Goal: Task Accomplishment & Management: Manage account settings

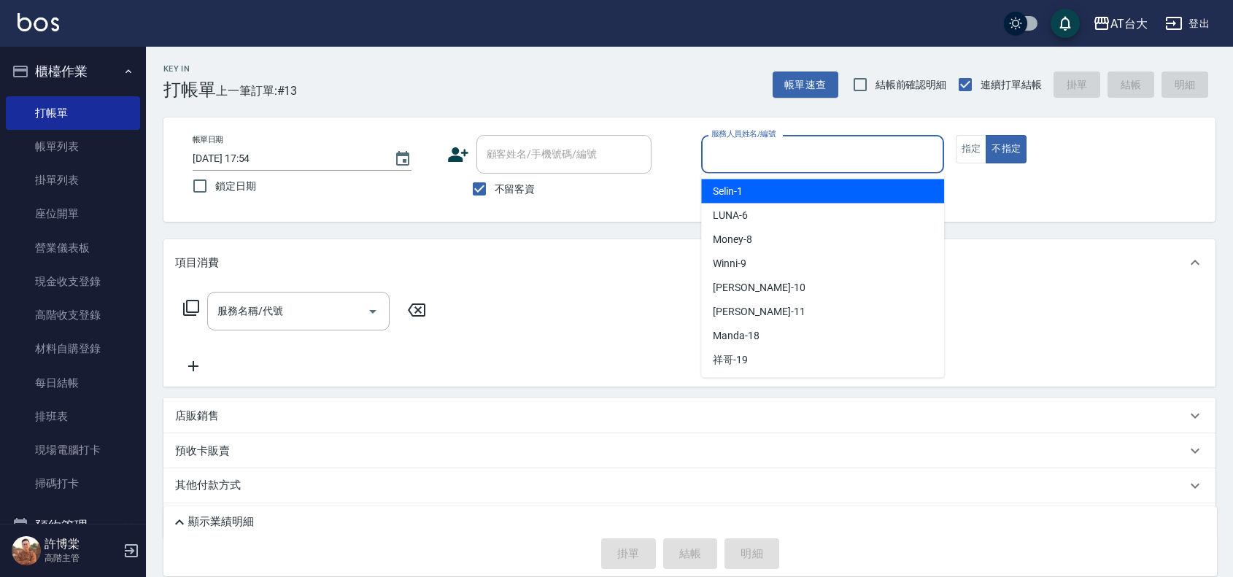
click at [767, 142] on input "服務人員姓名/編號" at bounding box center [823, 155] width 230 height 26
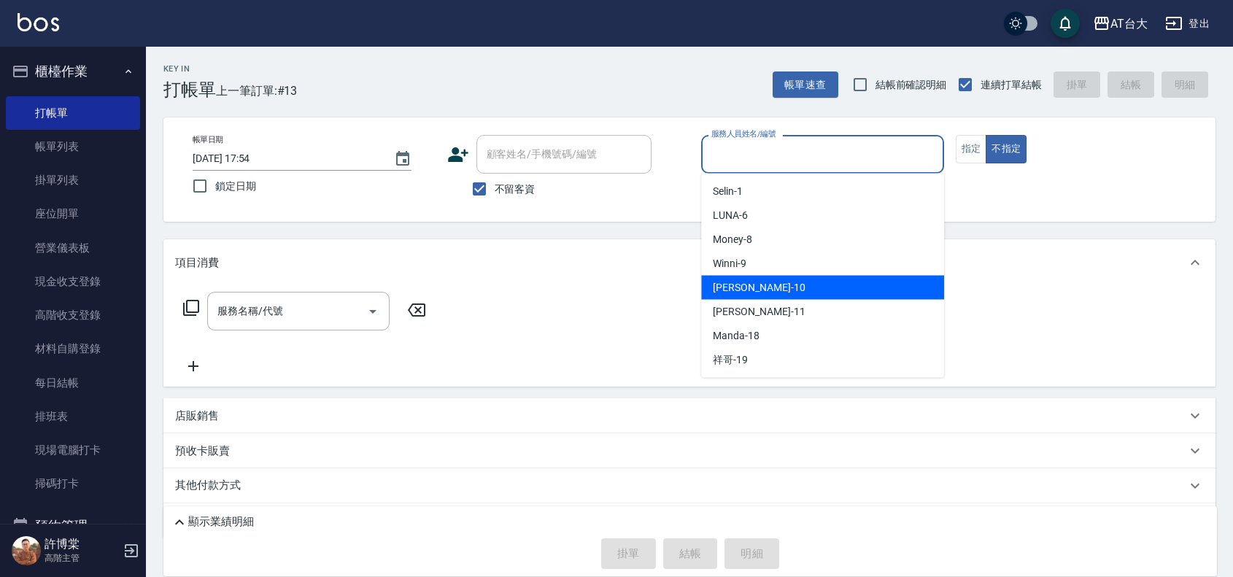
click at [721, 288] on span "JOJO -10" at bounding box center [759, 287] width 92 height 15
type input "JOJO-10"
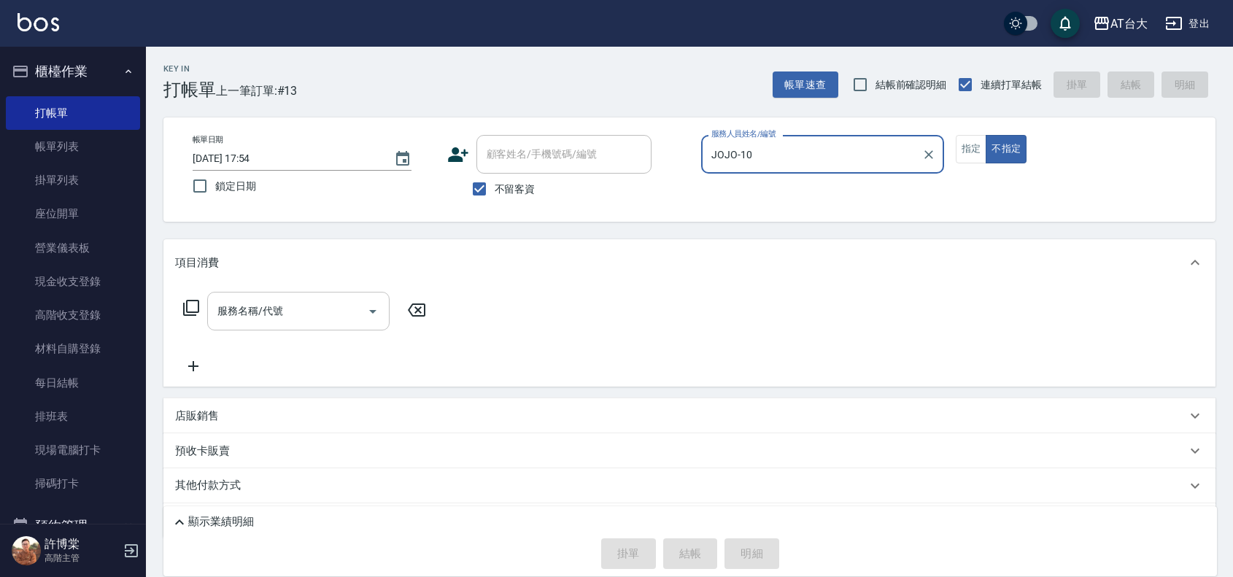
click at [304, 306] on input "服務名稱/代號" at bounding box center [287, 311] width 147 height 26
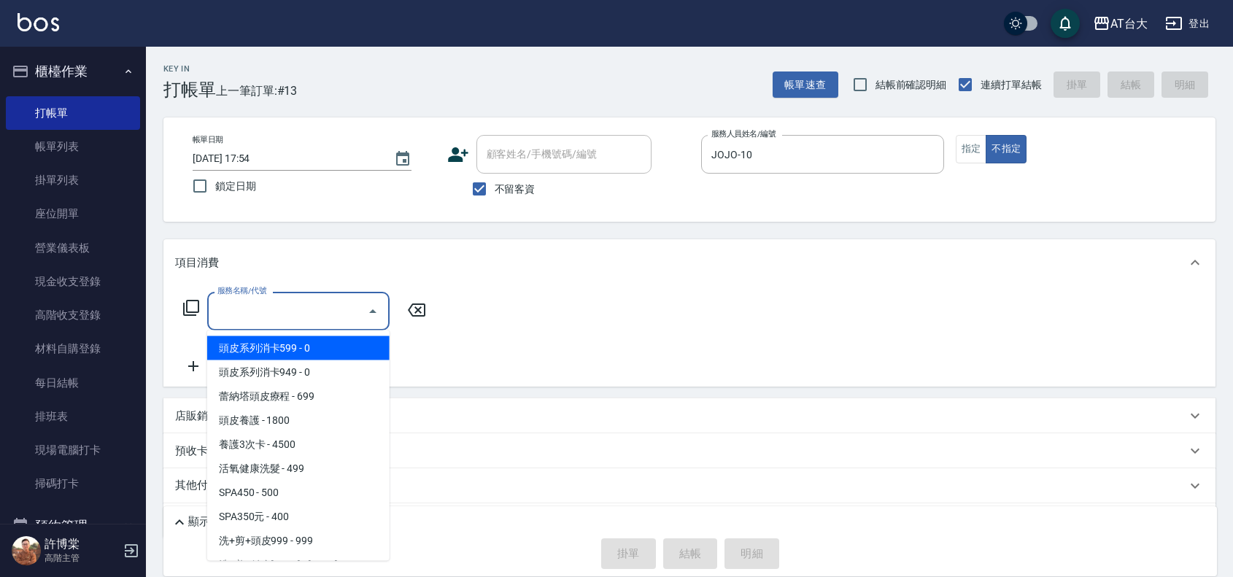
type input "3"
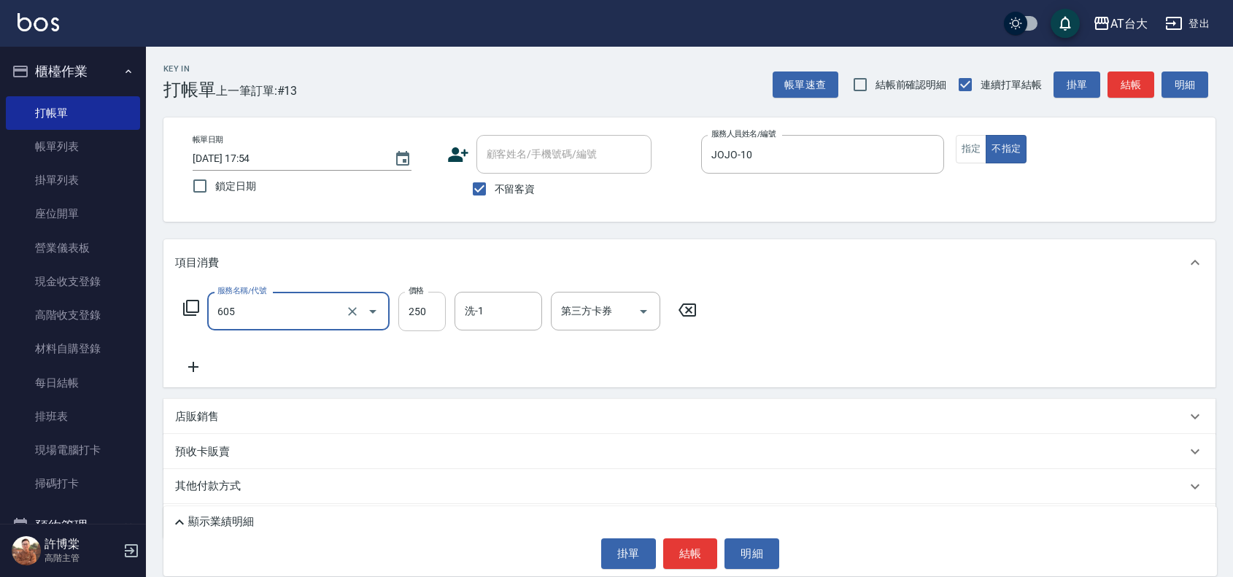
type input "洗髮 (女)(605)"
click at [421, 314] on input "250" at bounding box center [421, 311] width 47 height 39
type input "350"
click at [680, 552] on button "結帳" at bounding box center [690, 553] width 55 height 31
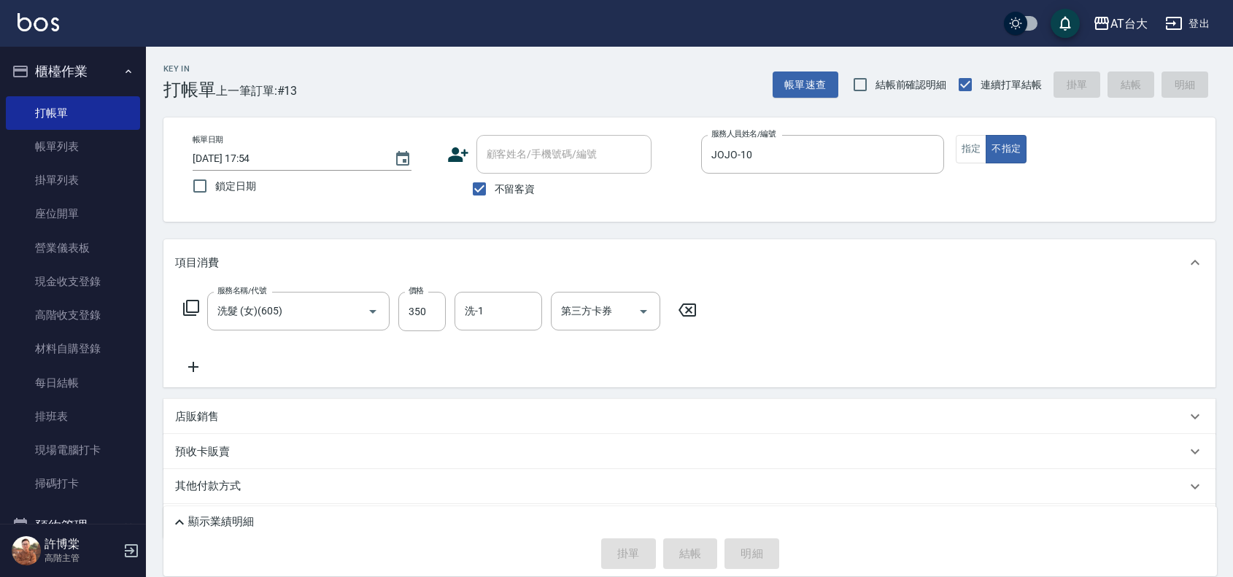
type input "[DATE] 18:33"
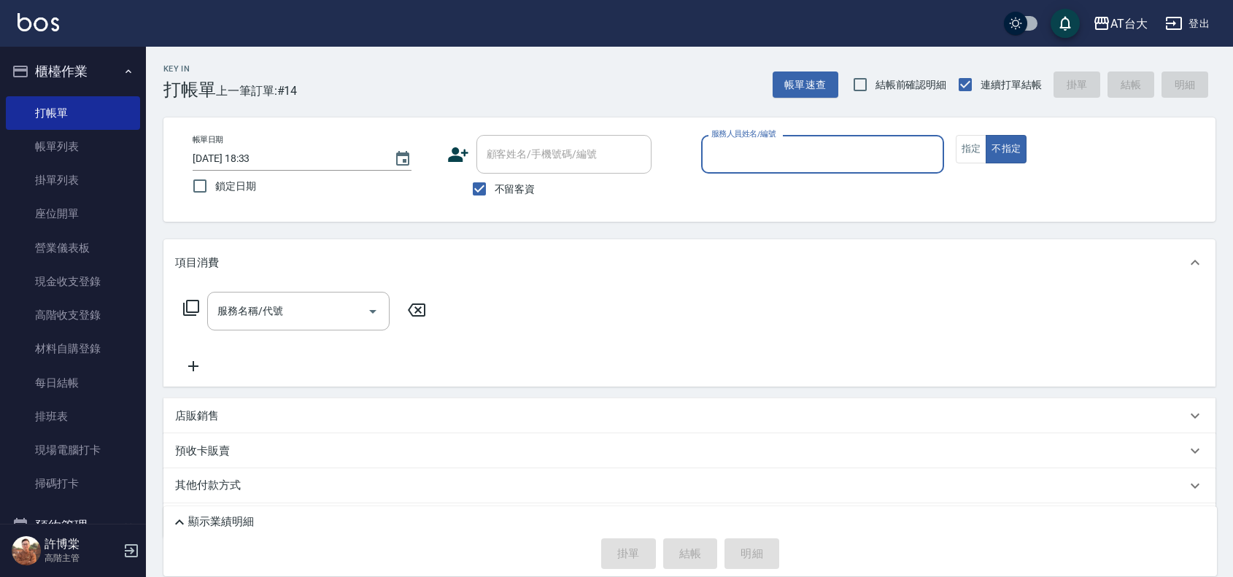
click at [855, 158] on input "服務人員姓名/編號" at bounding box center [823, 155] width 230 height 26
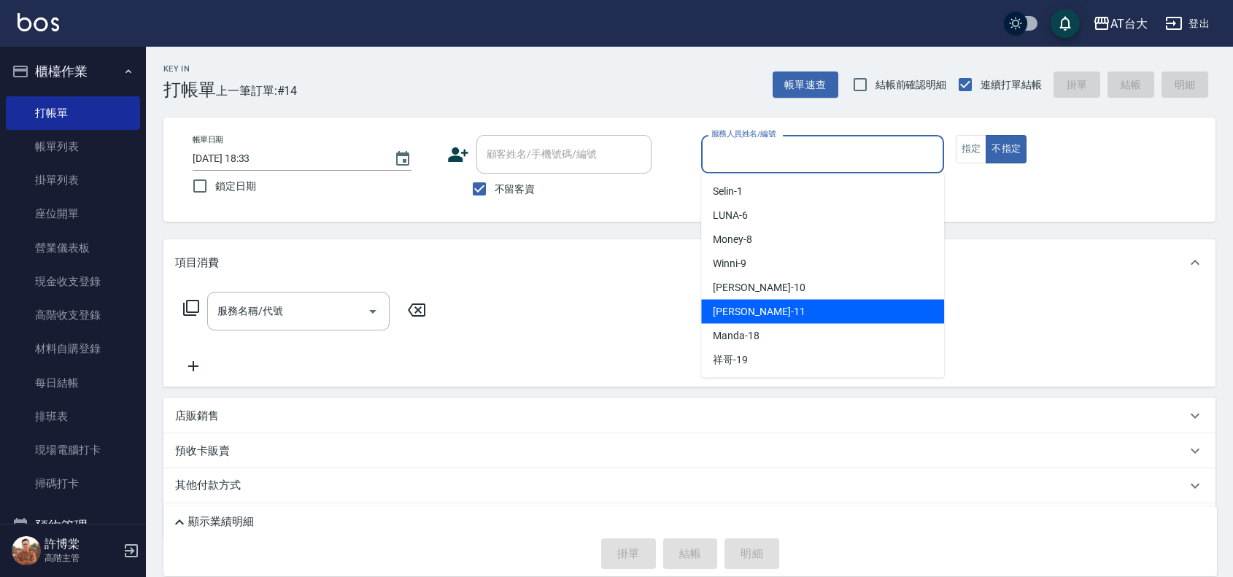
click at [770, 306] on div "[PERSON_NAME] -11" at bounding box center [822, 312] width 243 height 24
type input "[PERSON_NAME]-11"
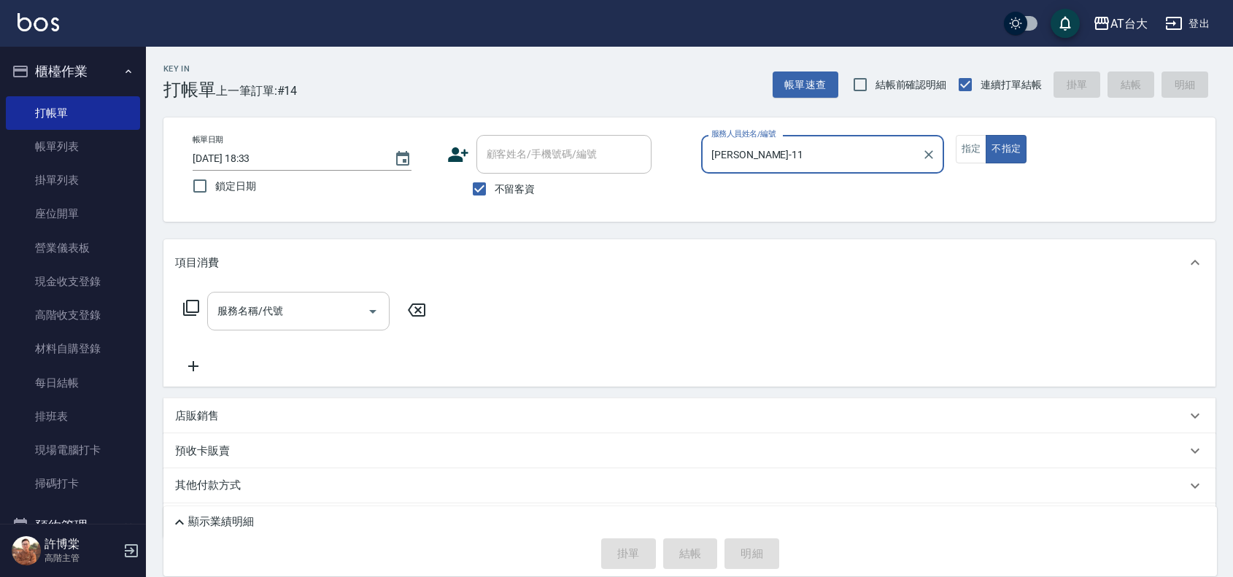
click at [321, 316] on input "服務名稱/代號" at bounding box center [287, 311] width 147 height 26
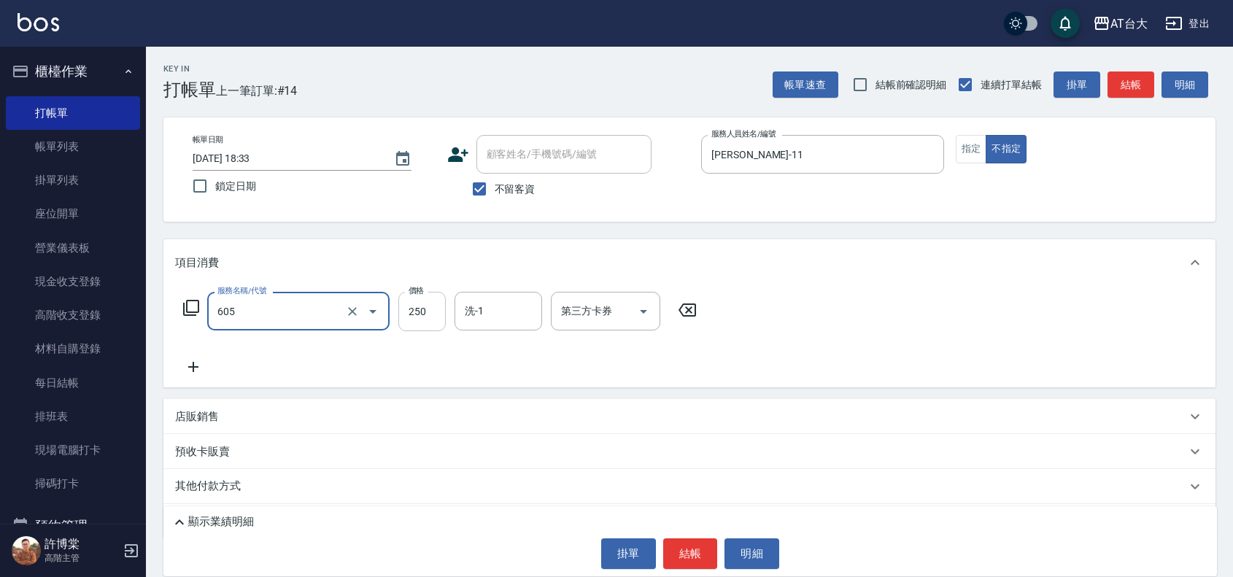
type input "洗髮 (女)(605)"
click at [417, 311] on input "250" at bounding box center [421, 311] width 47 height 39
type input "350"
click at [686, 549] on button "結帳" at bounding box center [690, 553] width 55 height 31
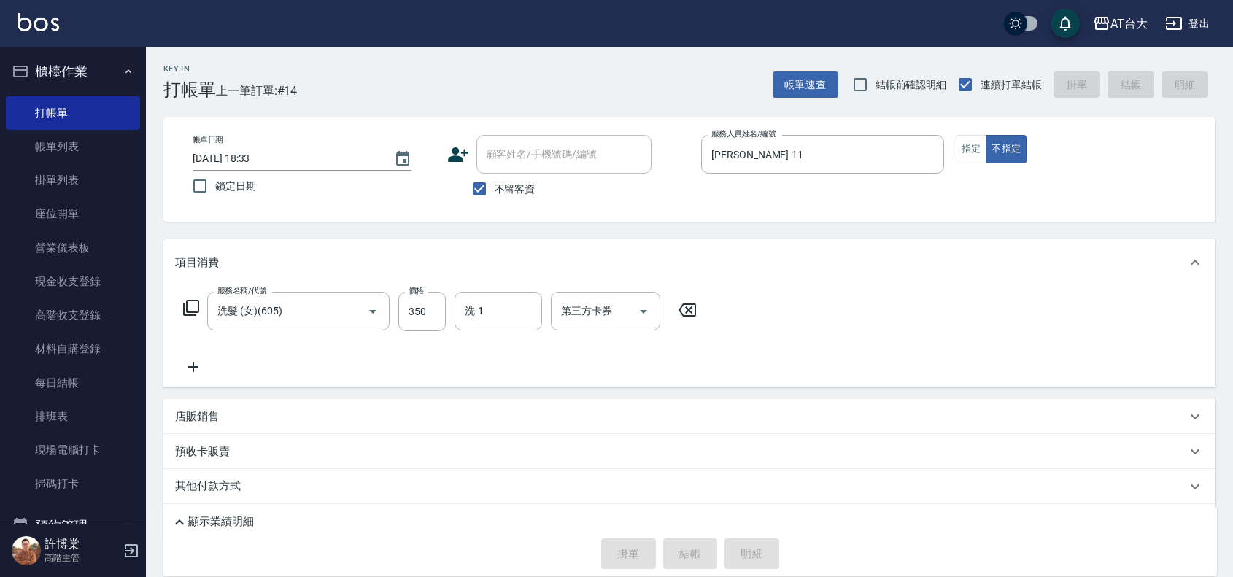
type input "[DATE] 18:34"
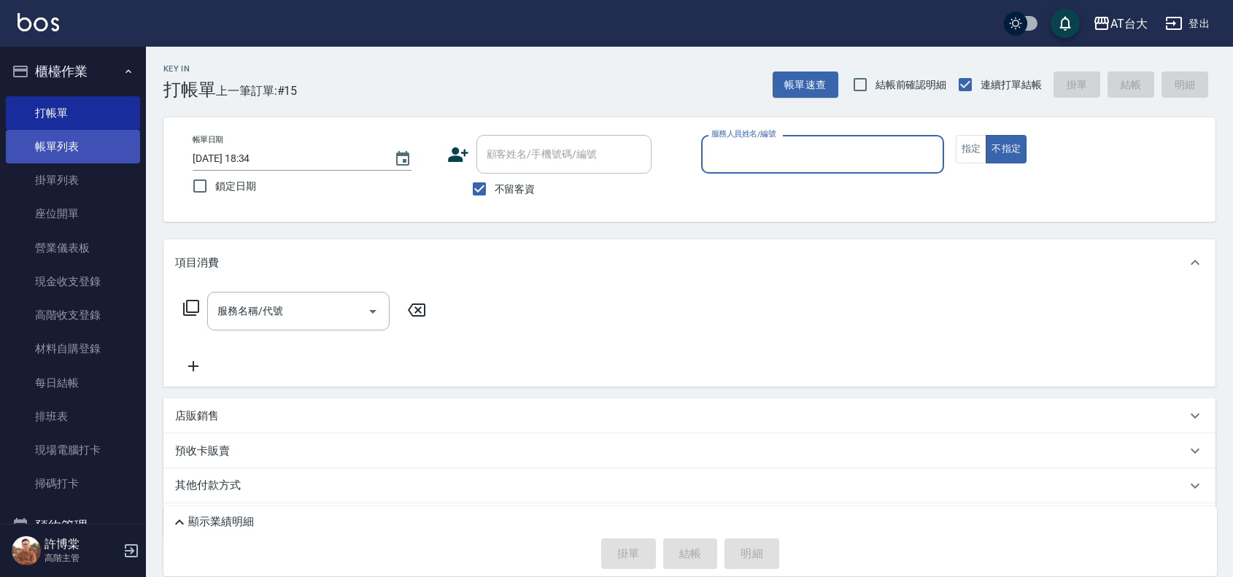
click at [61, 154] on link "帳單列表" at bounding box center [73, 147] width 134 height 34
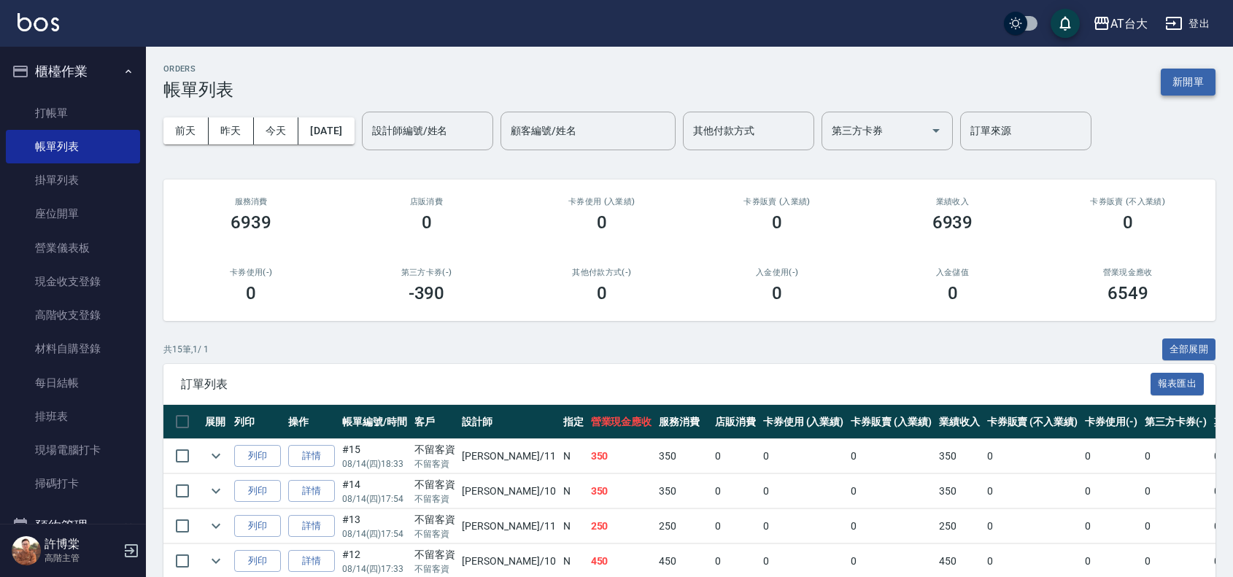
click at [1173, 71] on button "新開單" at bounding box center [1188, 82] width 55 height 27
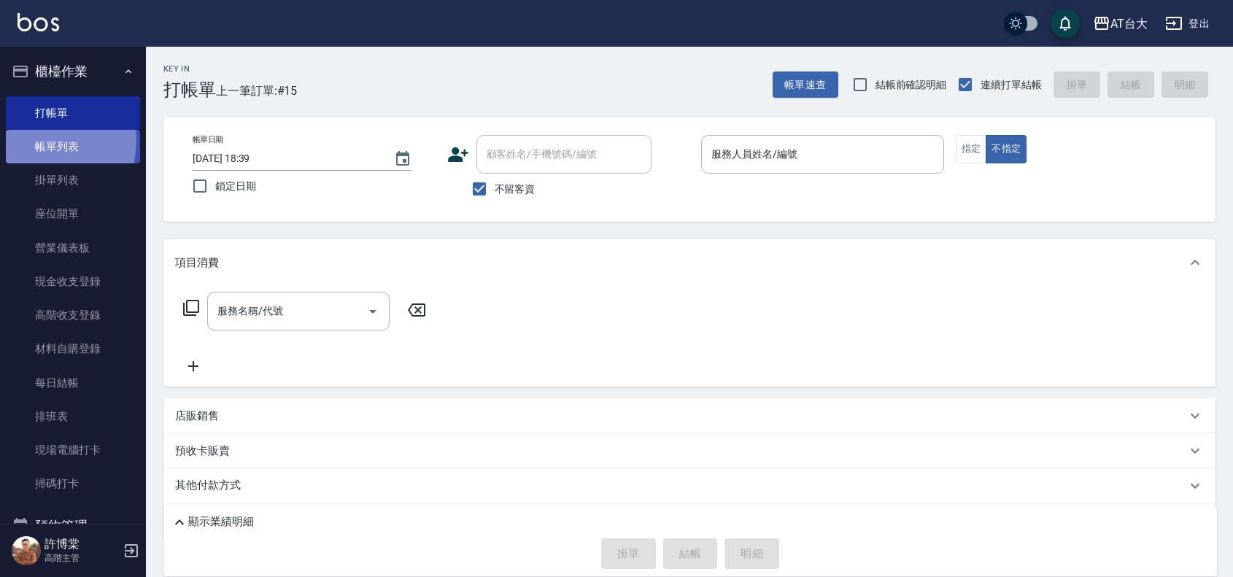
click at [31, 140] on link "帳單列表" at bounding box center [73, 147] width 134 height 34
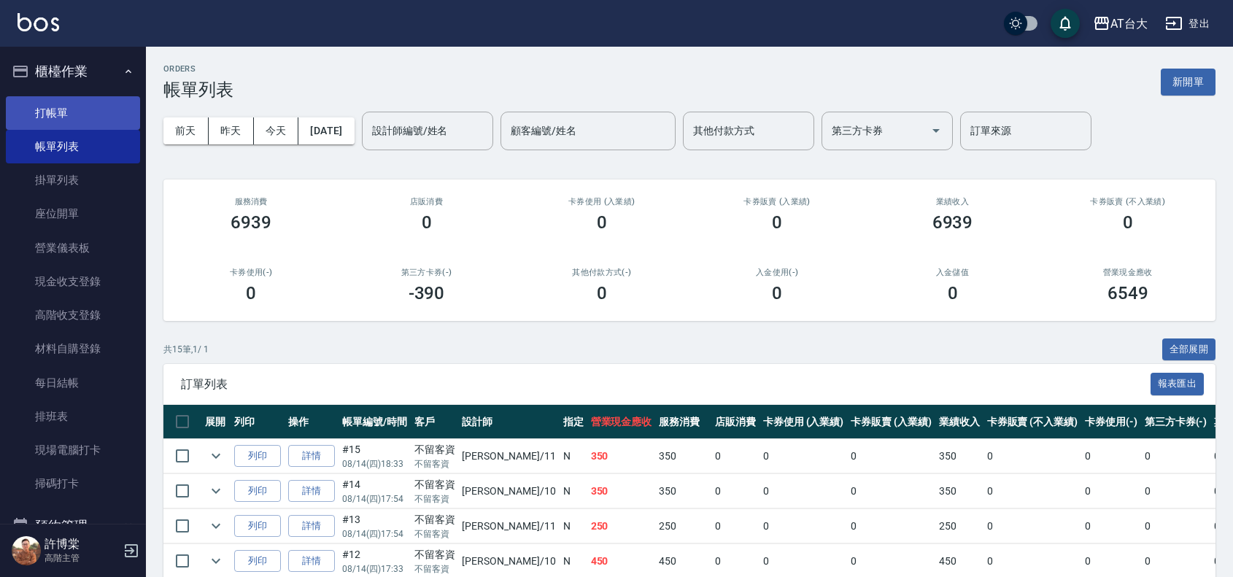
click at [53, 110] on link "打帳單" at bounding box center [73, 113] width 134 height 34
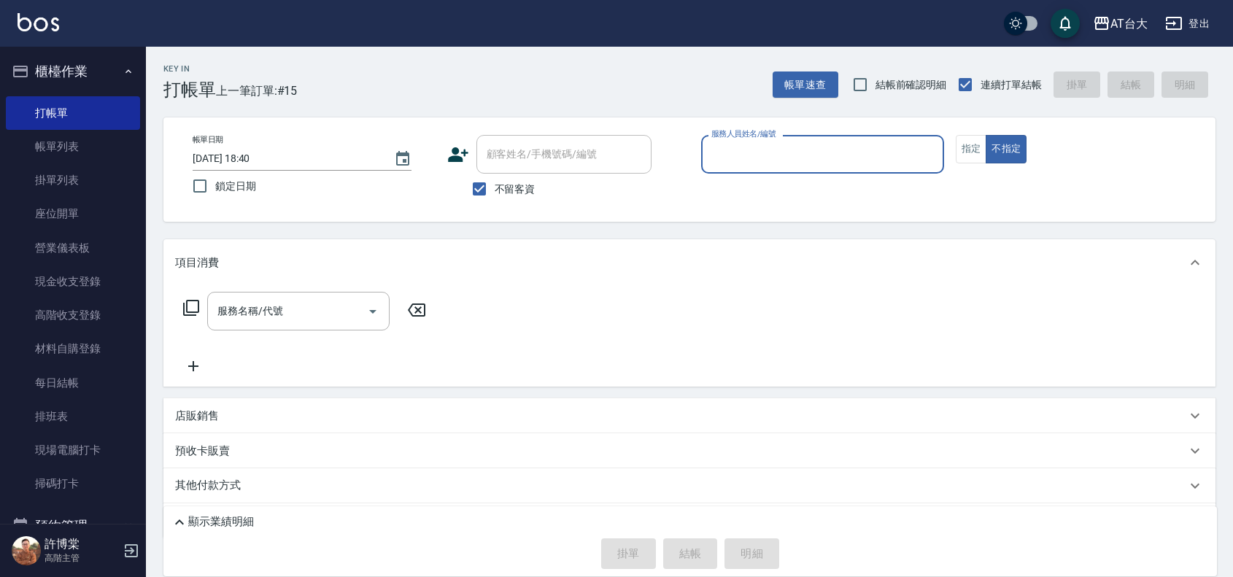
click at [777, 164] on input "服務人員姓名/編號" at bounding box center [823, 155] width 230 height 26
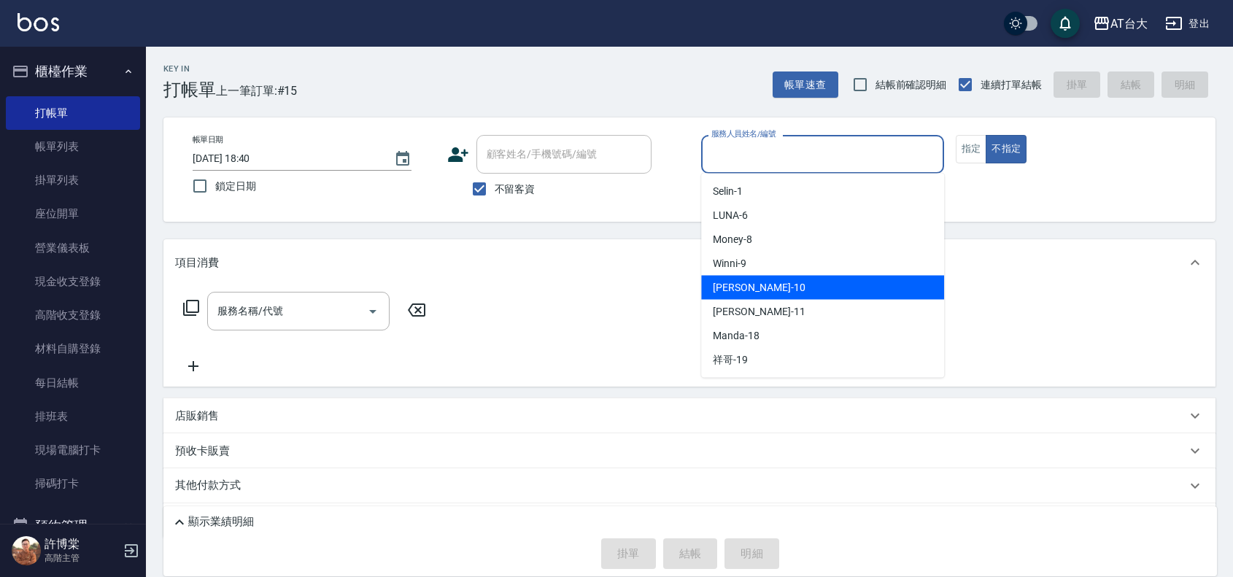
click at [786, 283] on div "JOJO -10" at bounding box center [822, 288] width 243 height 24
type input "JOJO-10"
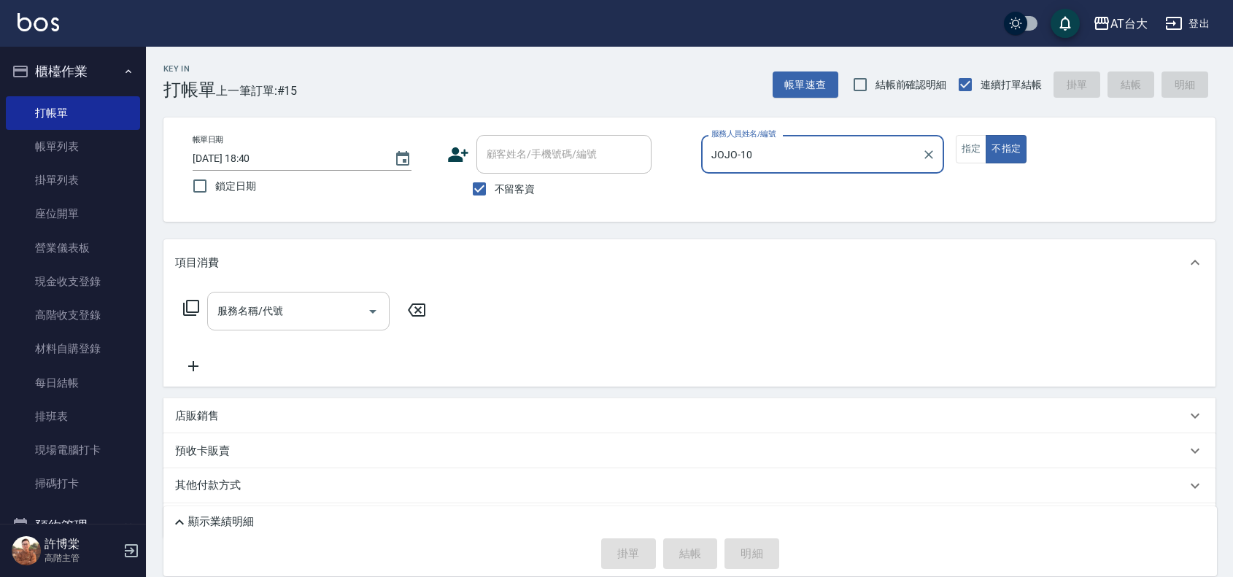
click at [288, 311] on input "服務名稱/代號" at bounding box center [287, 311] width 147 height 26
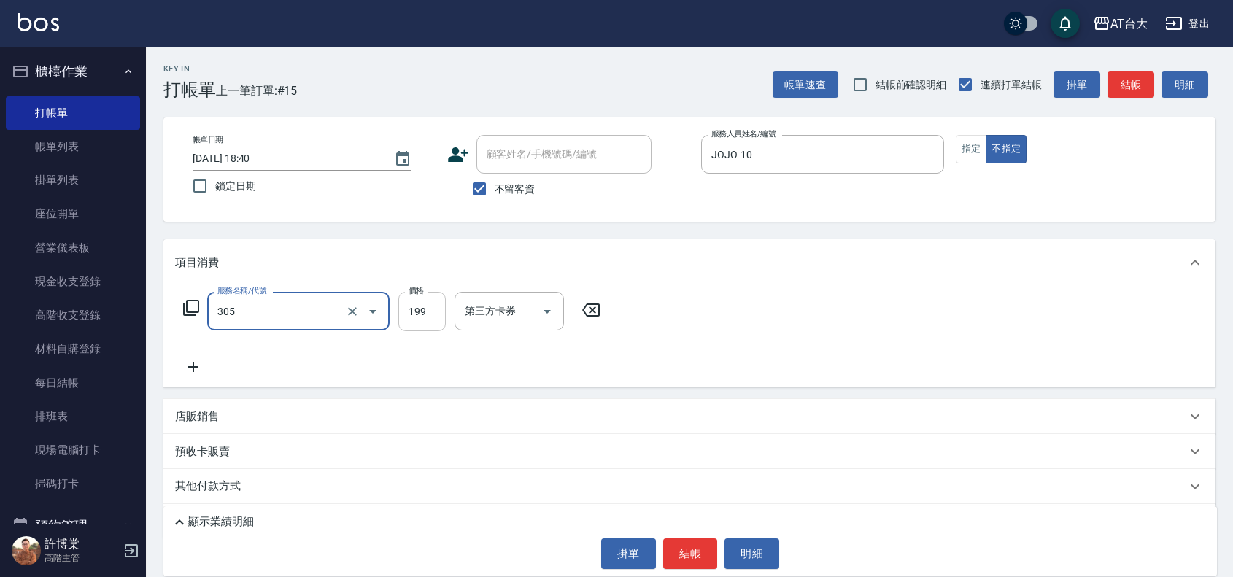
type input "剪髮(305)"
click at [403, 312] on input "199" at bounding box center [421, 311] width 47 height 39
type input "250"
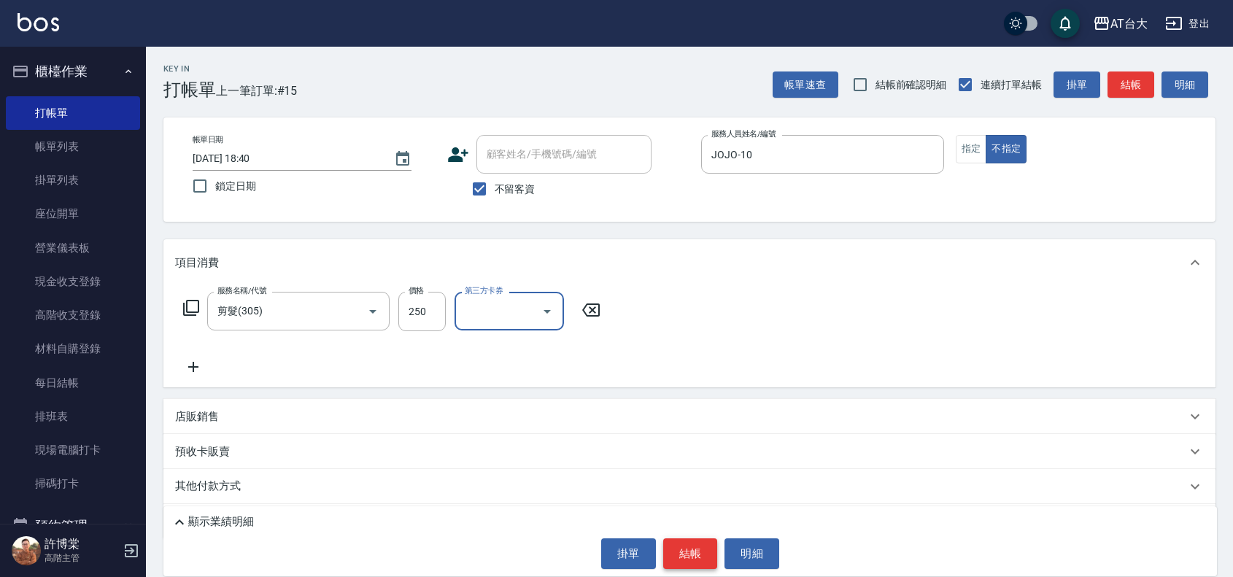
click at [689, 551] on button "結帳" at bounding box center [690, 553] width 55 height 31
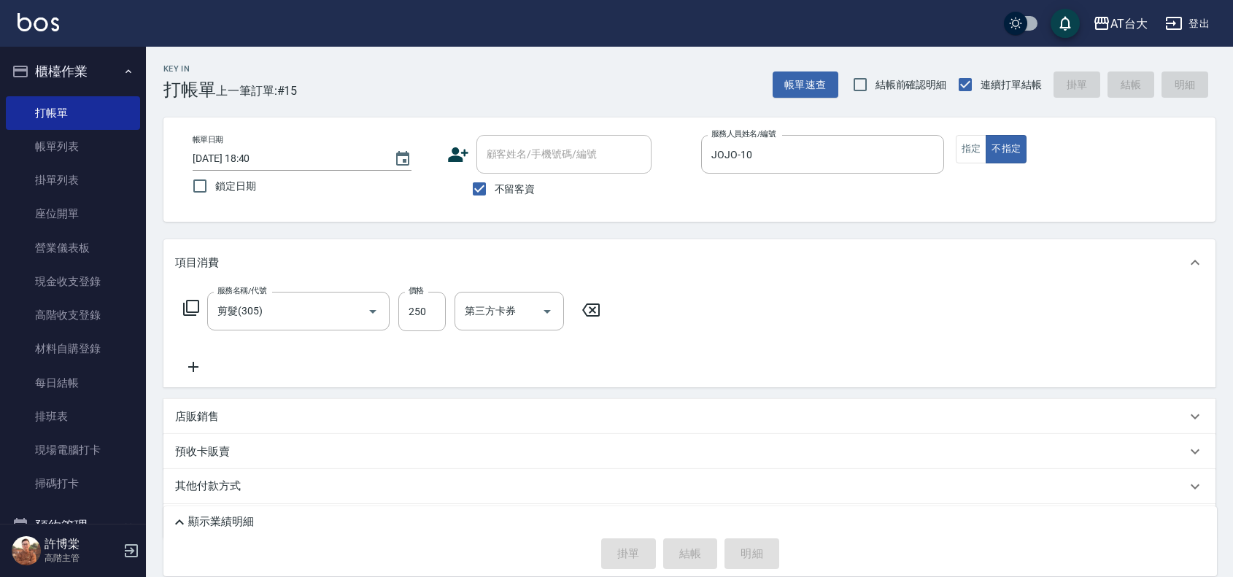
type input "[DATE] 18:48"
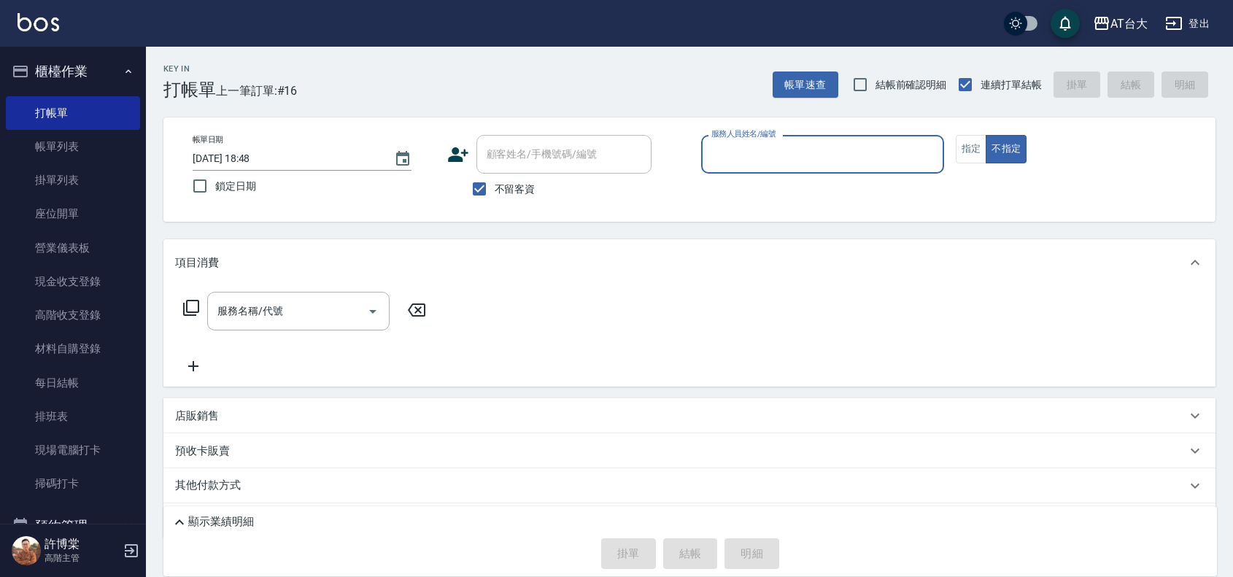
click at [813, 154] on input "服務人員姓名/編號" at bounding box center [823, 155] width 230 height 26
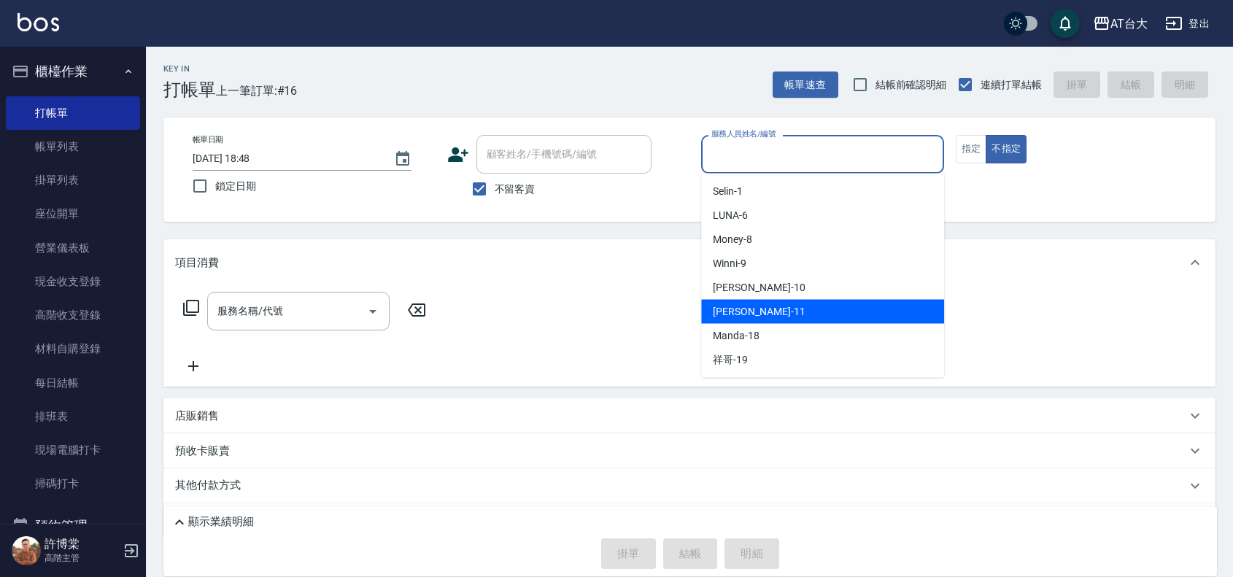
click at [760, 312] on div "[PERSON_NAME] -11" at bounding box center [822, 312] width 243 height 24
type input "[PERSON_NAME]-11"
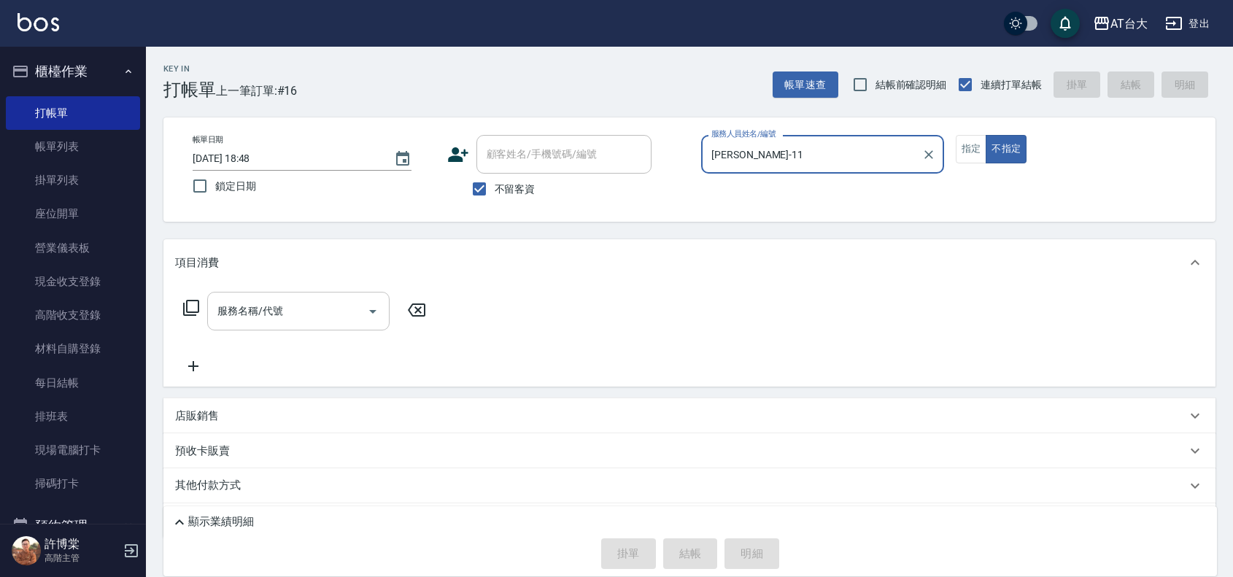
click at [311, 307] on input "服務名稱/代號" at bounding box center [287, 311] width 147 height 26
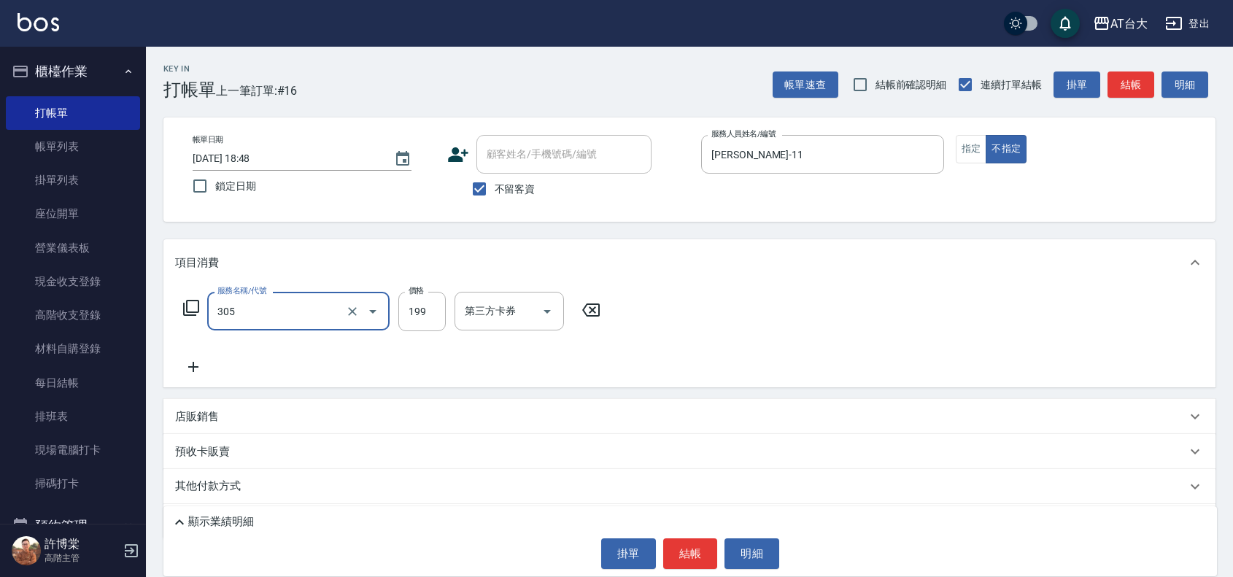
type input "剪髮(305)"
type input "250"
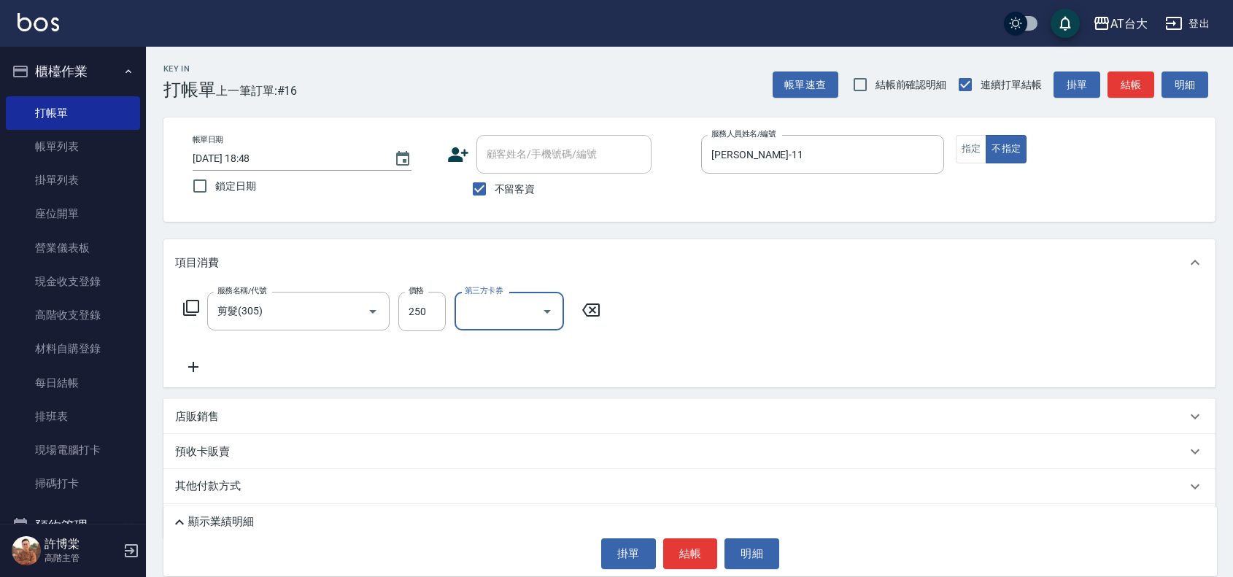
click at [705, 547] on button "結帳" at bounding box center [690, 553] width 55 height 31
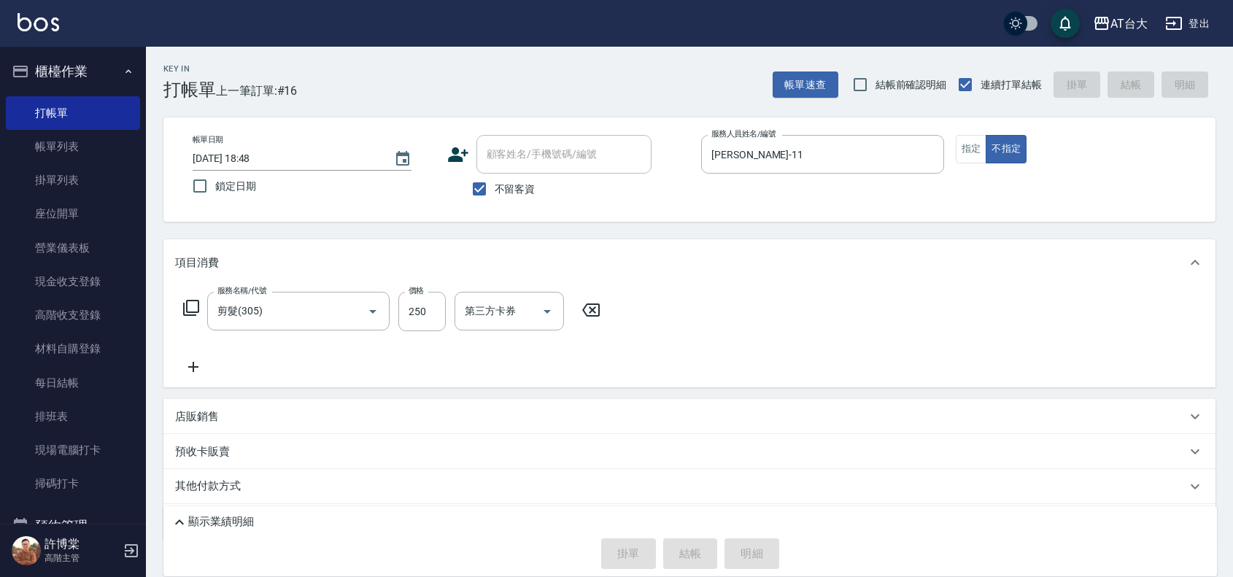
type input "[DATE] 18:53"
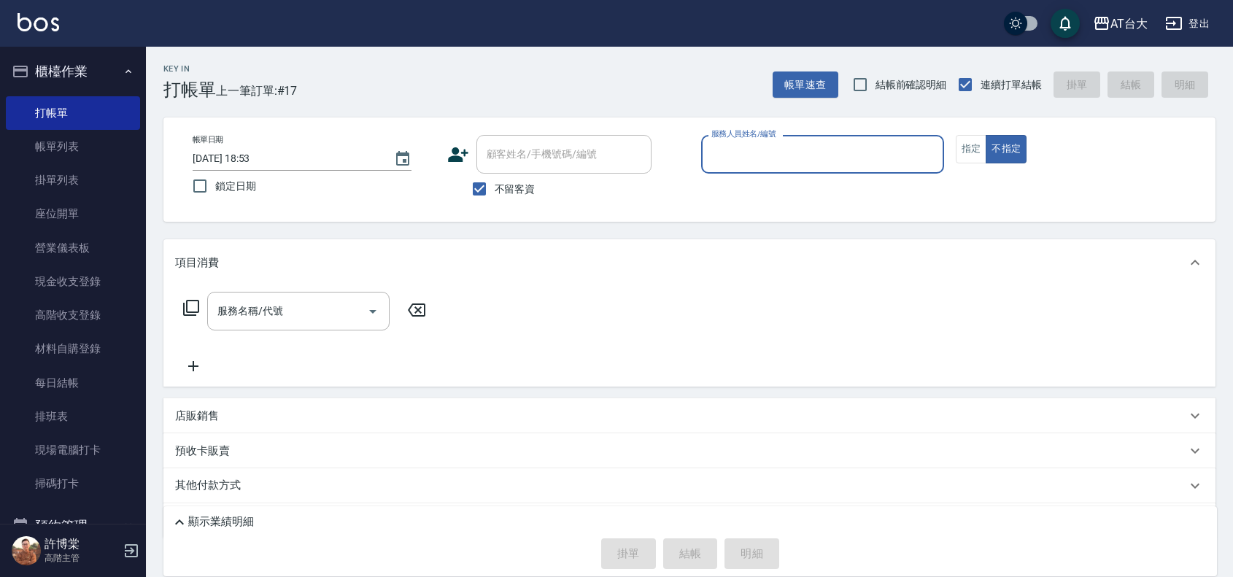
drag, startPoint x: 99, startPoint y: 139, endPoint x: 436, endPoint y: 6, distance: 362.2
click at [99, 139] on link "帳單列表" at bounding box center [73, 147] width 134 height 34
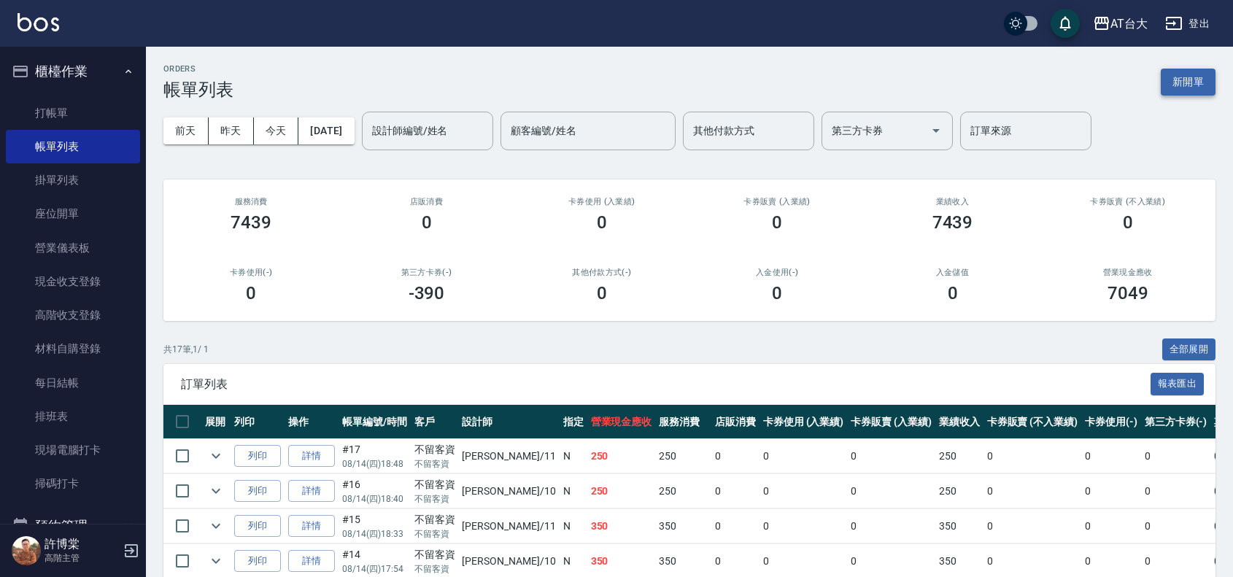
click at [1177, 88] on button "新開單" at bounding box center [1188, 82] width 55 height 27
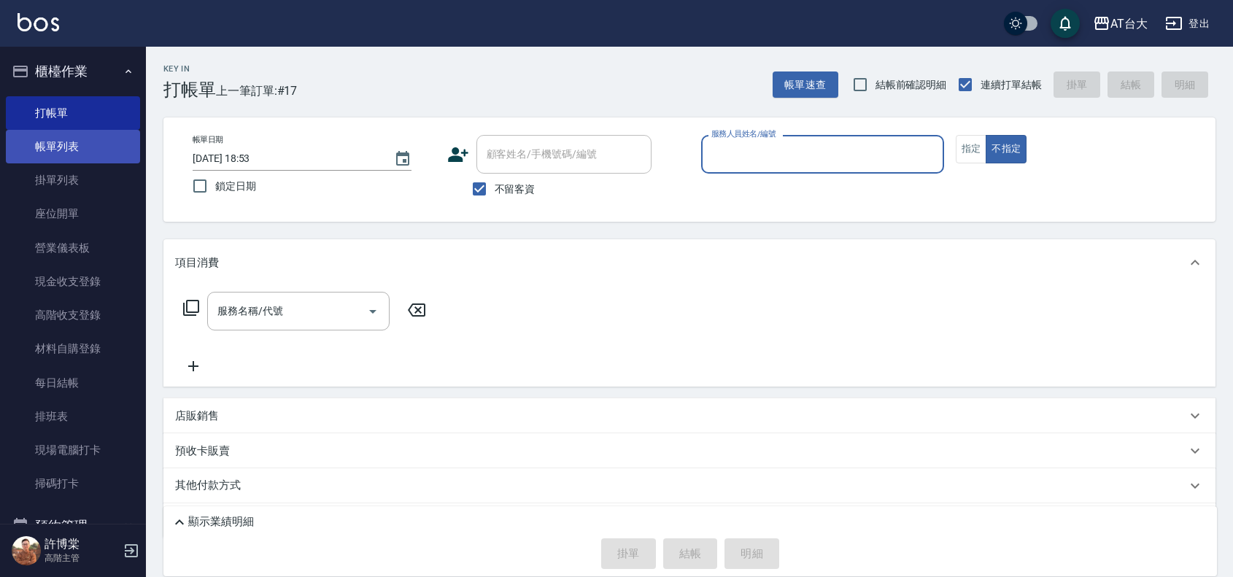
click at [89, 136] on link "帳單列表" at bounding box center [73, 147] width 134 height 34
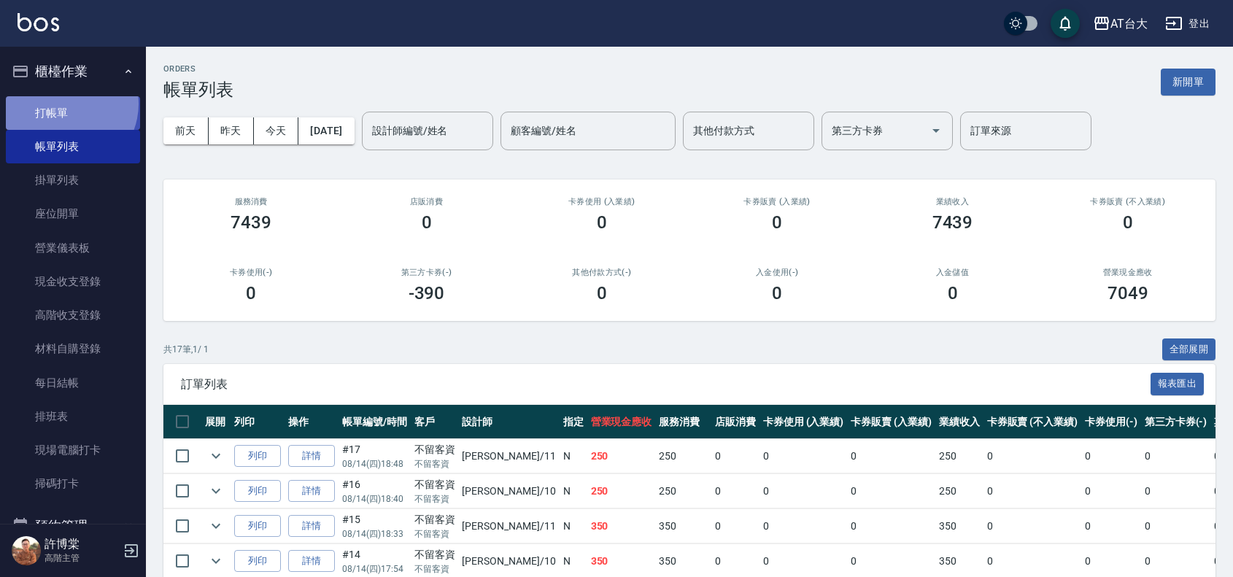
click at [64, 104] on link "打帳單" at bounding box center [73, 113] width 134 height 34
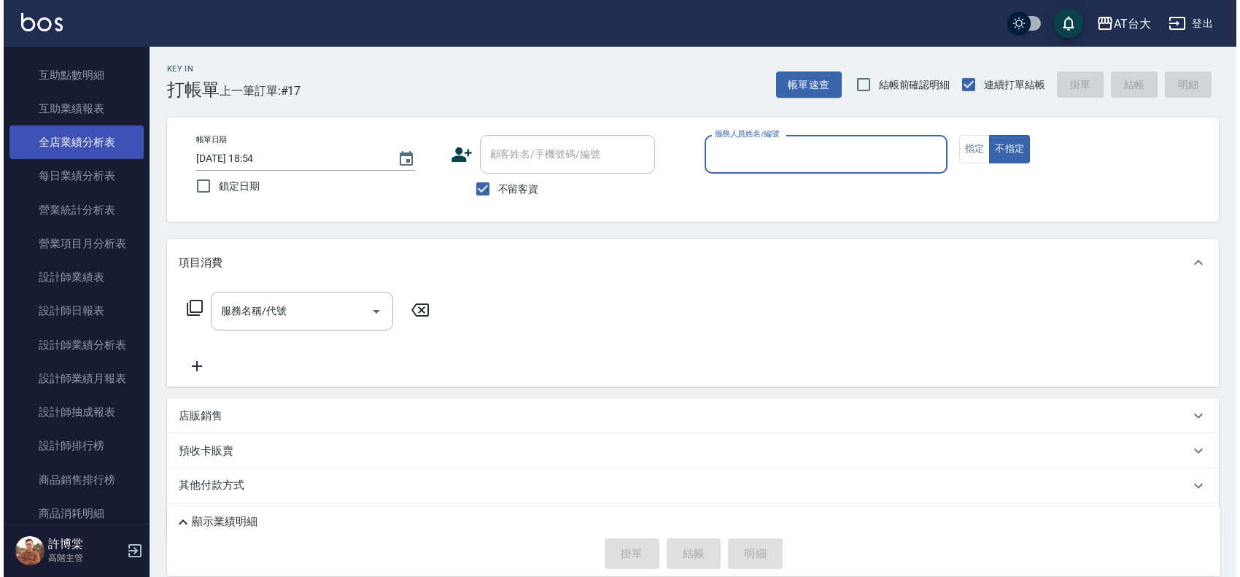
scroll to position [729, 0]
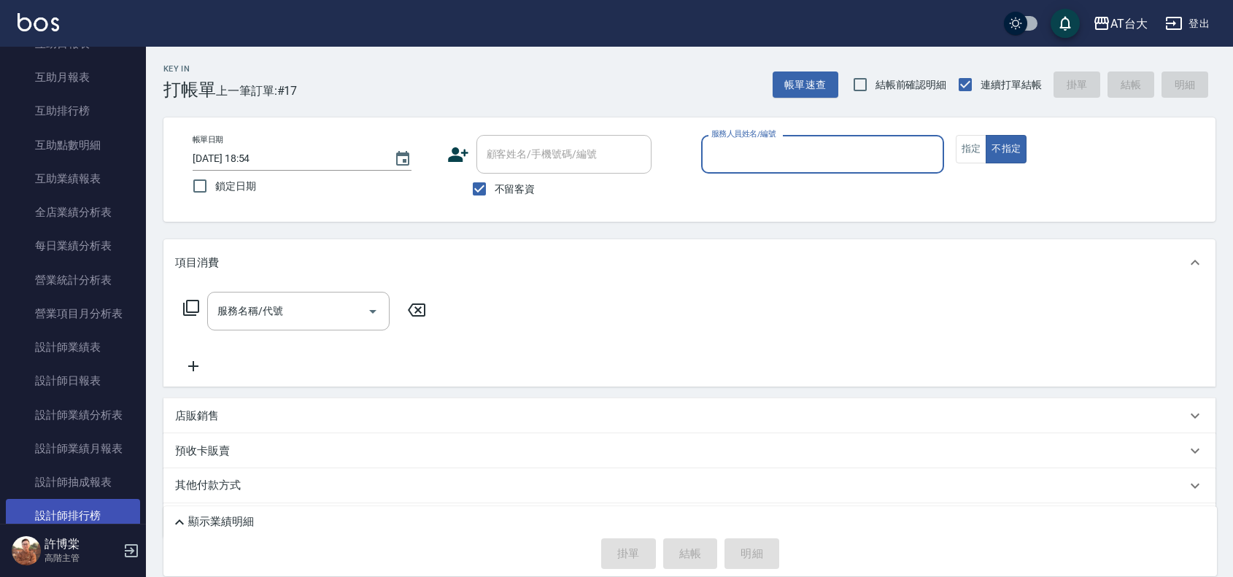
click at [88, 511] on link "設計師排行榜" at bounding box center [73, 516] width 134 height 34
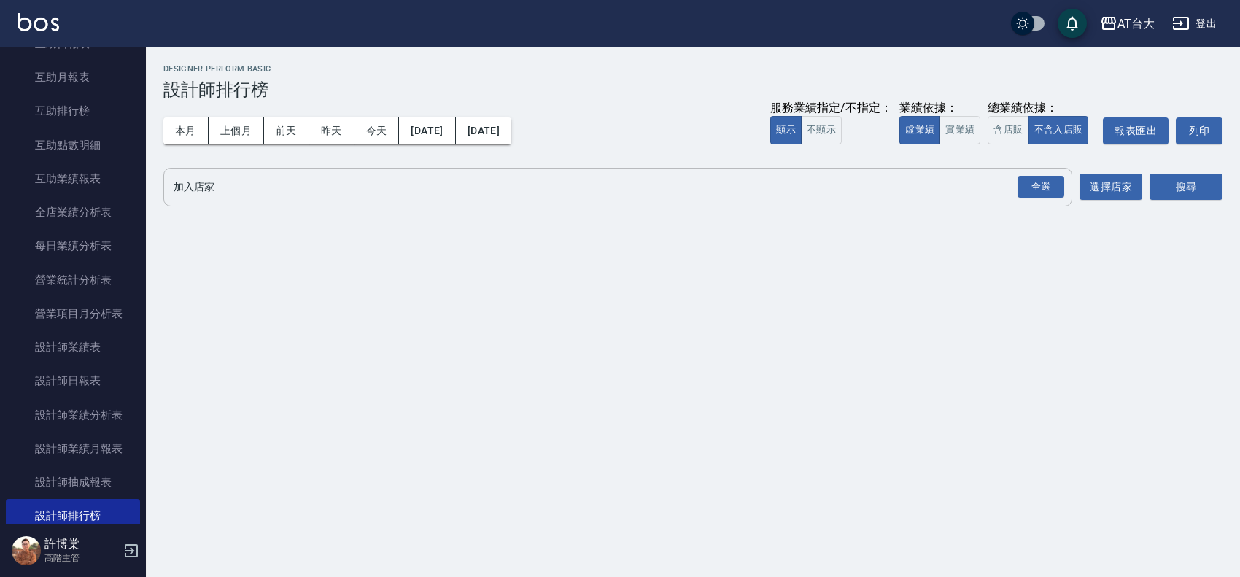
drag, startPoint x: 233, startPoint y: 172, endPoint x: 232, endPoint y: 181, distance: 8.9
click at [232, 181] on div "全選 加入店家" at bounding box center [617, 187] width 909 height 39
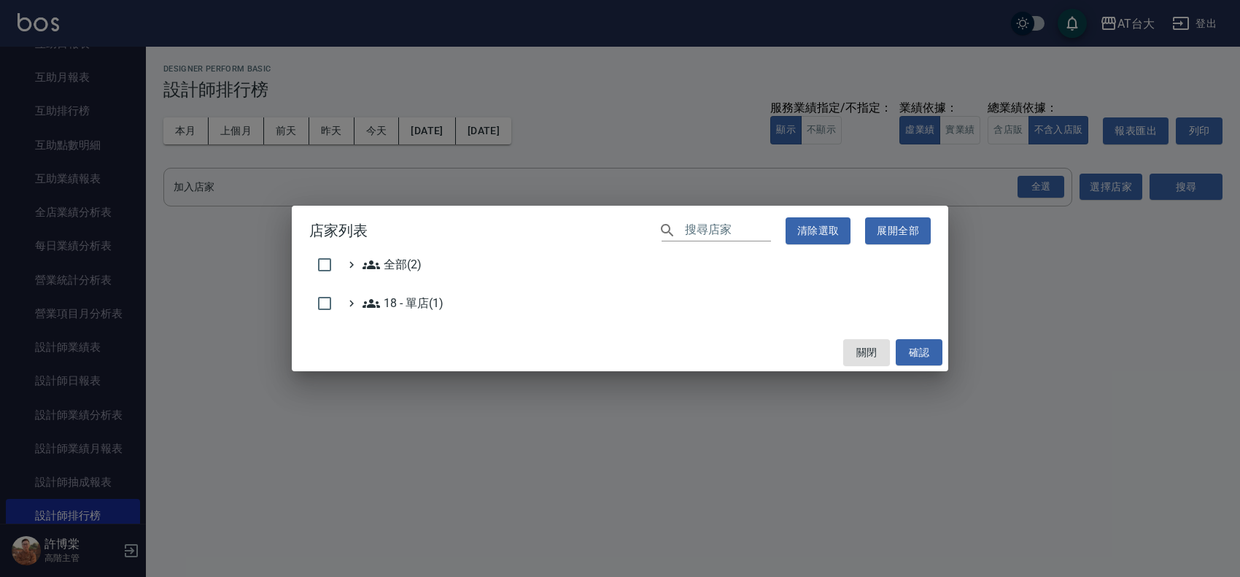
click at [407, 274] on div "全部(2)" at bounding box center [619, 268] width 621 height 24
click at [406, 260] on span "全部(2)" at bounding box center [392, 265] width 59 height 18
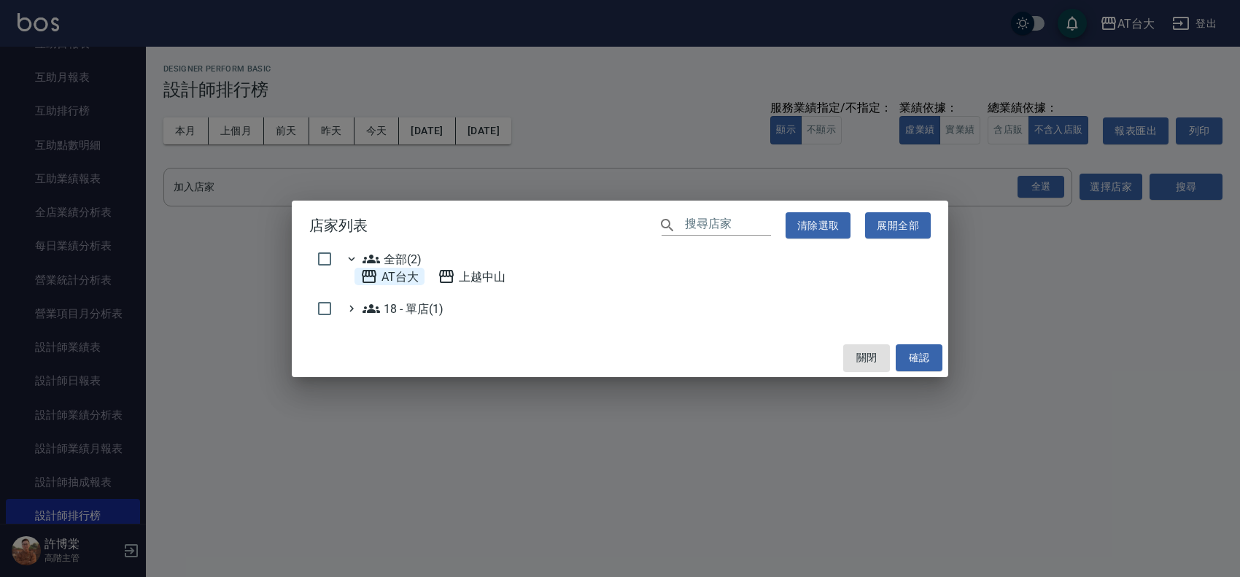
click at [401, 271] on span "AT台大" at bounding box center [389, 277] width 58 height 18
click at [921, 360] on button "確認" at bounding box center [919, 357] width 47 height 27
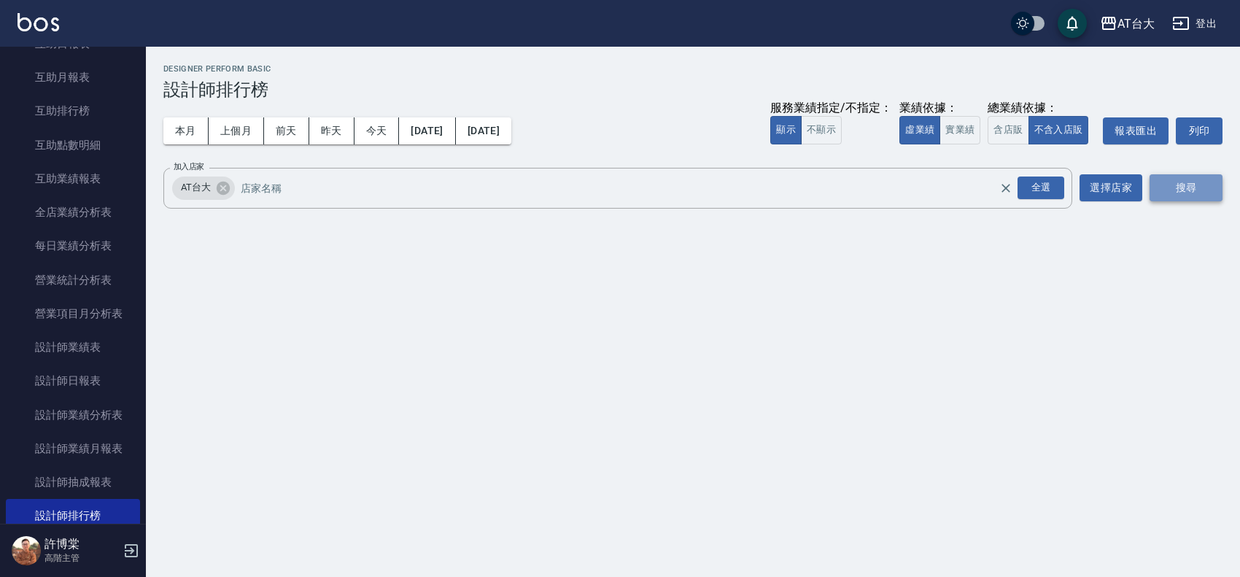
click at [1198, 191] on button "搜尋" at bounding box center [1186, 187] width 73 height 27
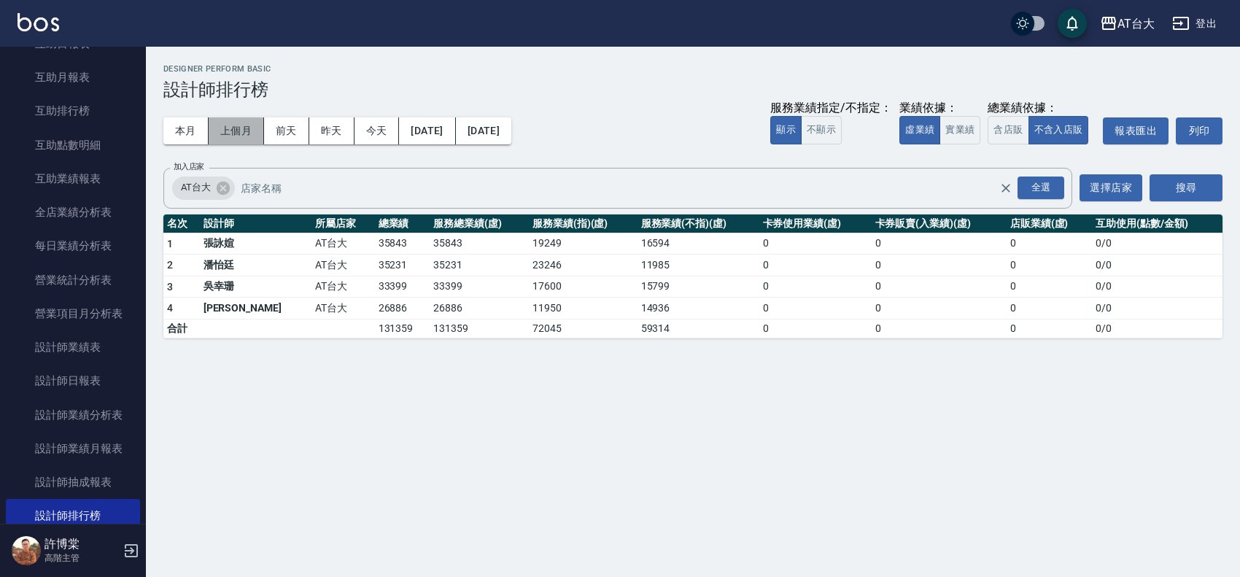
click at [228, 133] on button "上個月" at bounding box center [236, 130] width 55 height 27
click at [511, 133] on button "[DATE]" at bounding box center [483, 130] width 55 height 27
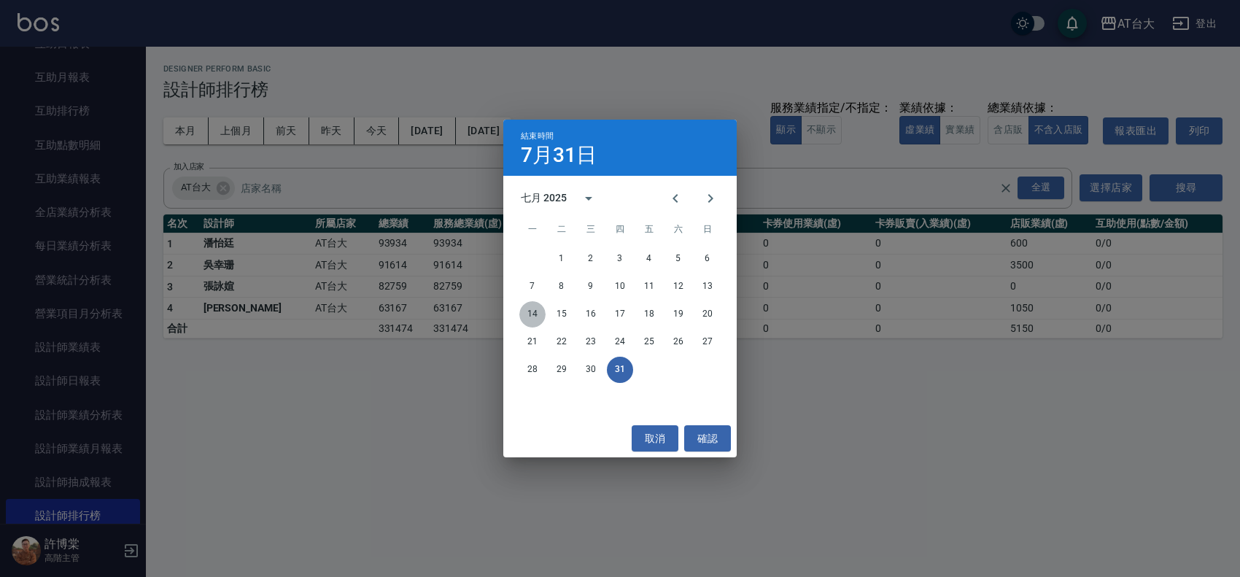
click at [537, 307] on button "14" at bounding box center [532, 314] width 26 height 26
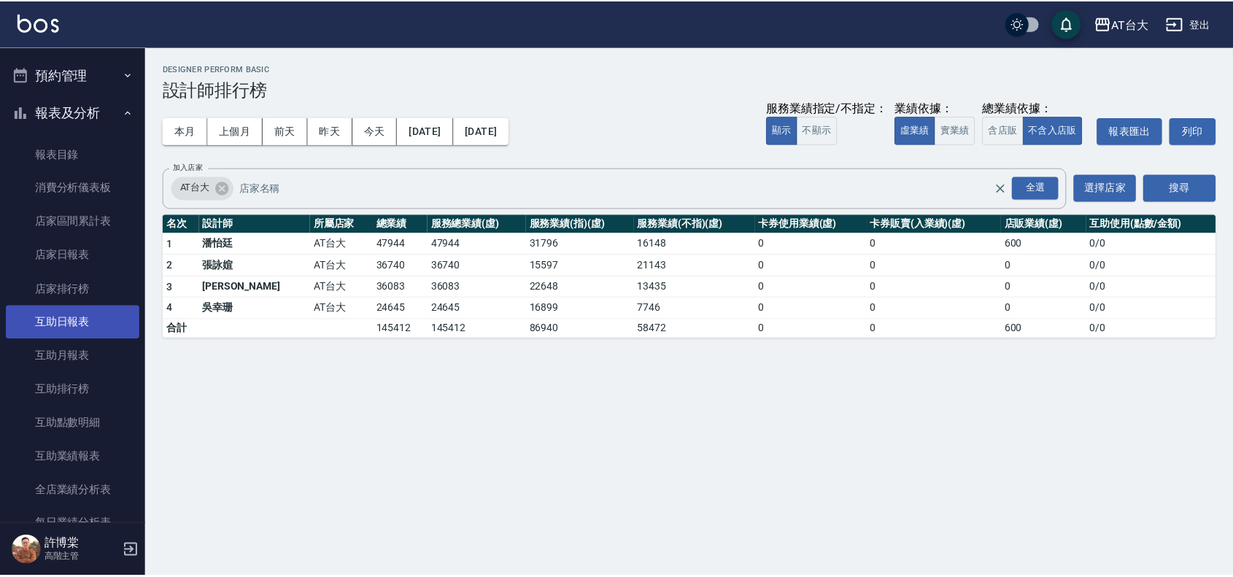
scroll to position [449, 0]
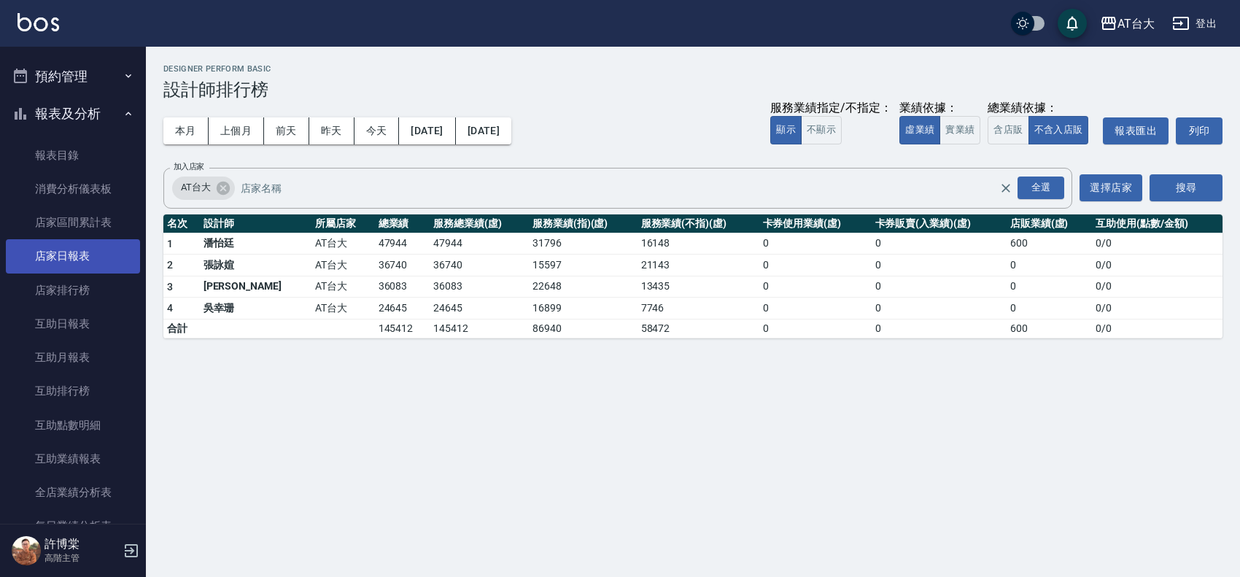
click at [63, 248] on link "店家日報表" at bounding box center [73, 256] width 134 height 34
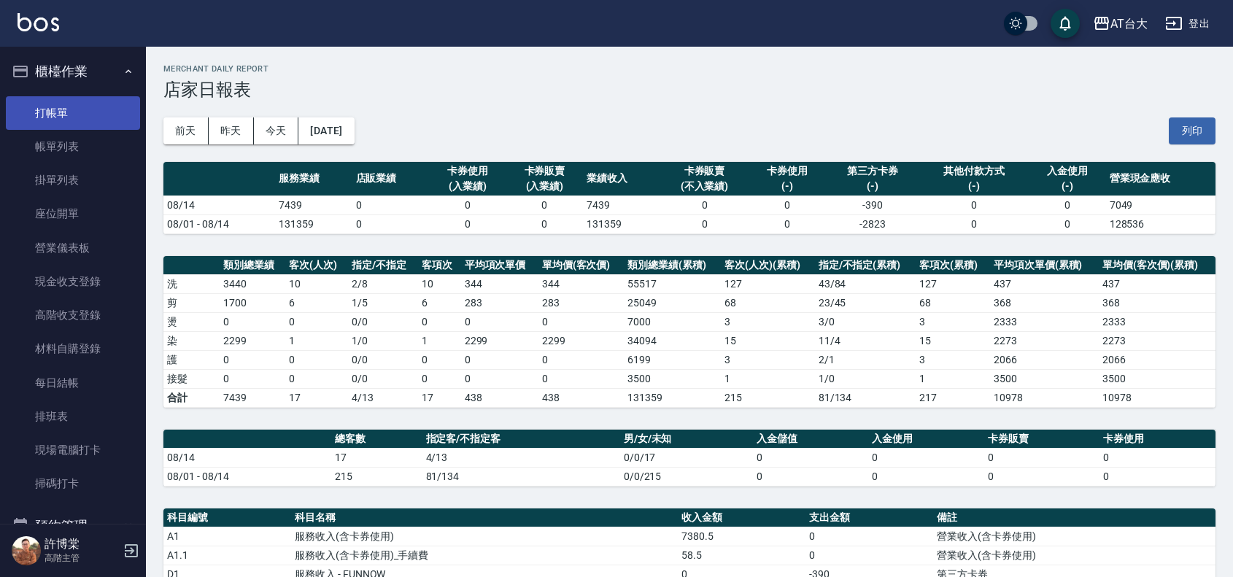
click at [61, 118] on link "打帳單" at bounding box center [73, 113] width 134 height 34
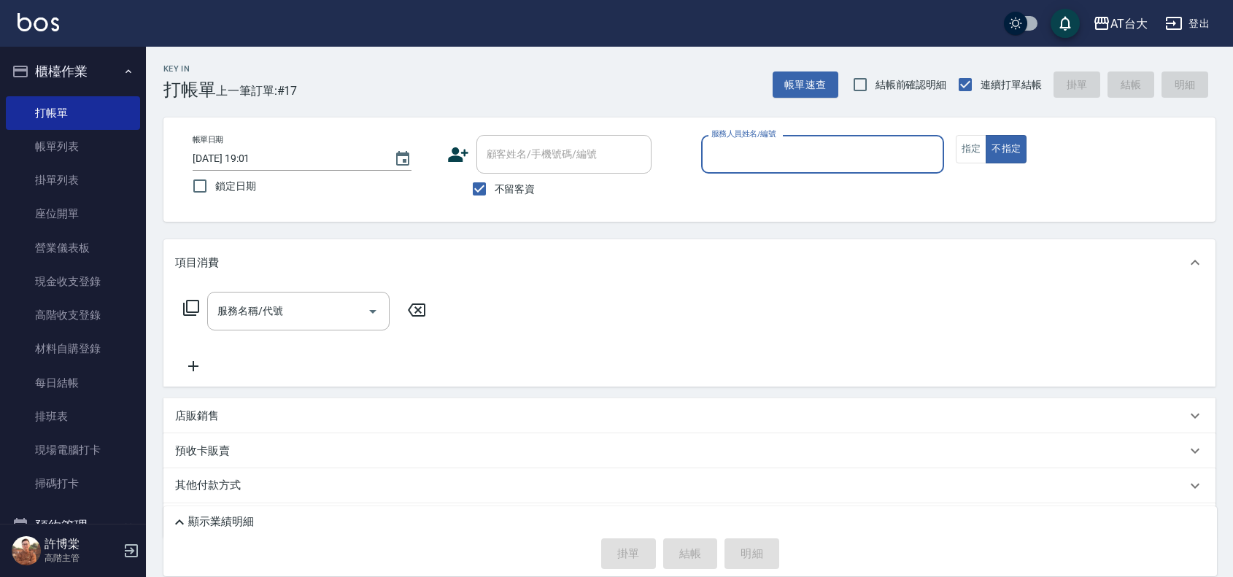
click at [821, 135] on div "服務人員姓名/編號" at bounding box center [822, 154] width 243 height 39
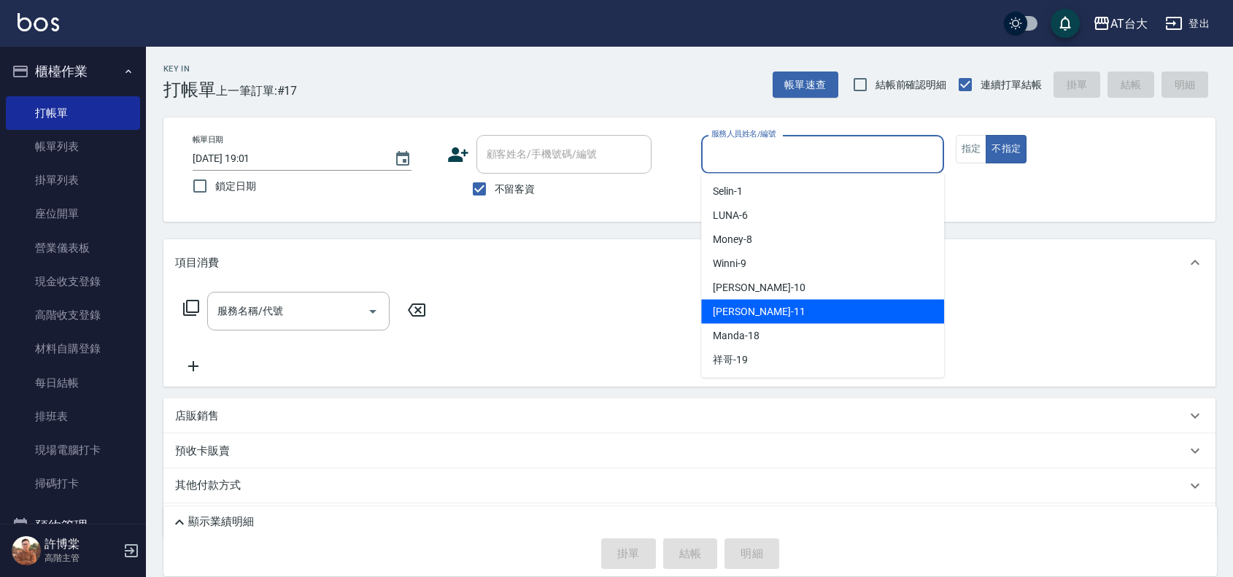
click at [771, 303] on div "[PERSON_NAME] -11" at bounding box center [822, 312] width 243 height 24
type input "[PERSON_NAME]-11"
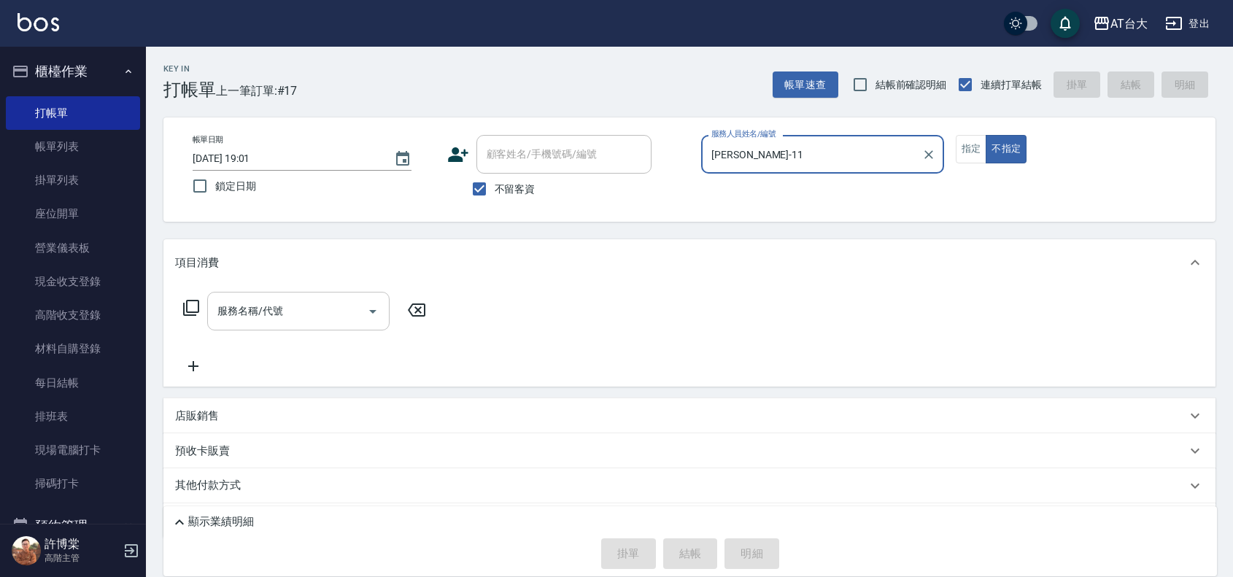
click at [311, 297] on div "服務名稱/代號" at bounding box center [298, 311] width 182 height 39
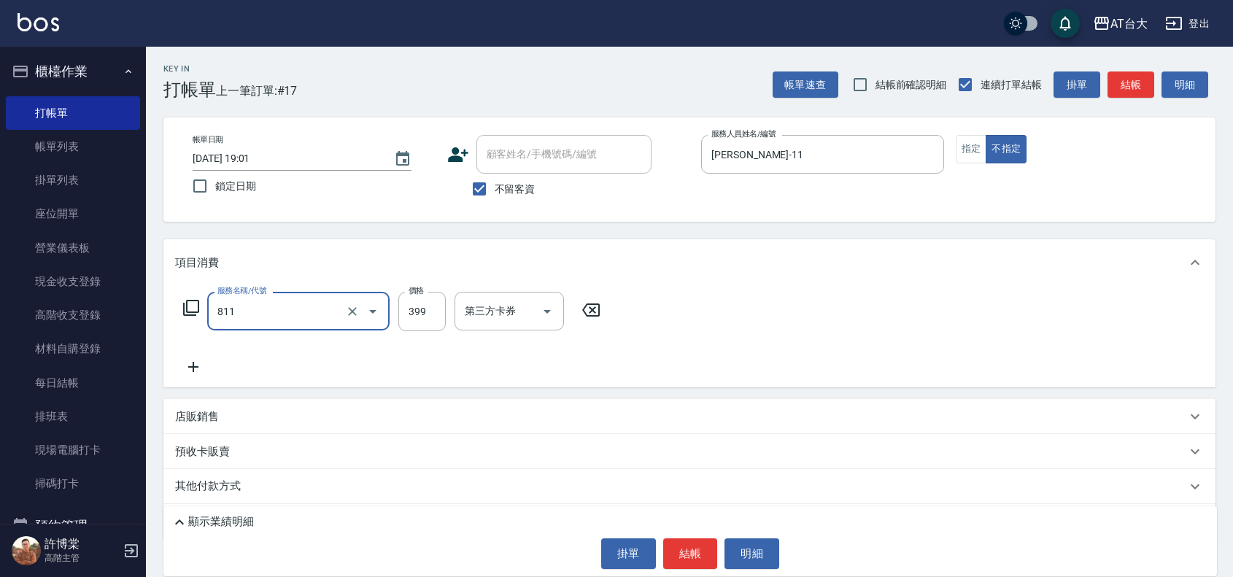
type input "洗+剪(811)"
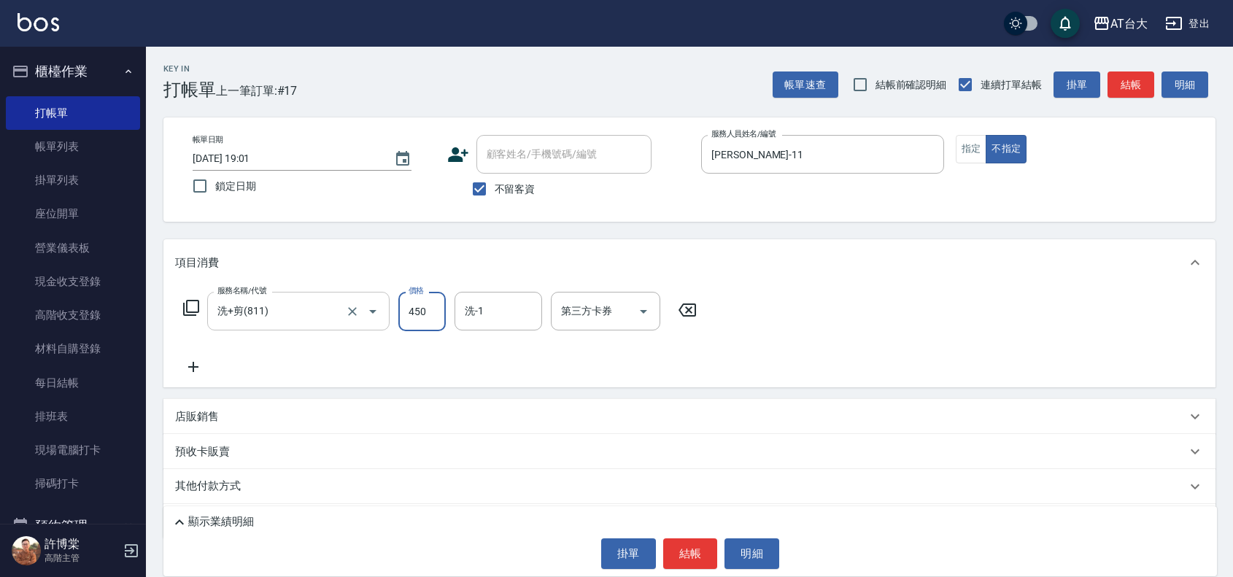
type input "450"
click at [700, 551] on button "結帳" at bounding box center [690, 553] width 55 height 31
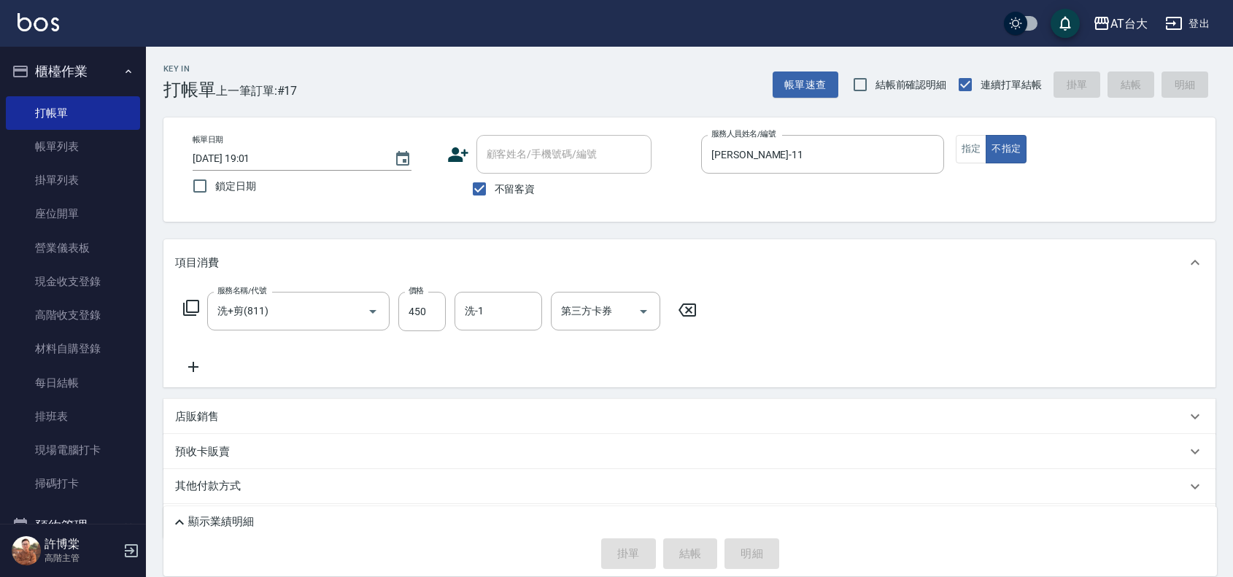
type input "[DATE] 19:34"
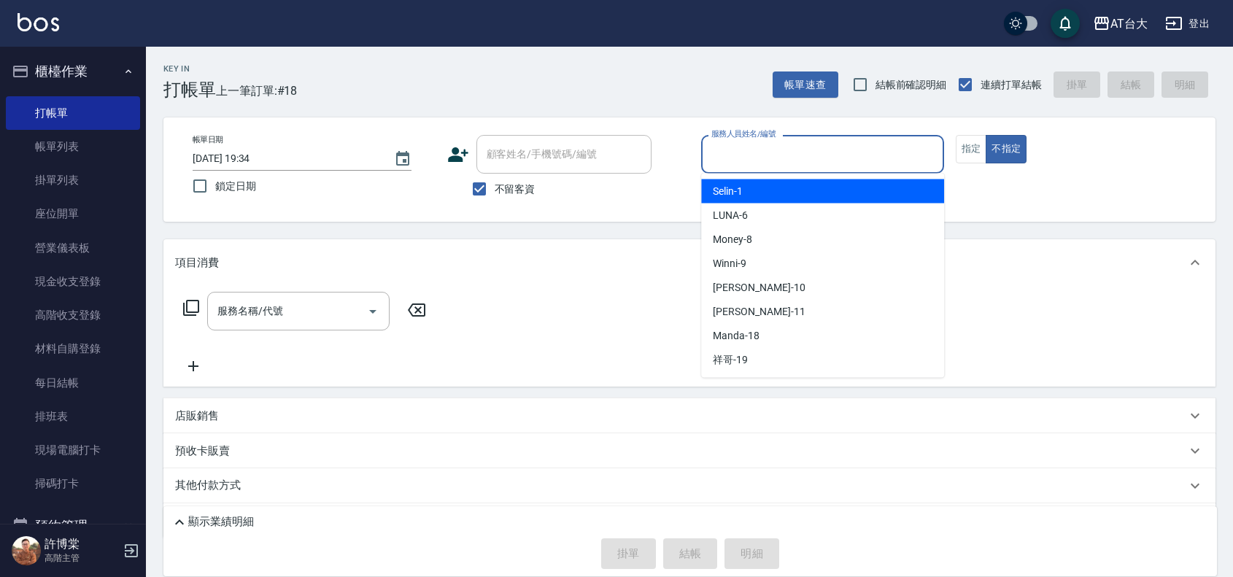
click at [724, 146] on input "服務人員姓名/編號" at bounding box center [823, 155] width 230 height 26
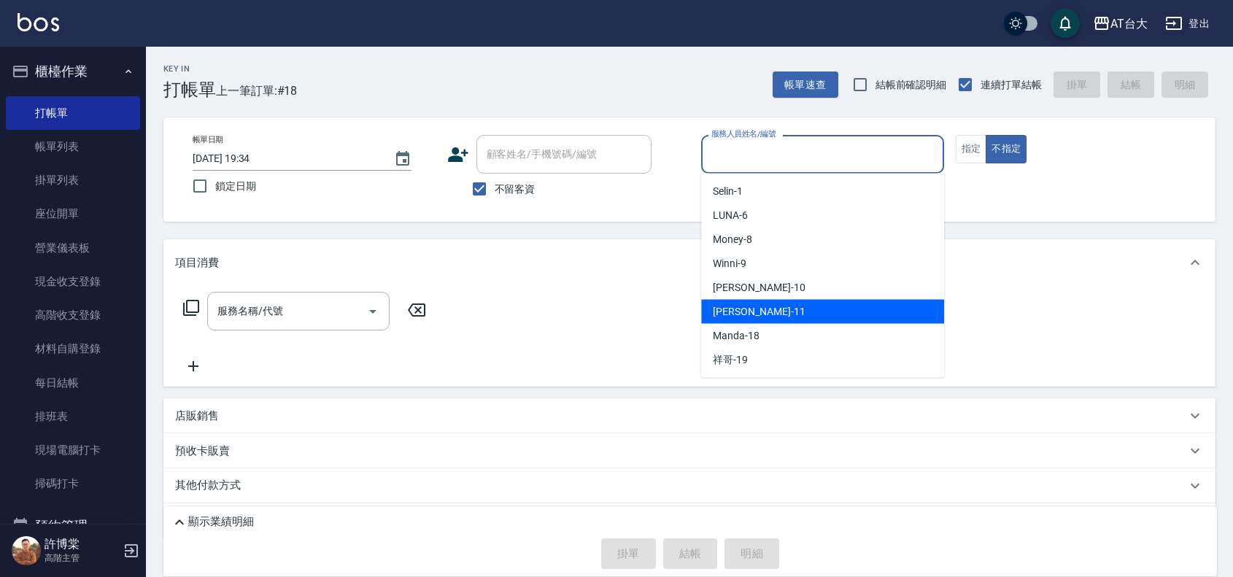
click at [808, 306] on div "[PERSON_NAME] -11" at bounding box center [822, 312] width 243 height 24
type input "[PERSON_NAME]-11"
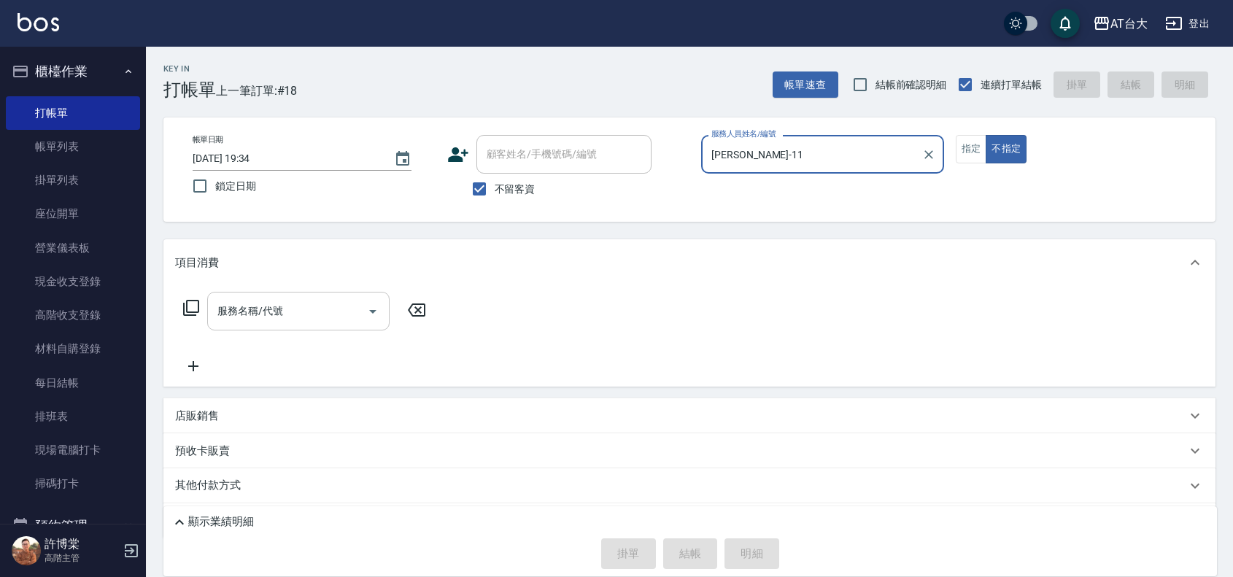
click at [282, 314] on input "服務名稱/代號" at bounding box center [287, 311] width 147 height 26
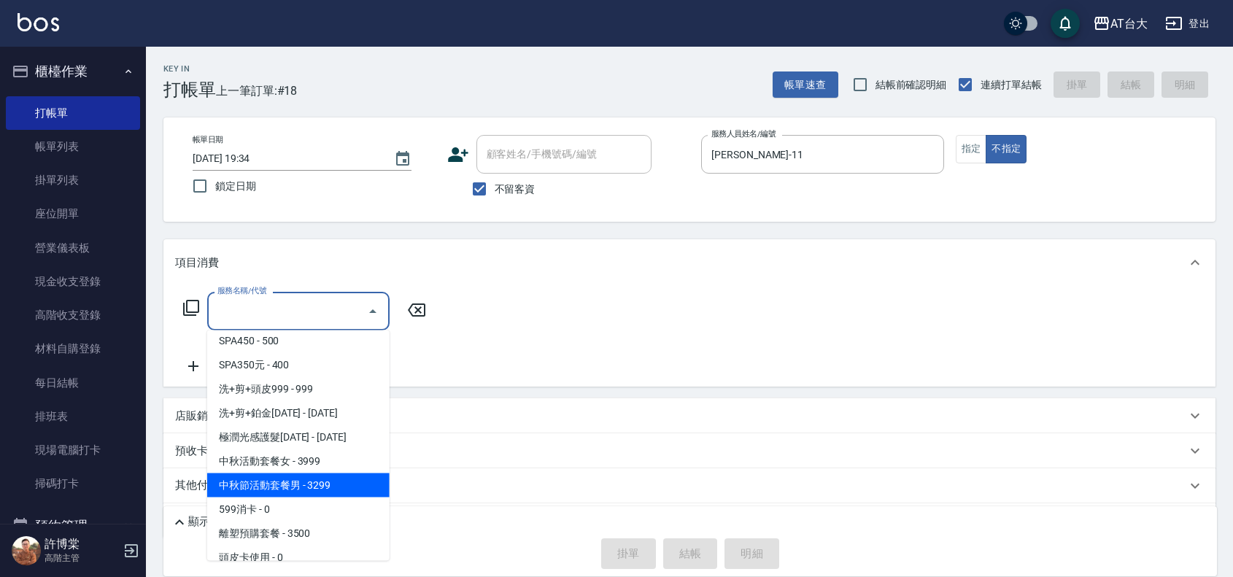
scroll to position [182, 0]
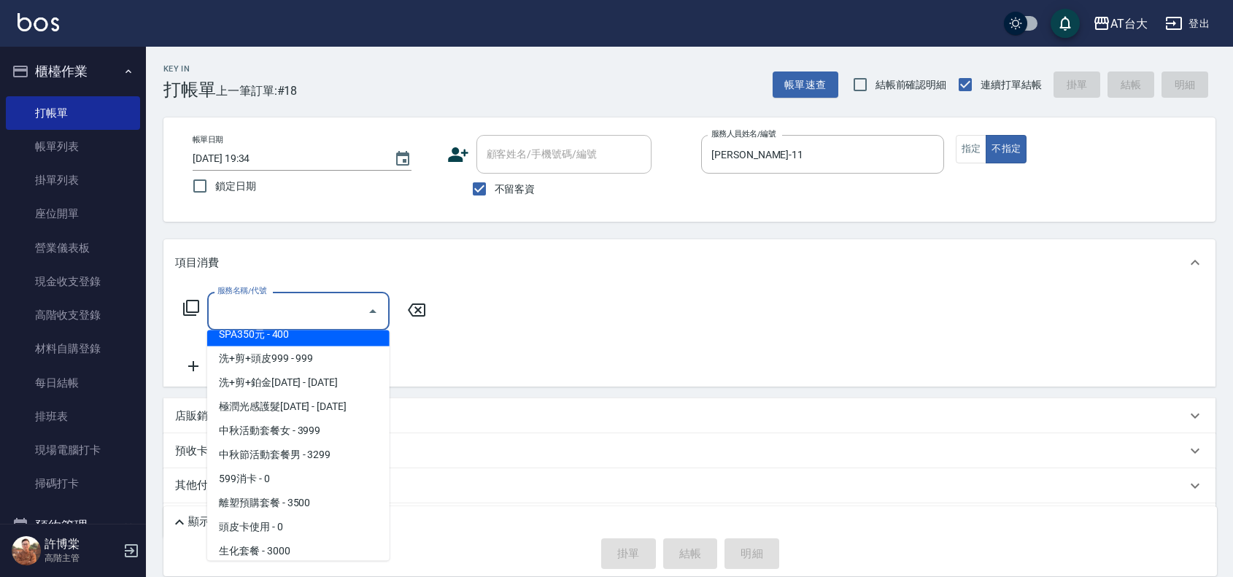
click at [298, 311] on input "服務名稱/代號" at bounding box center [287, 311] width 147 height 26
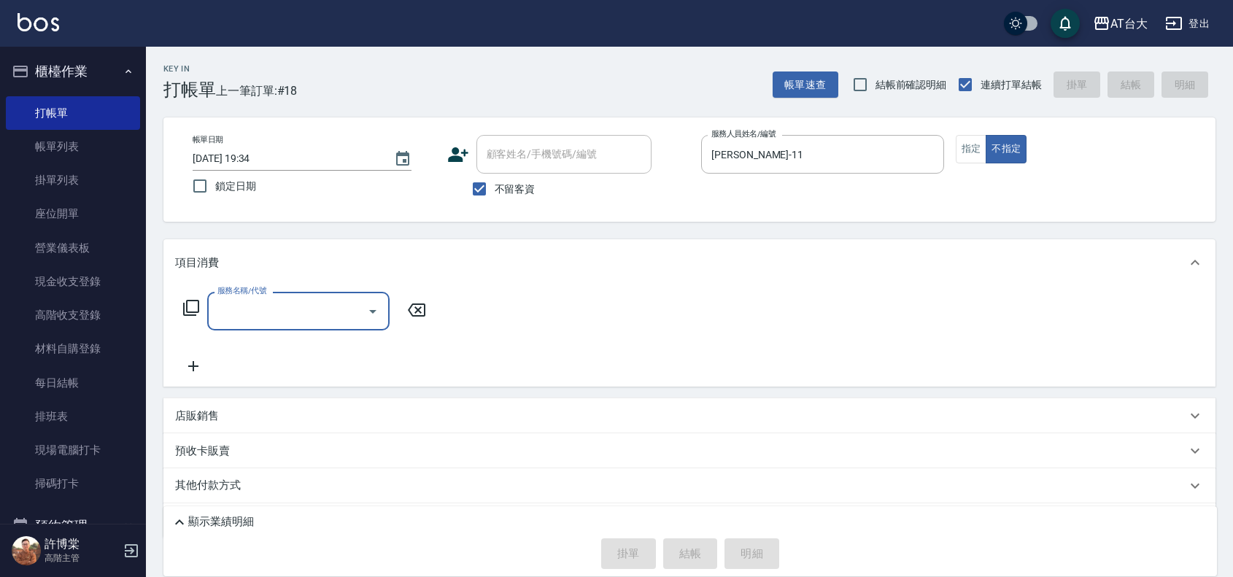
click at [298, 311] on input "服務名稱/代號" at bounding box center [287, 311] width 147 height 26
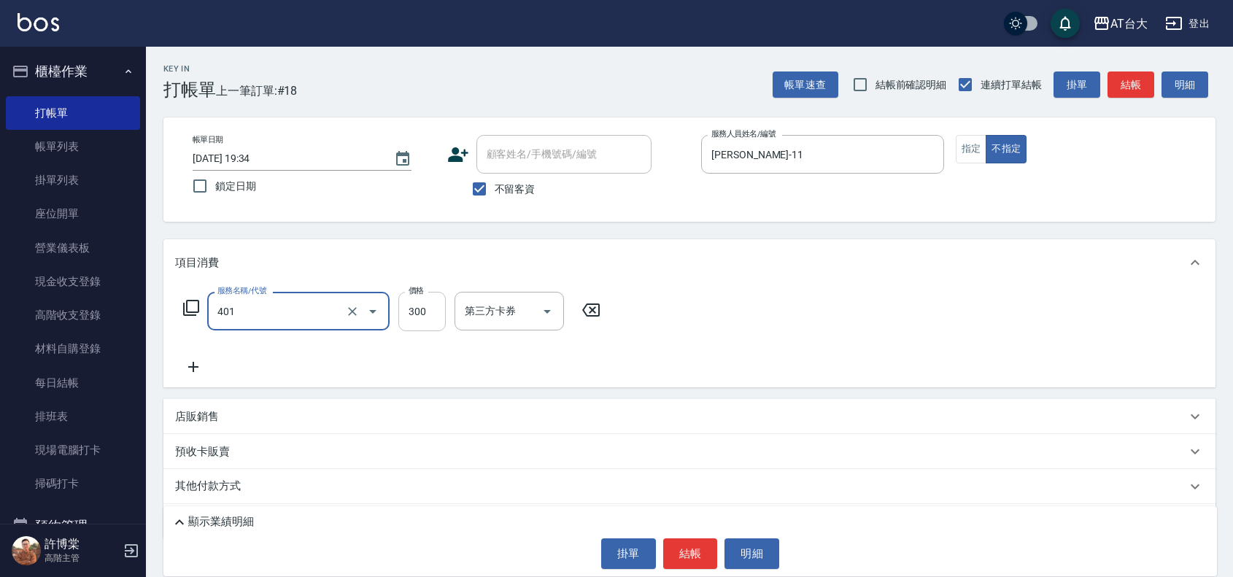
type input "自備護髮(401)"
drag, startPoint x: 435, startPoint y: 312, endPoint x: 435, endPoint y: 330, distance: 18.2
click at [435, 312] on input "300" at bounding box center [421, 311] width 47 height 39
type input "799"
click at [1011, 155] on button "不指定" at bounding box center [1005, 149] width 41 height 28
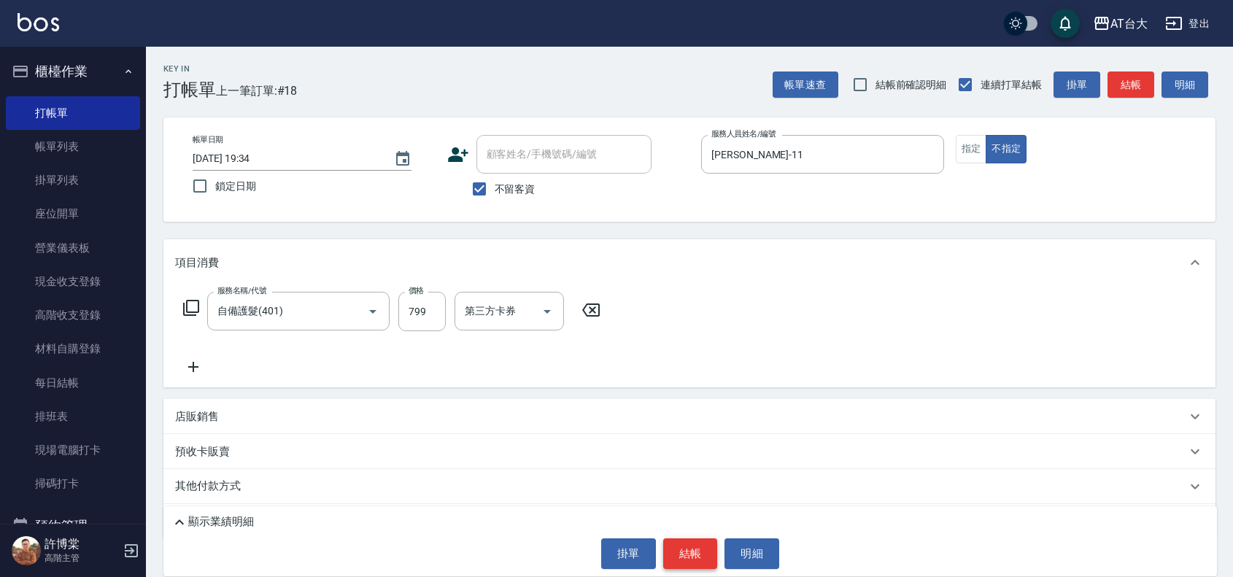
click at [697, 551] on button "結帳" at bounding box center [690, 553] width 55 height 31
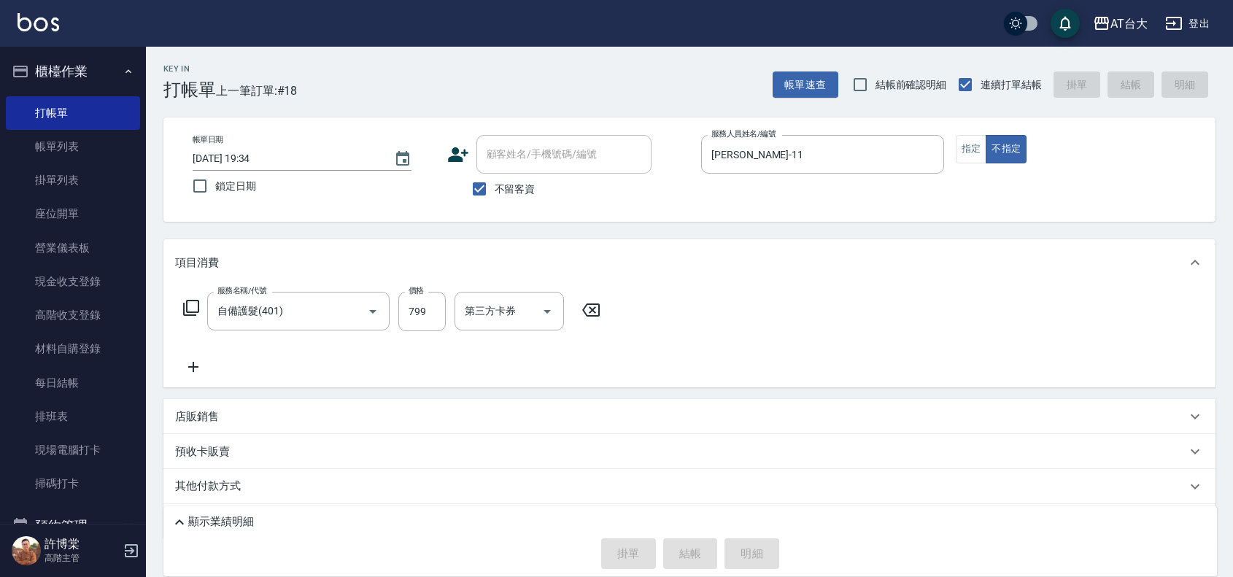
type input "[DATE] 20:05"
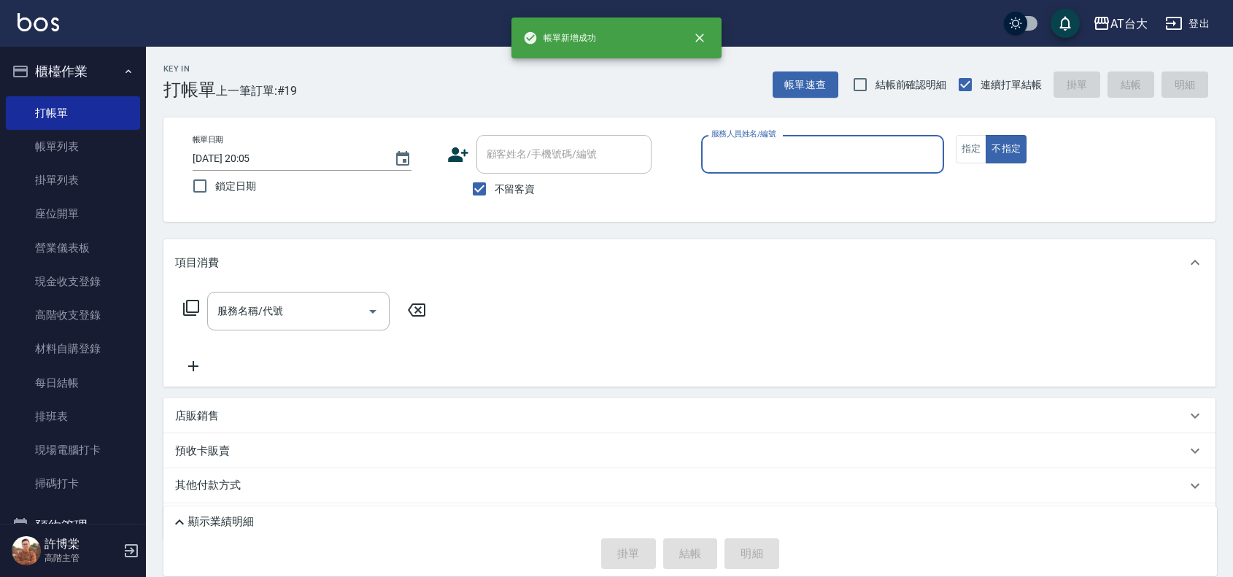
click at [806, 158] on input "服務人員姓名/編號" at bounding box center [823, 155] width 230 height 26
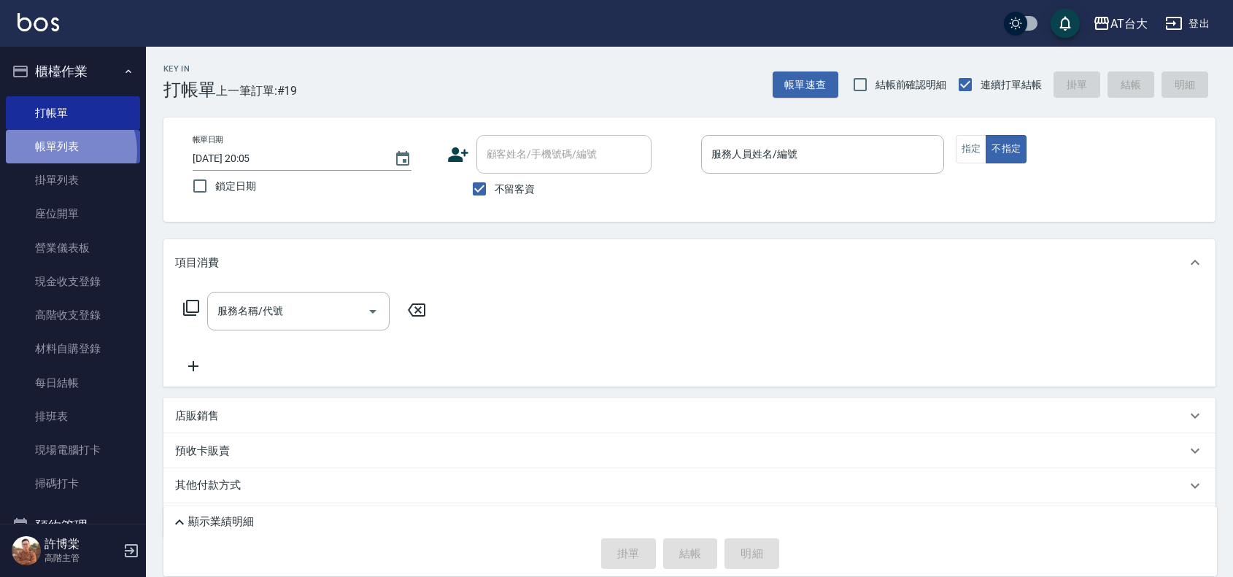
click at [60, 152] on link "帳單列表" at bounding box center [73, 147] width 134 height 34
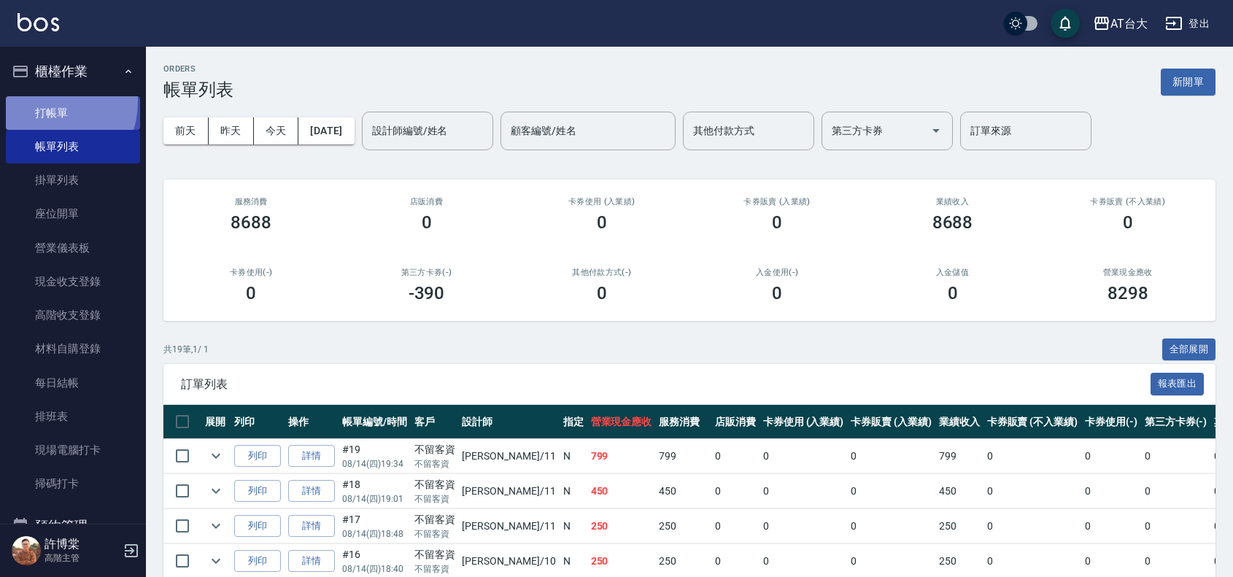
click at [40, 101] on link "打帳單" at bounding box center [73, 113] width 134 height 34
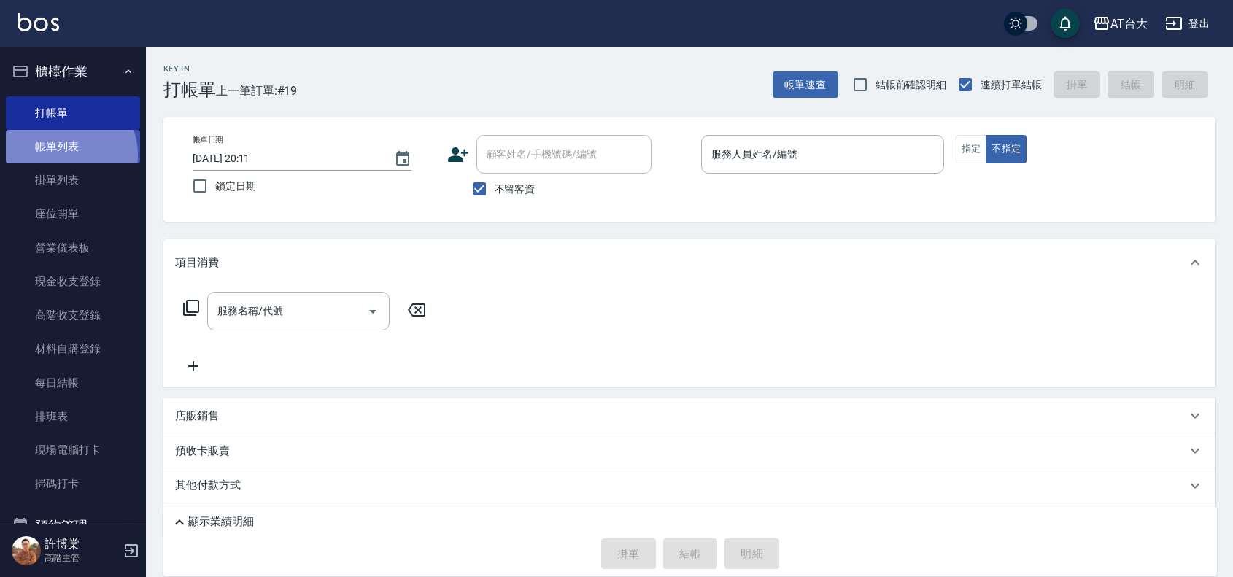
click at [63, 155] on link "帳單列表" at bounding box center [73, 147] width 134 height 34
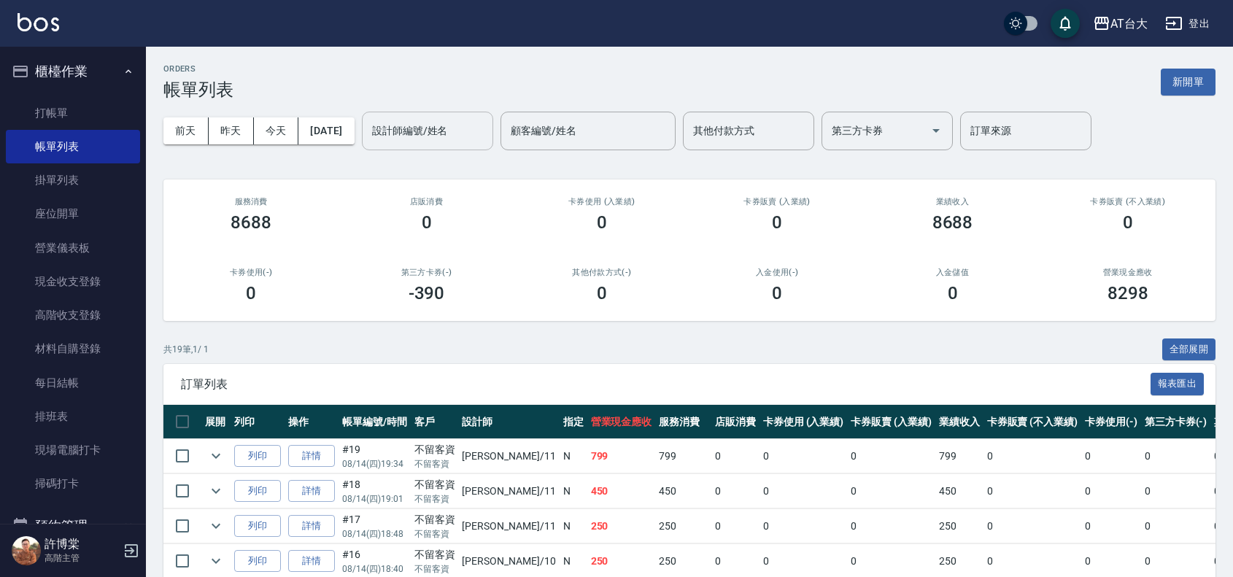
click at [425, 136] on input "設計師編號/姓名" at bounding box center [427, 131] width 118 height 26
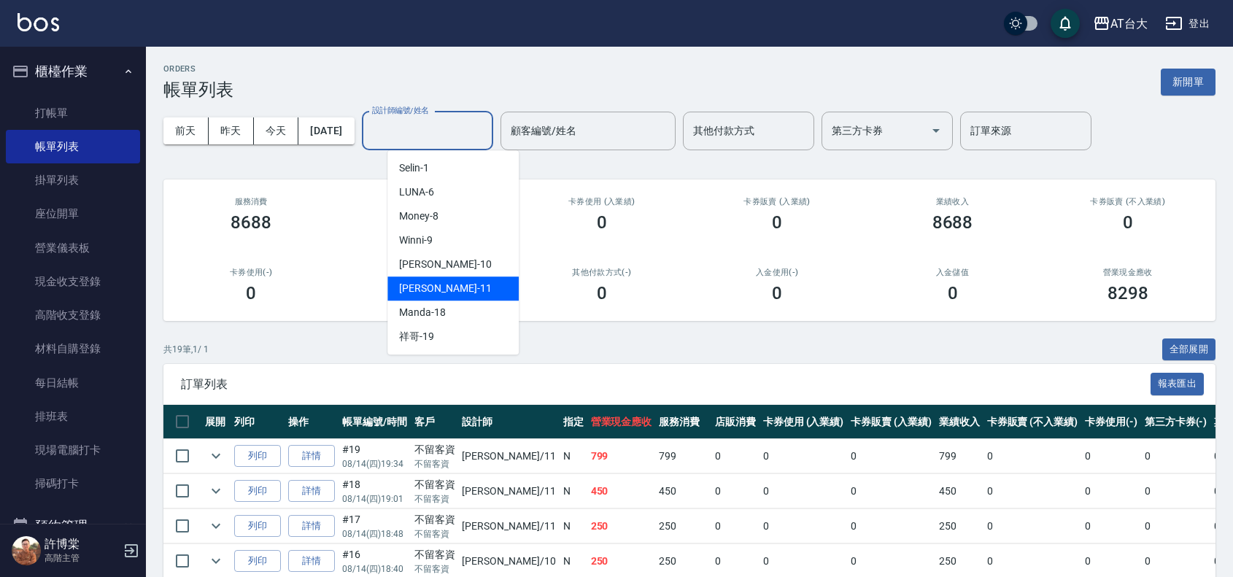
click at [449, 290] on div "[PERSON_NAME] -11" at bounding box center [452, 288] width 131 height 24
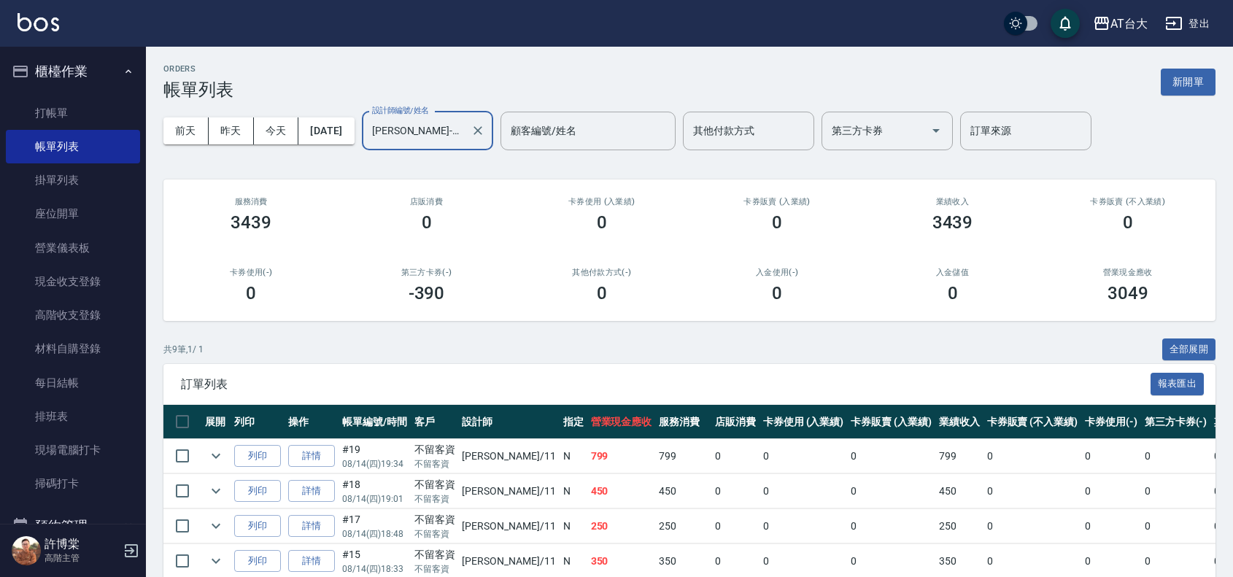
click at [460, 128] on input "[PERSON_NAME]-11" at bounding box center [416, 131] width 96 height 26
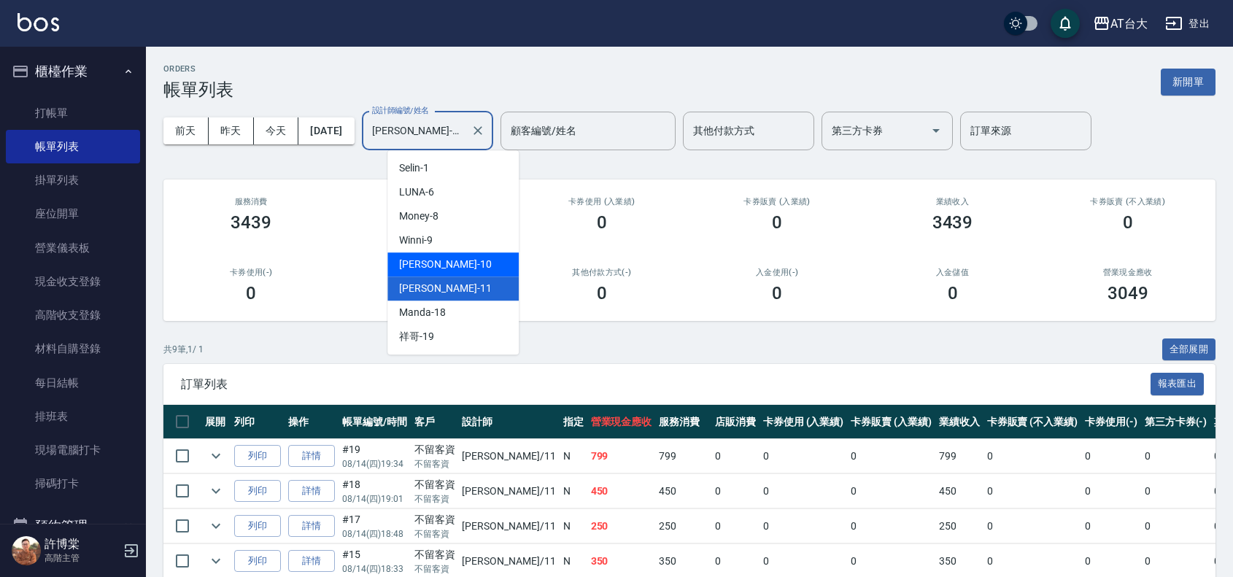
click at [461, 263] on div "JOJO -10" at bounding box center [452, 264] width 131 height 24
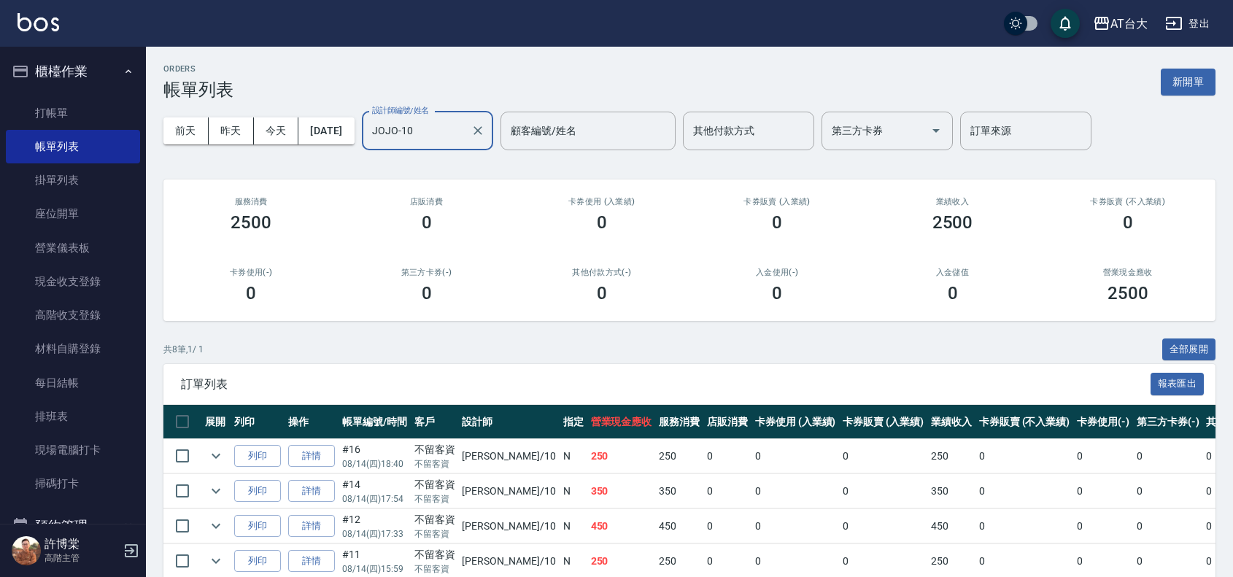
click at [465, 139] on input "JOJO-10" at bounding box center [416, 131] width 96 height 26
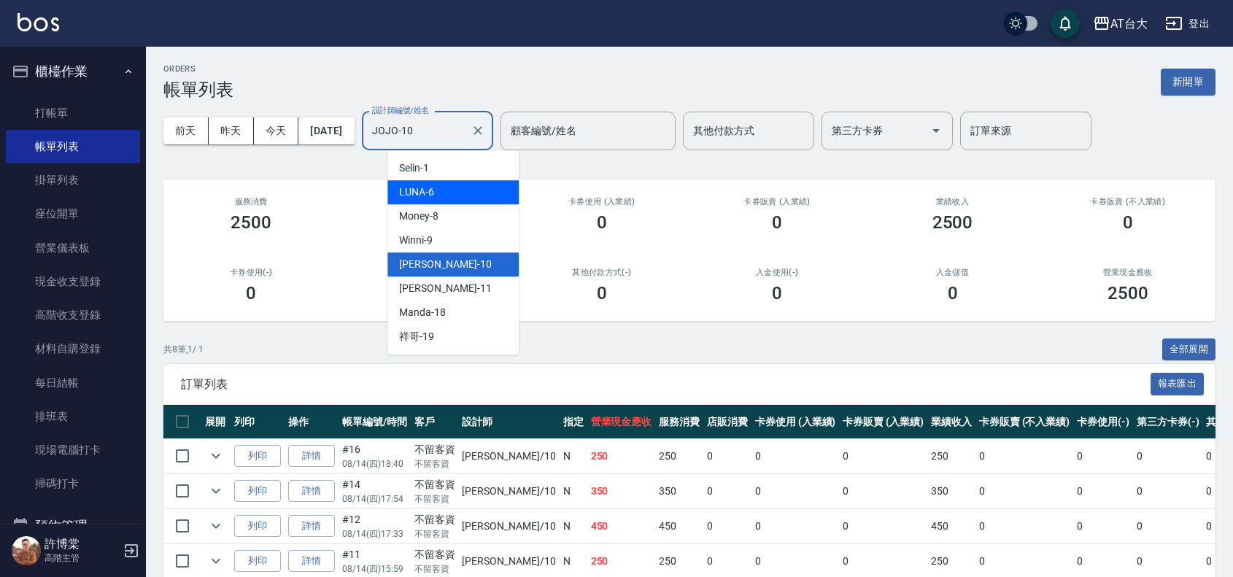
click at [471, 195] on div "LUNA -6" at bounding box center [452, 192] width 131 height 24
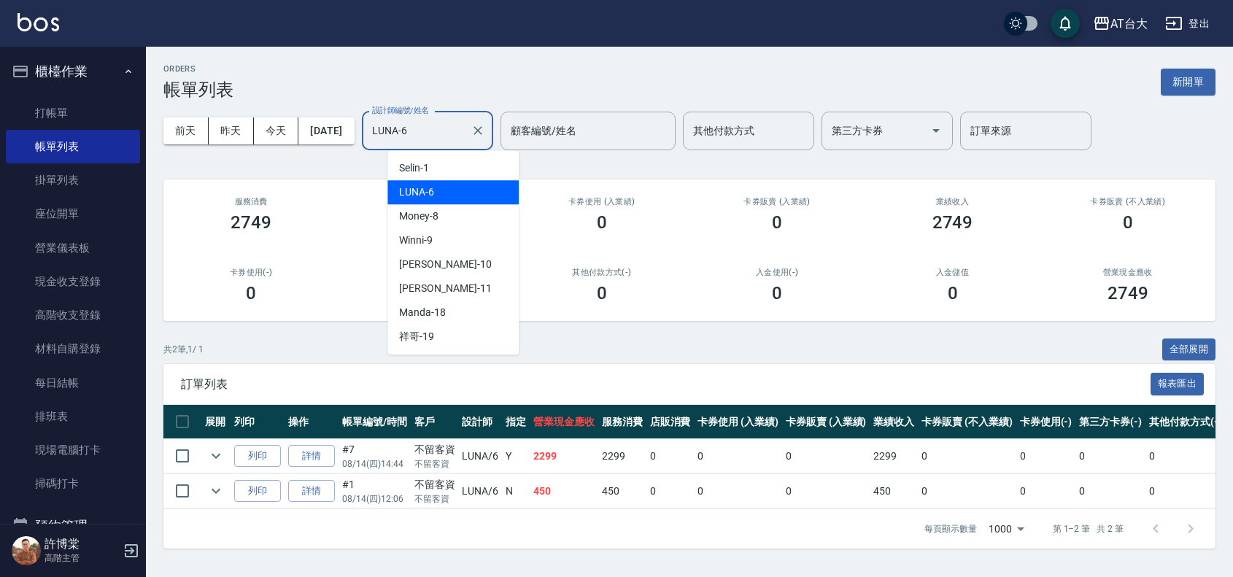
click at [456, 133] on input "LUNA-6" at bounding box center [416, 131] width 96 height 26
click at [454, 292] on div "[PERSON_NAME] -11" at bounding box center [452, 288] width 131 height 24
type input "[PERSON_NAME]-11"
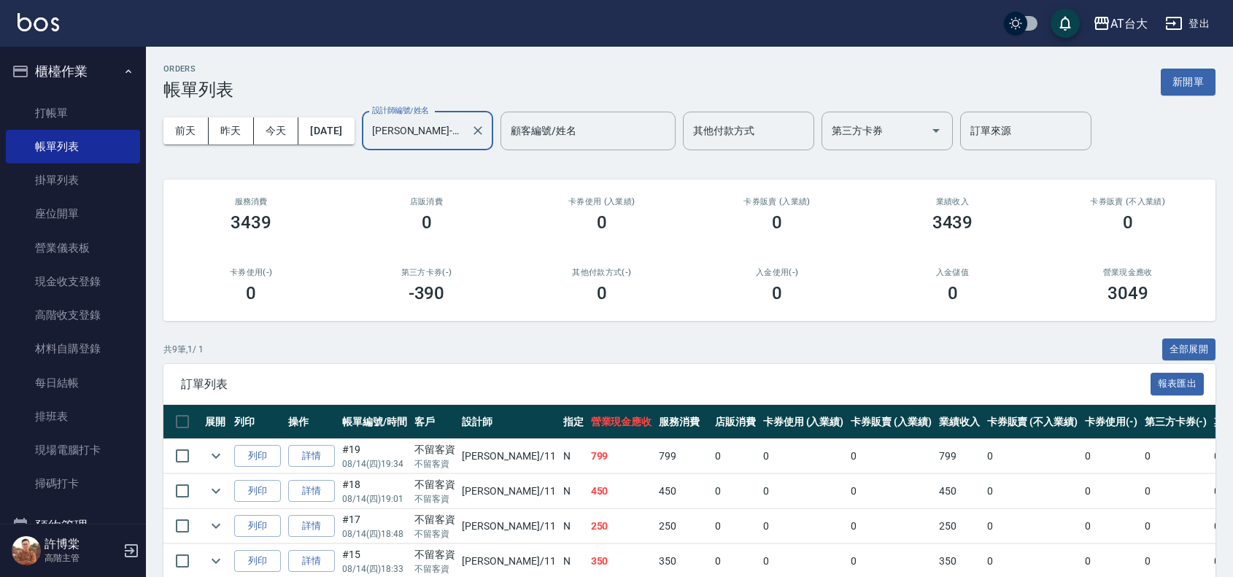
click at [487, 144] on div at bounding box center [477, 131] width 19 height 39
click at [485, 136] on icon "Clear" at bounding box center [477, 130] width 15 height 15
click at [1169, 70] on button "新開單" at bounding box center [1188, 82] width 55 height 27
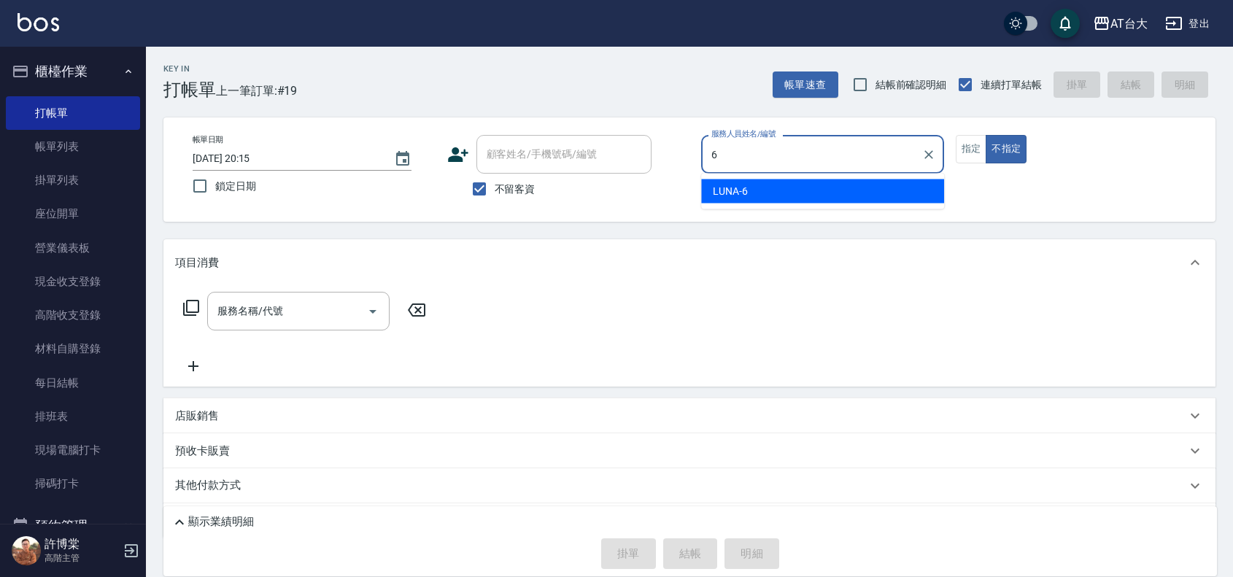
type input "LUNA-6"
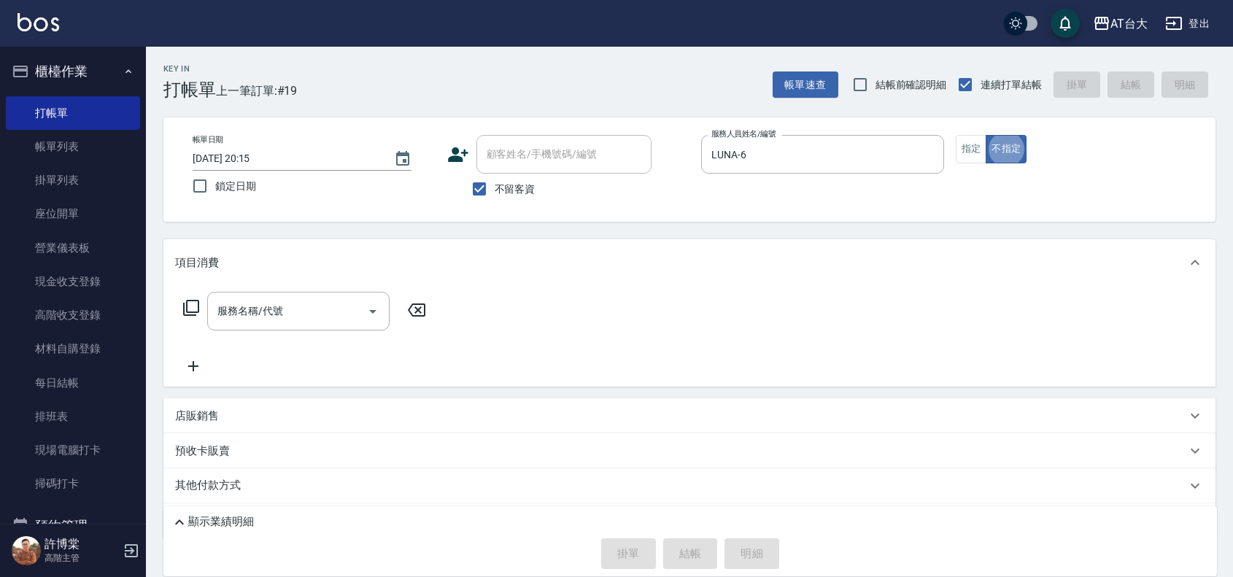
type button "false"
click at [964, 151] on button "指定" at bounding box center [971, 149] width 31 height 28
type button "true"
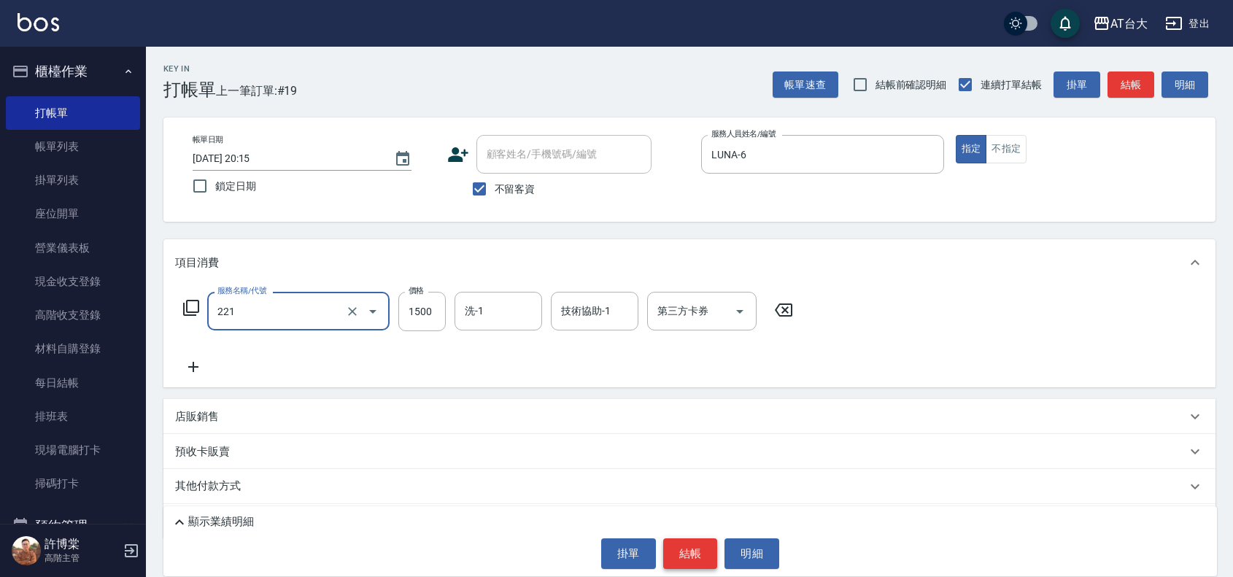
type input "燙髮自備 1500 以 下(221)"
click at [694, 545] on button "結帳" at bounding box center [690, 553] width 55 height 31
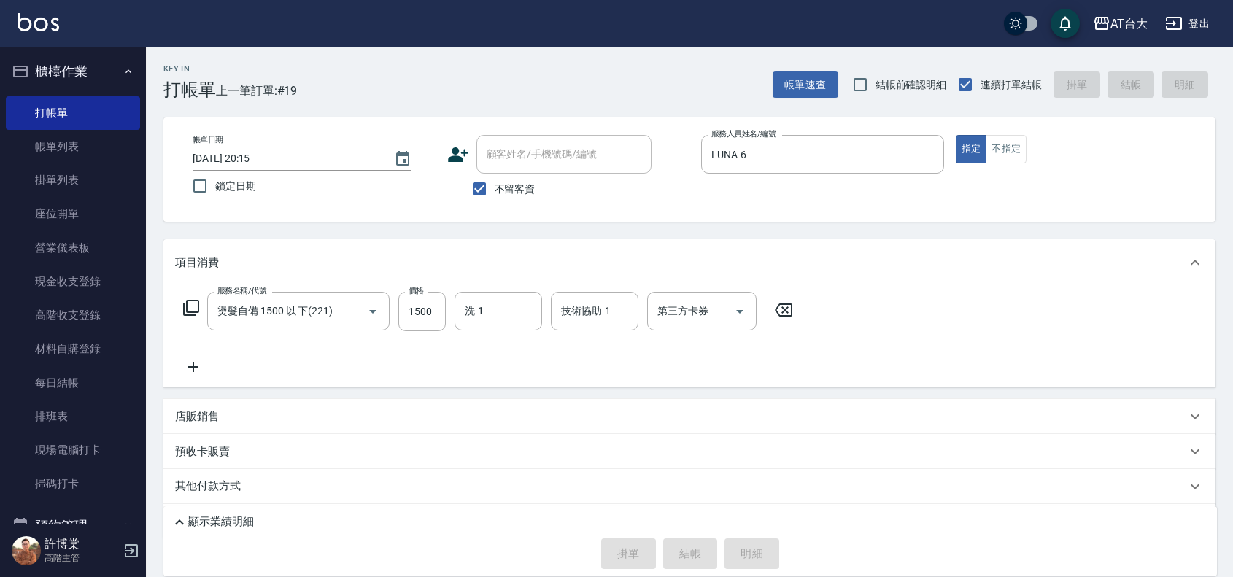
type input "[DATE] 20:25"
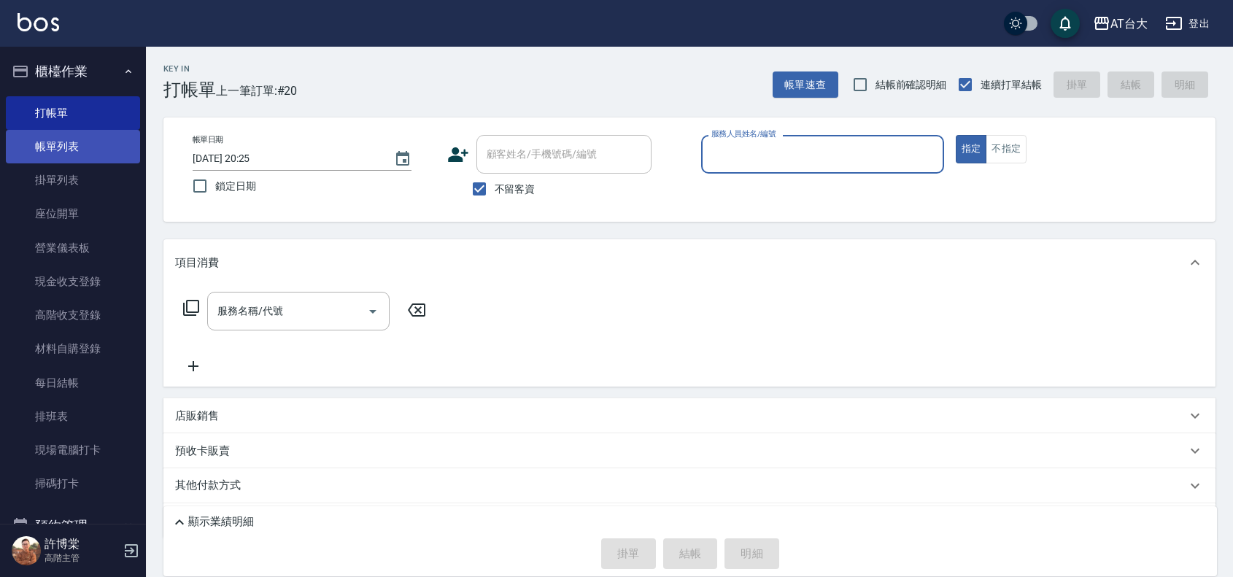
click at [63, 137] on link "帳單列表" at bounding box center [73, 147] width 134 height 34
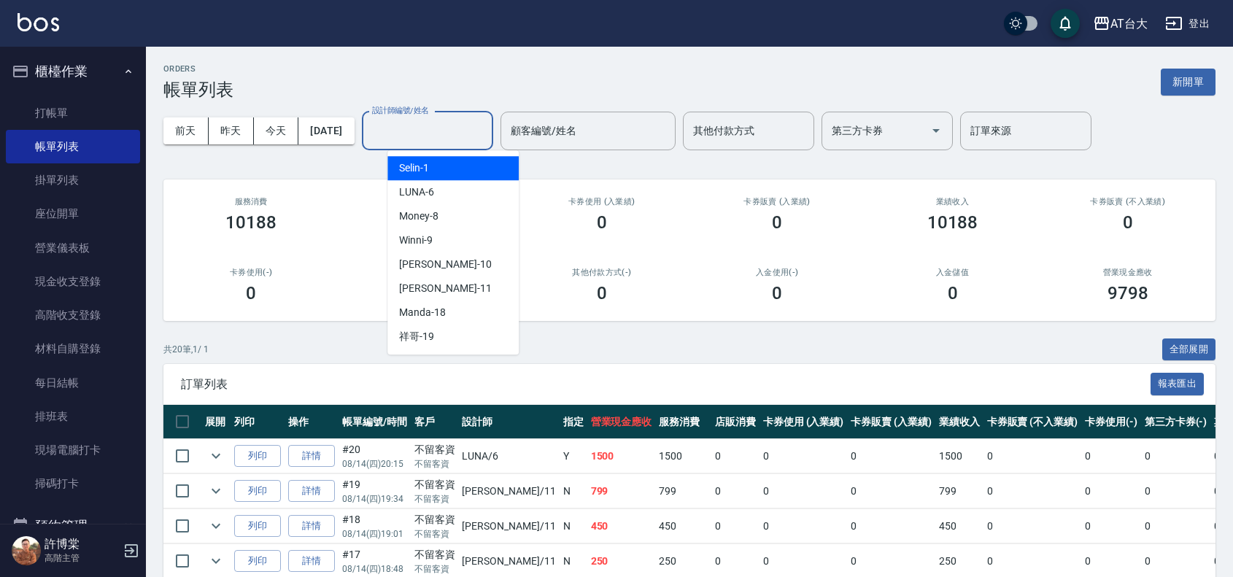
click at [454, 139] on input "設計師編號/姓名" at bounding box center [427, 131] width 118 height 26
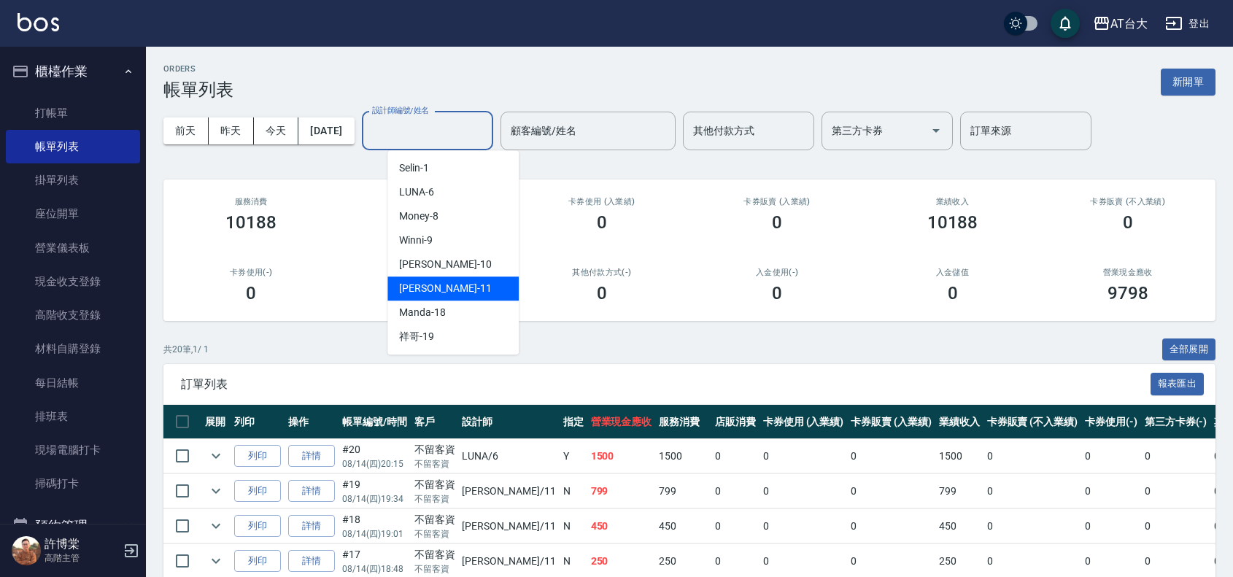
click at [465, 290] on div "[PERSON_NAME] -11" at bounding box center [452, 288] width 131 height 24
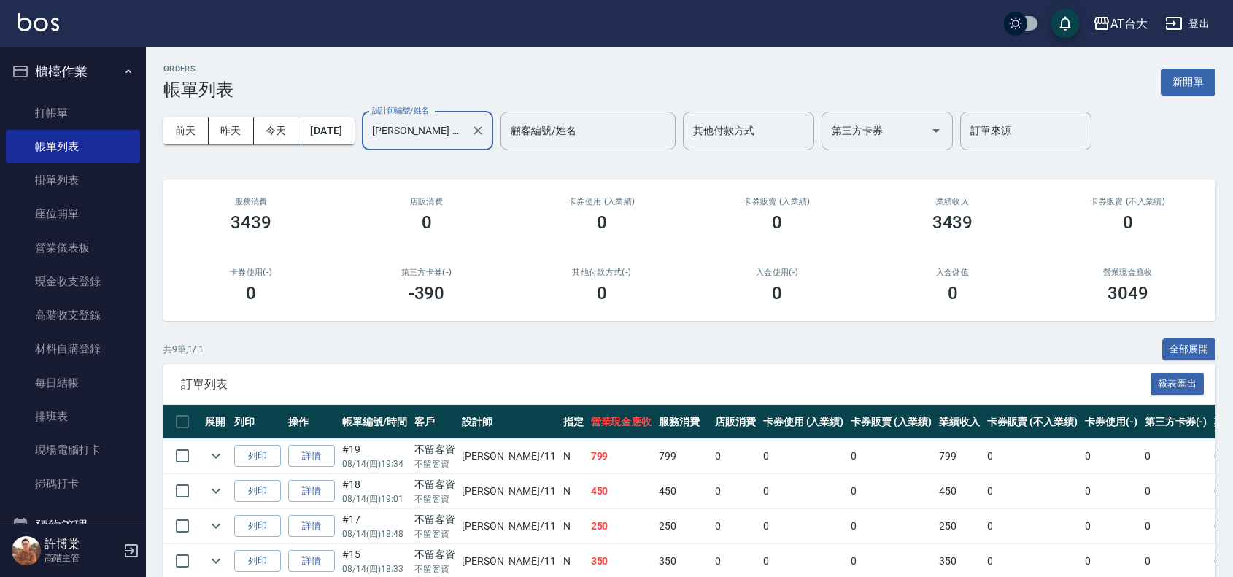
click at [456, 131] on input "[PERSON_NAME]-11" at bounding box center [416, 131] width 96 height 26
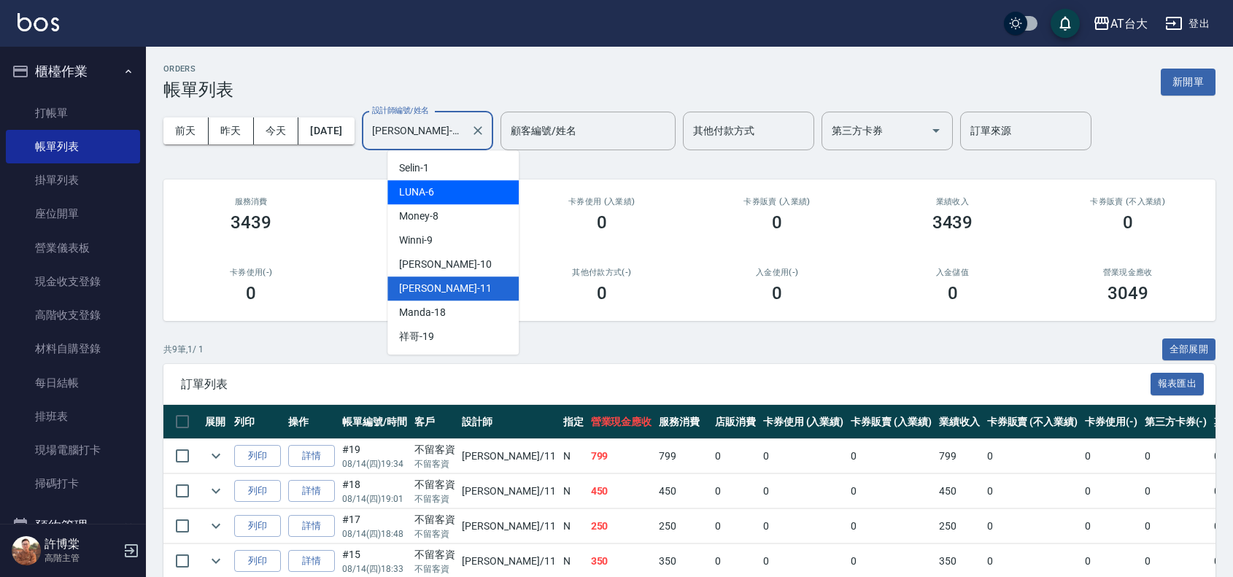
click at [442, 193] on div "LUNA -6" at bounding box center [452, 192] width 131 height 24
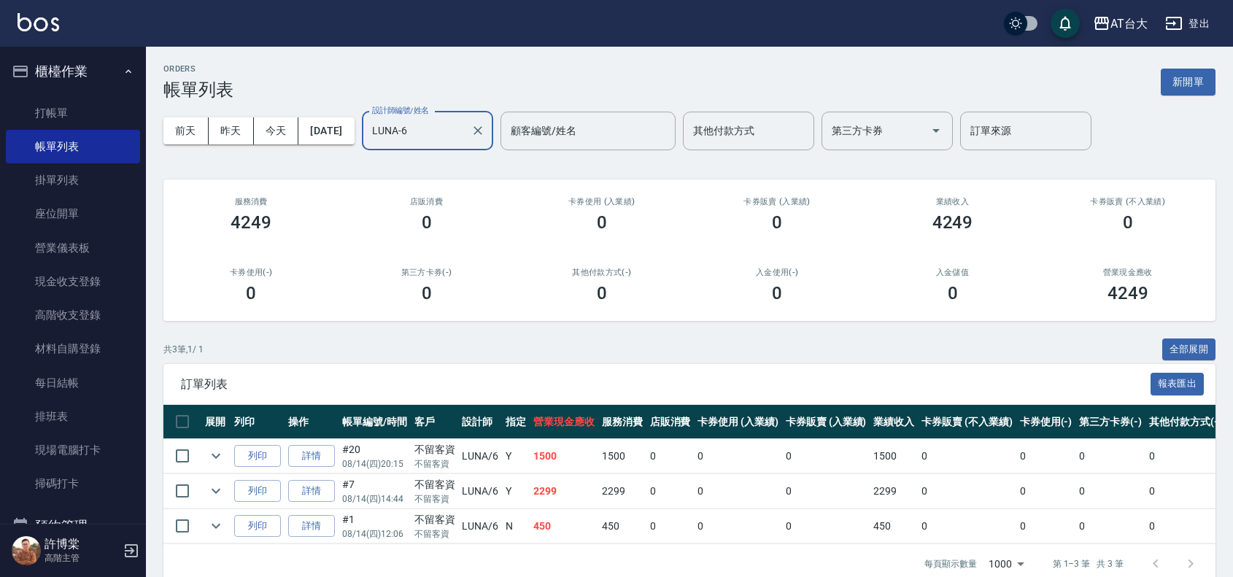
click at [452, 139] on input "LUNA-6" at bounding box center [416, 131] width 96 height 26
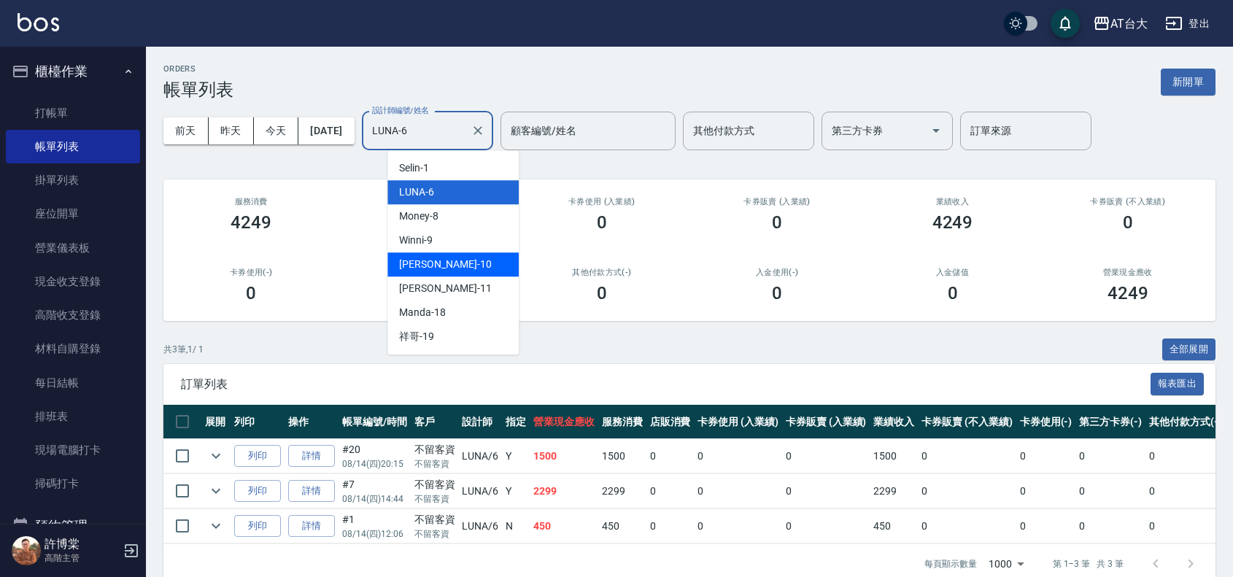
click at [457, 263] on div "JOJO -10" at bounding box center [452, 264] width 131 height 24
type input "JOJO-10"
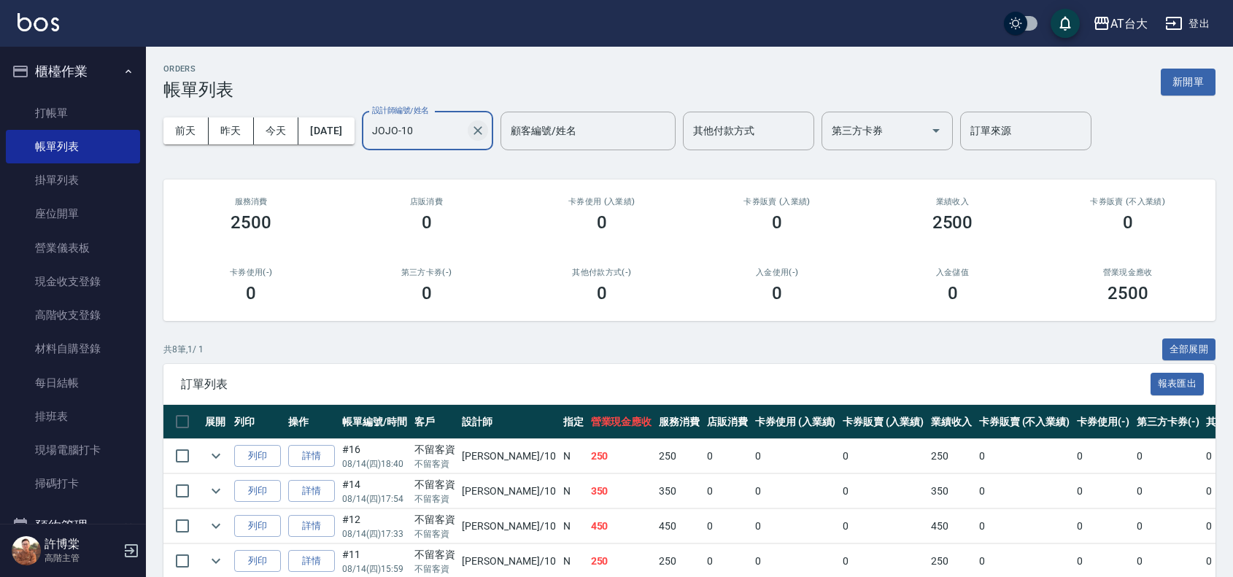
click at [485, 132] on icon "Clear" at bounding box center [477, 130] width 15 height 15
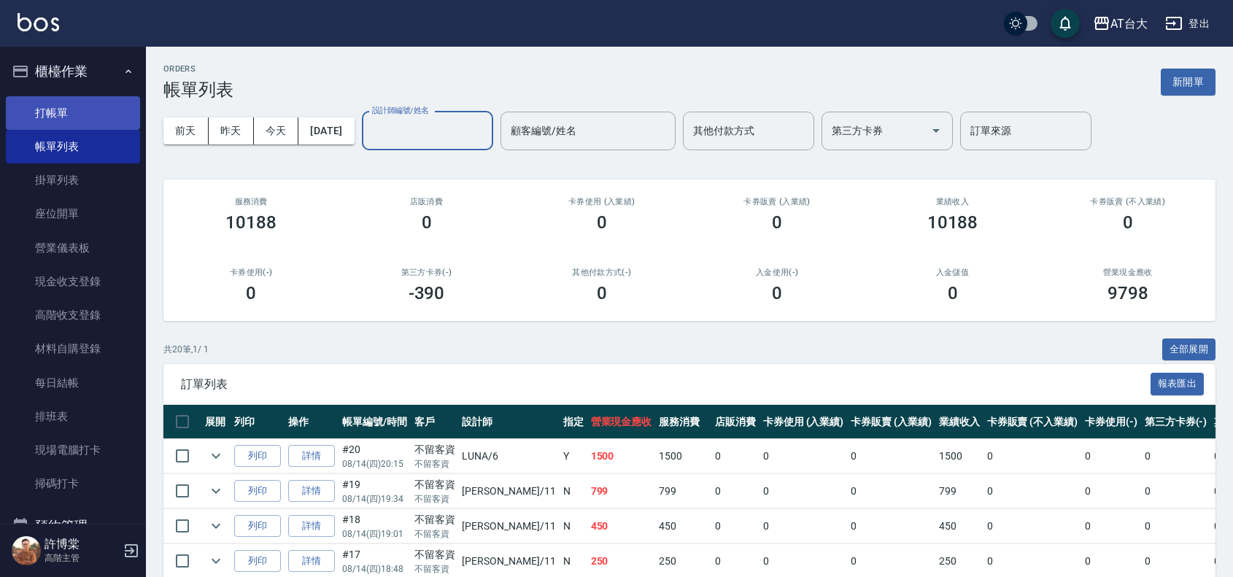
click at [93, 106] on link "打帳單" at bounding box center [73, 113] width 134 height 34
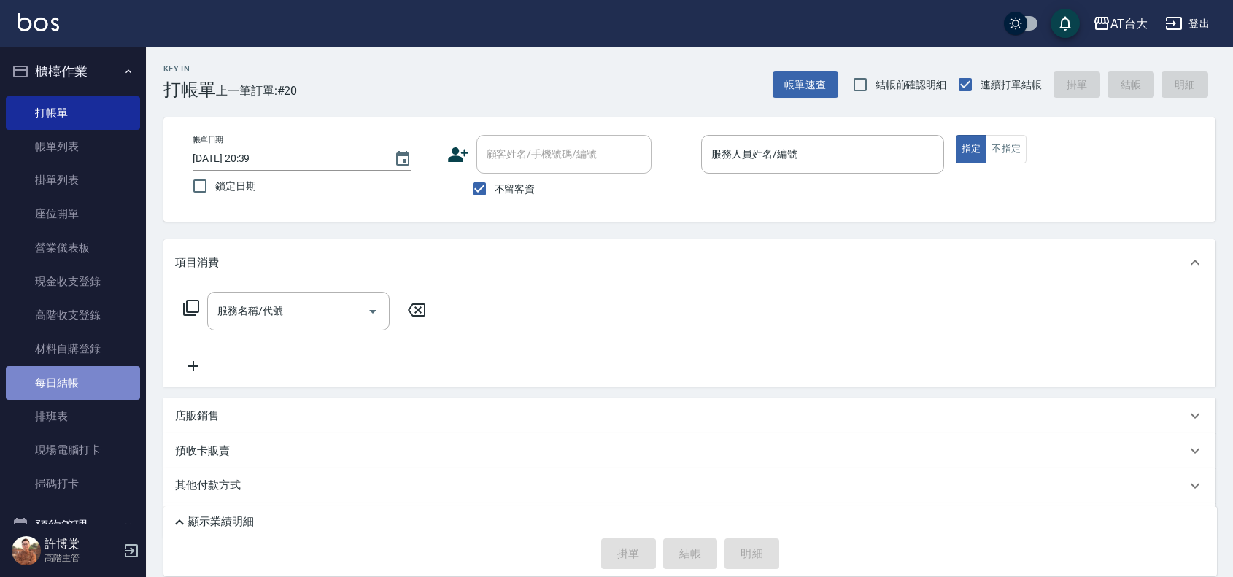
drag, startPoint x: 78, startPoint y: 377, endPoint x: 68, endPoint y: 374, distance: 10.6
click at [77, 378] on link "每日結帳" at bounding box center [73, 383] width 134 height 34
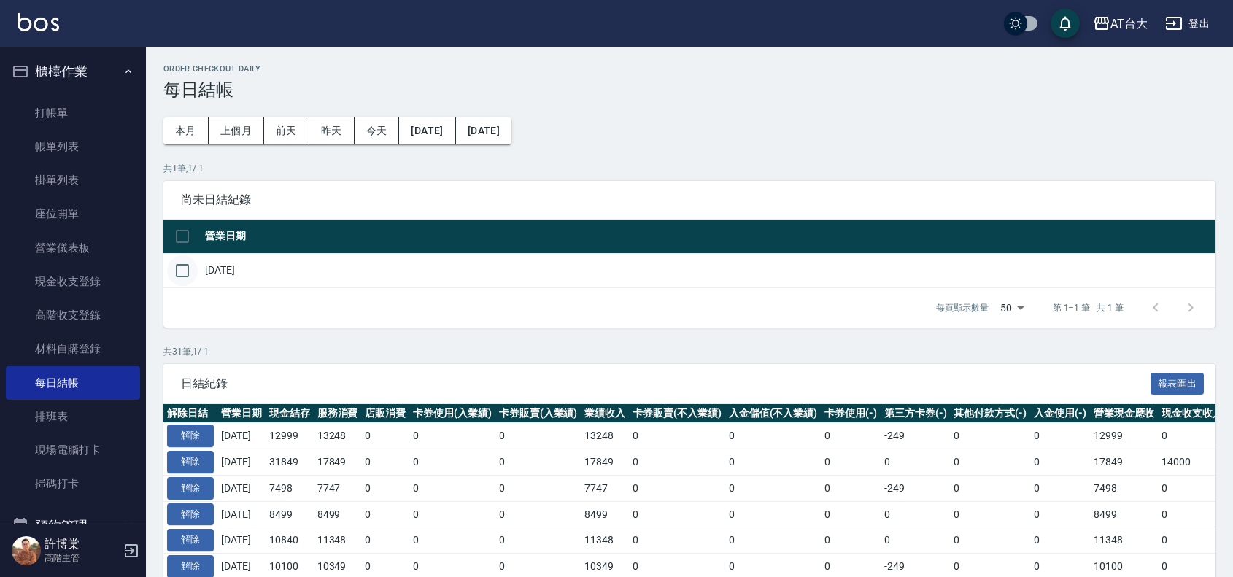
click at [187, 270] on input "checkbox" at bounding box center [182, 270] width 31 height 31
checkbox input "true"
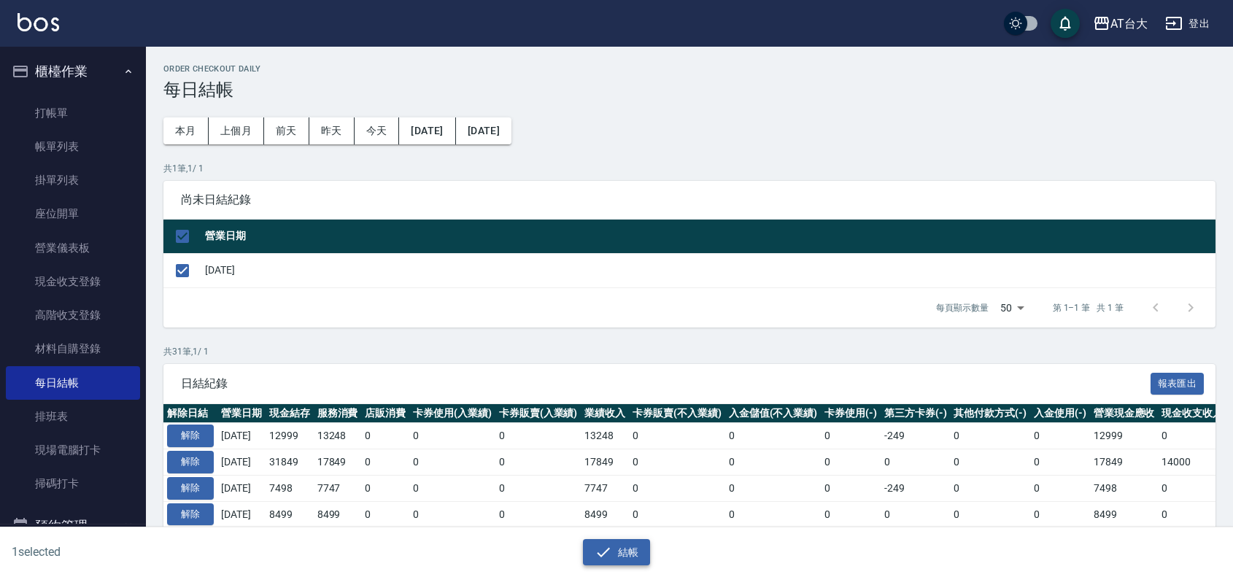
click at [597, 549] on icon "button" at bounding box center [603, 552] width 18 height 18
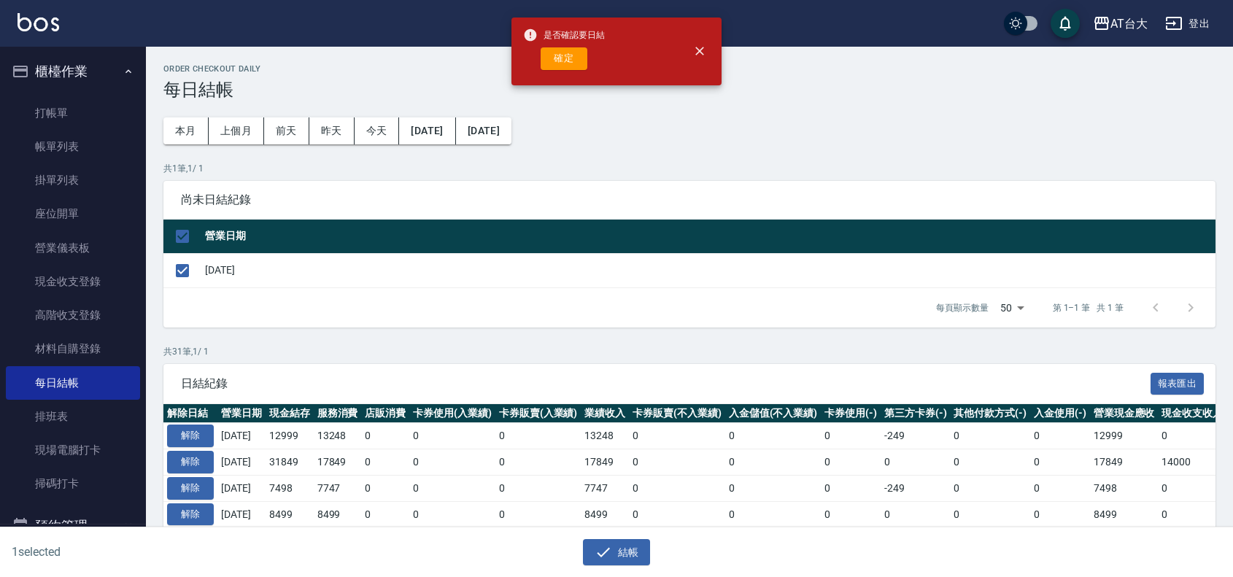
click at [574, 60] on button "確定" at bounding box center [563, 58] width 47 height 23
checkbox input "false"
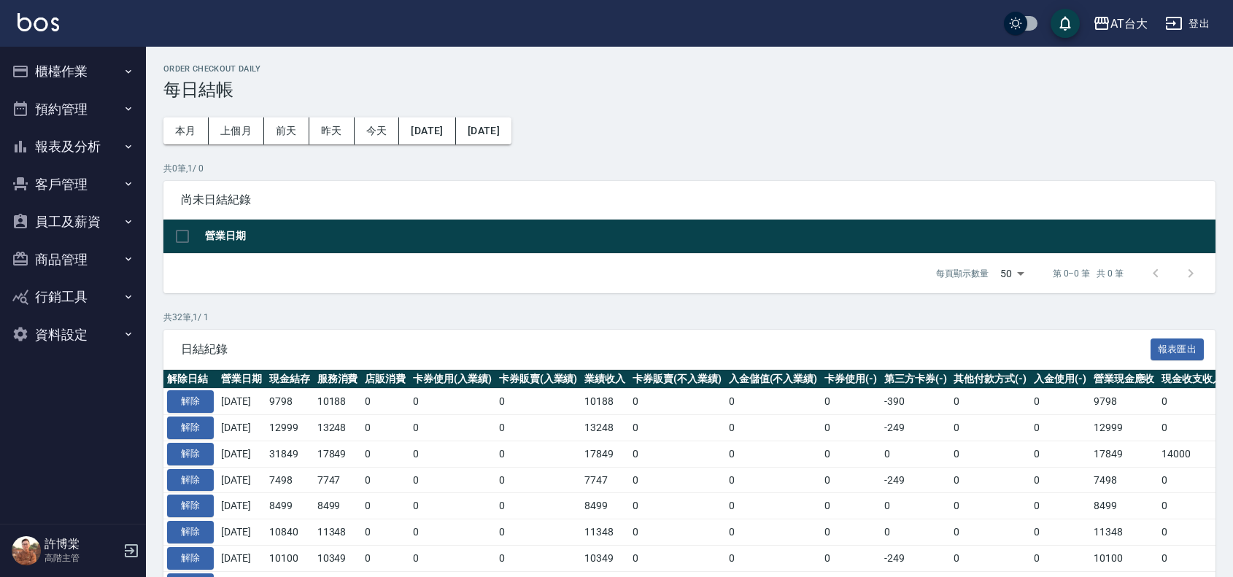
click at [115, 73] on button "櫃檯作業" at bounding box center [73, 72] width 134 height 38
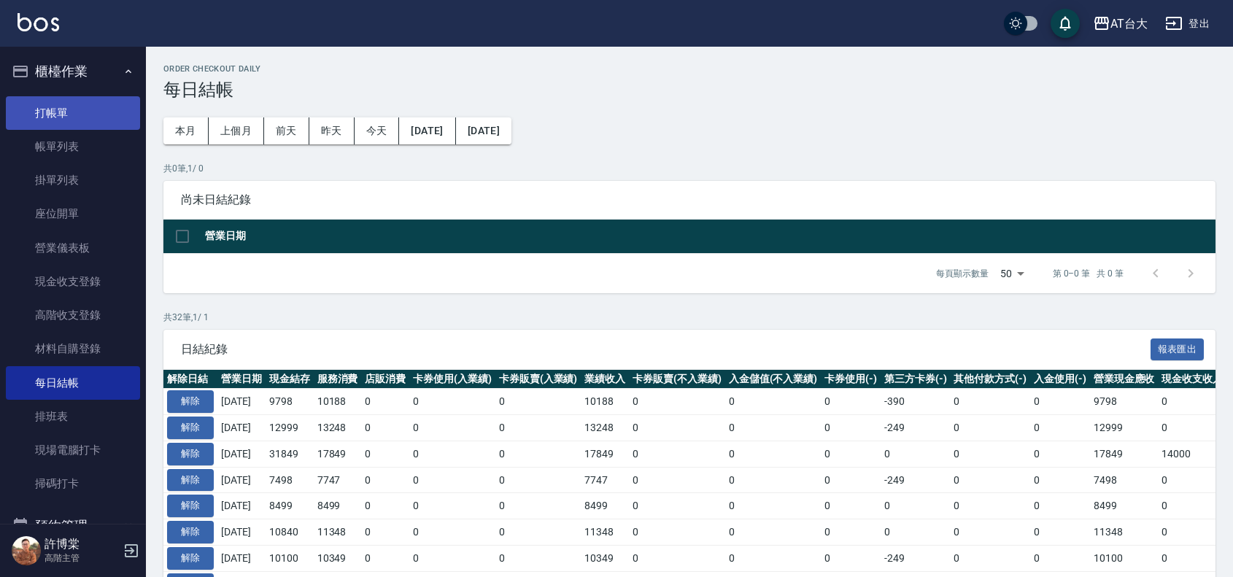
click at [124, 104] on link "打帳單" at bounding box center [73, 113] width 134 height 34
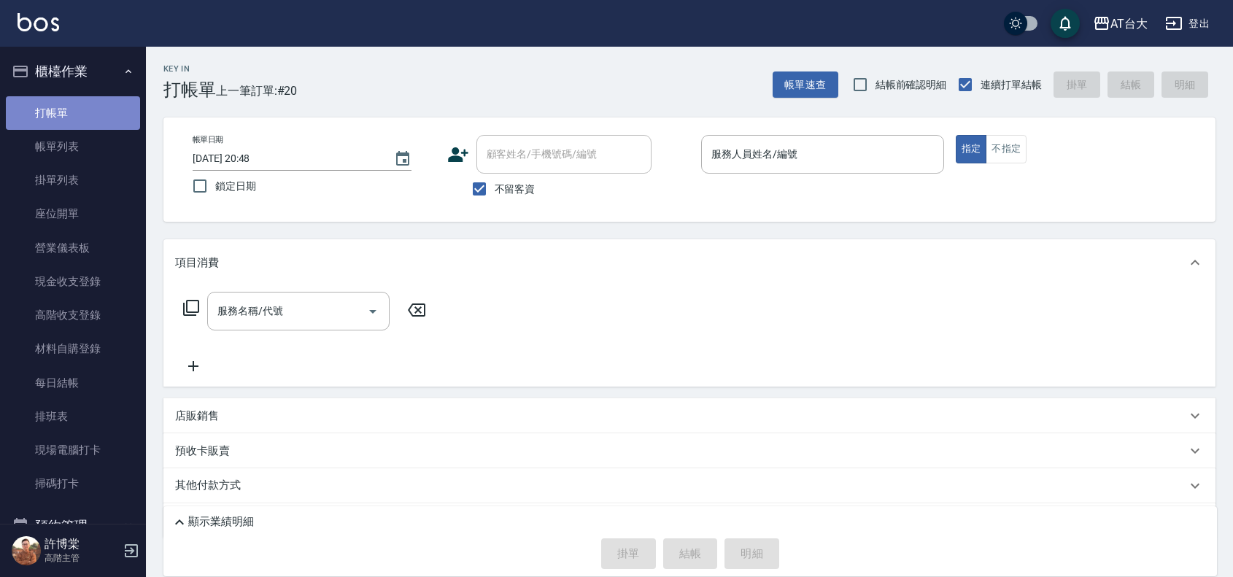
click at [77, 113] on link "打帳單" at bounding box center [73, 113] width 134 height 34
click at [74, 78] on button "櫃檯作業" at bounding box center [73, 72] width 134 height 38
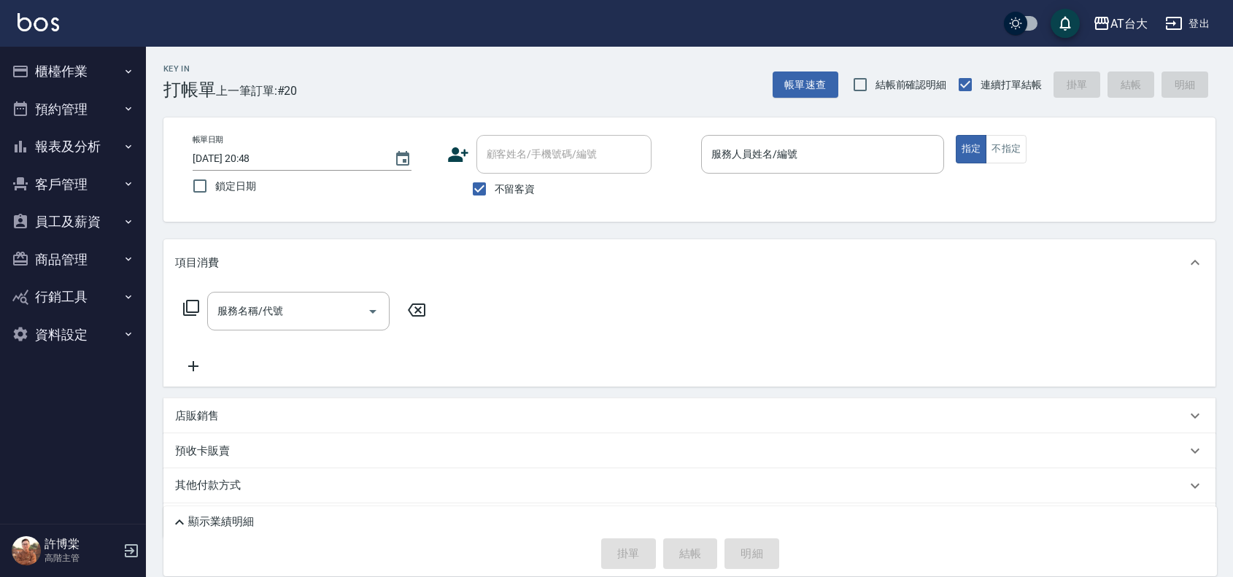
click at [89, 155] on button "報表及分析" at bounding box center [73, 147] width 134 height 38
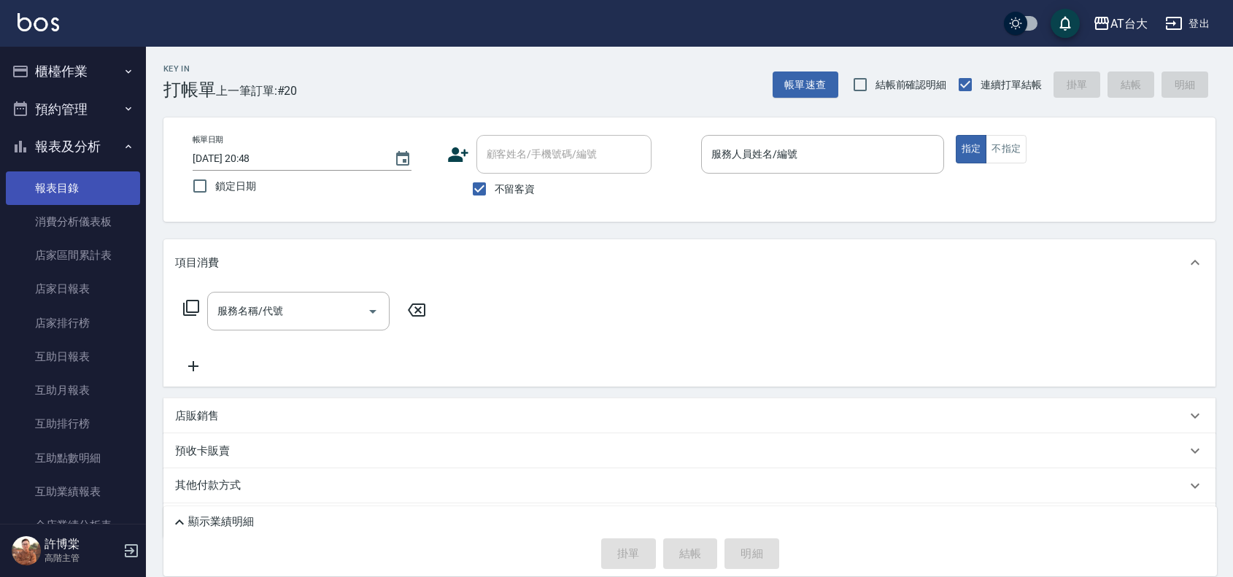
click at [89, 187] on link "報表目錄" at bounding box center [73, 188] width 134 height 34
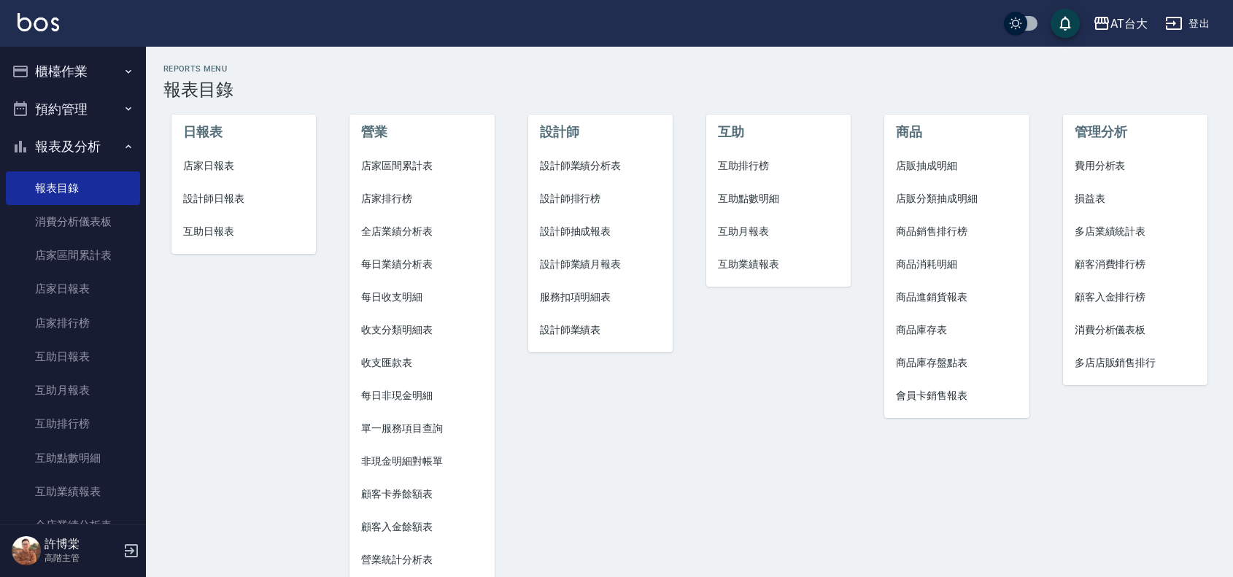
click at [234, 165] on span "店家日報表" at bounding box center [243, 165] width 121 height 15
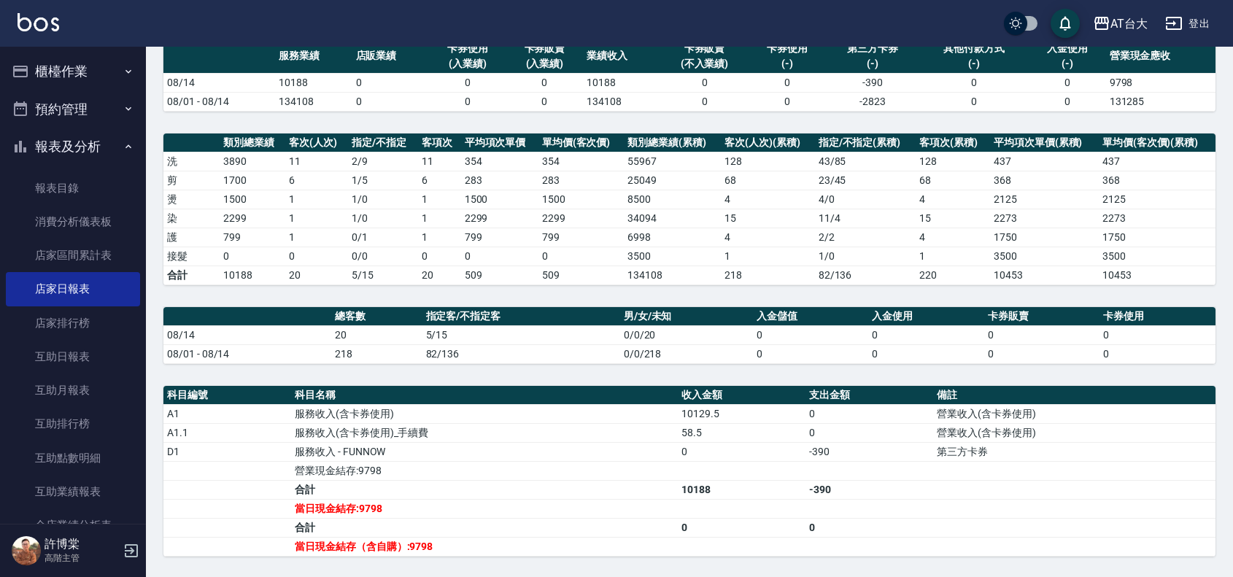
scroll to position [125, 0]
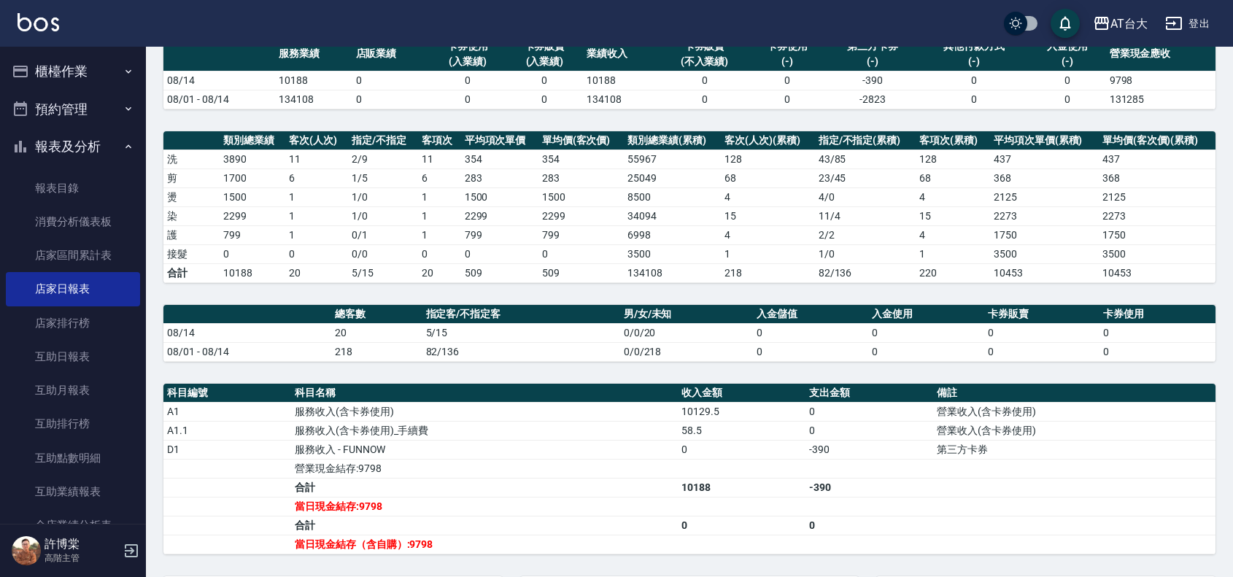
drag, startPoint x: 1231, startPoint y: 434, endPoint x: 1234, endPoint y: 442, distance: 8.5
click at [1233, 442] on html "AT台大 登出 櫃檯作業 打帳單 帳單列表 掛單列表 座位開單 營業儀表板 現金收支登錄 高階收支登錄 材料自購登錄 每日結帳 排班表 現場電腦打卡 掃碼打卡…" at bounding box center [616, 300] width 1233 height 850
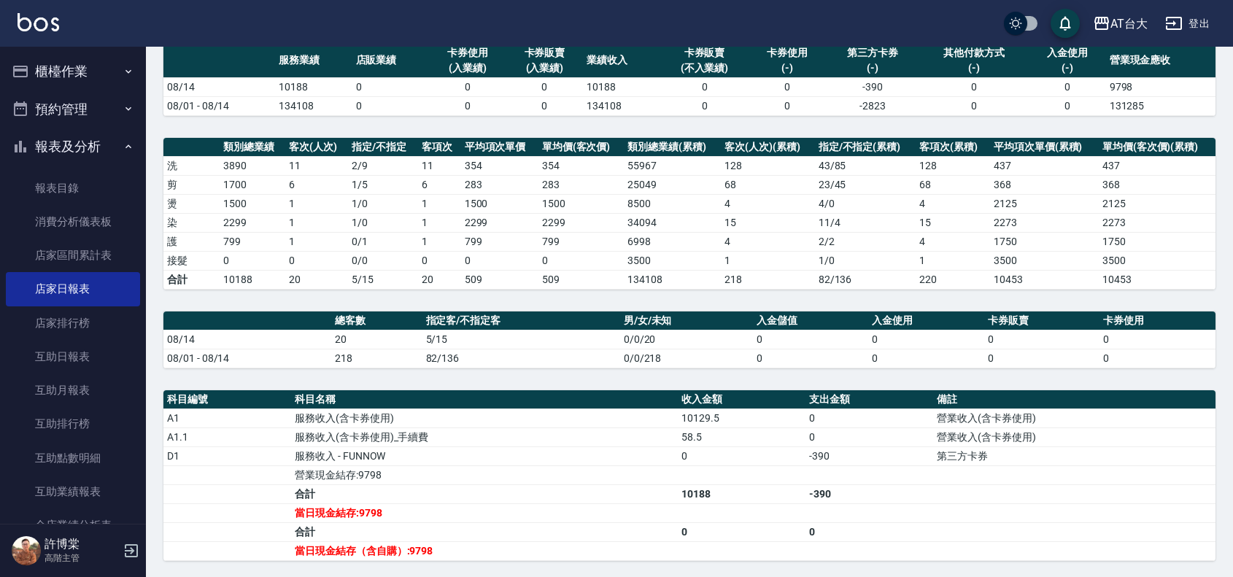
scroll to position [112, 0]
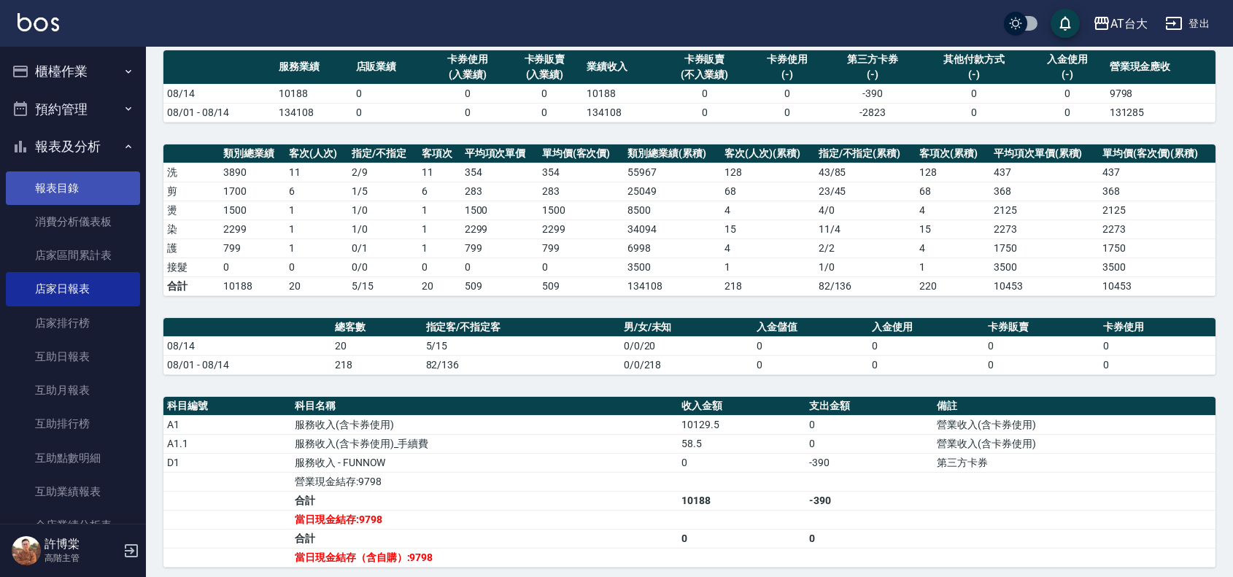
click at [82, 192] on link "報表目錄" at bounding box center [73, 188] width 134 height 34
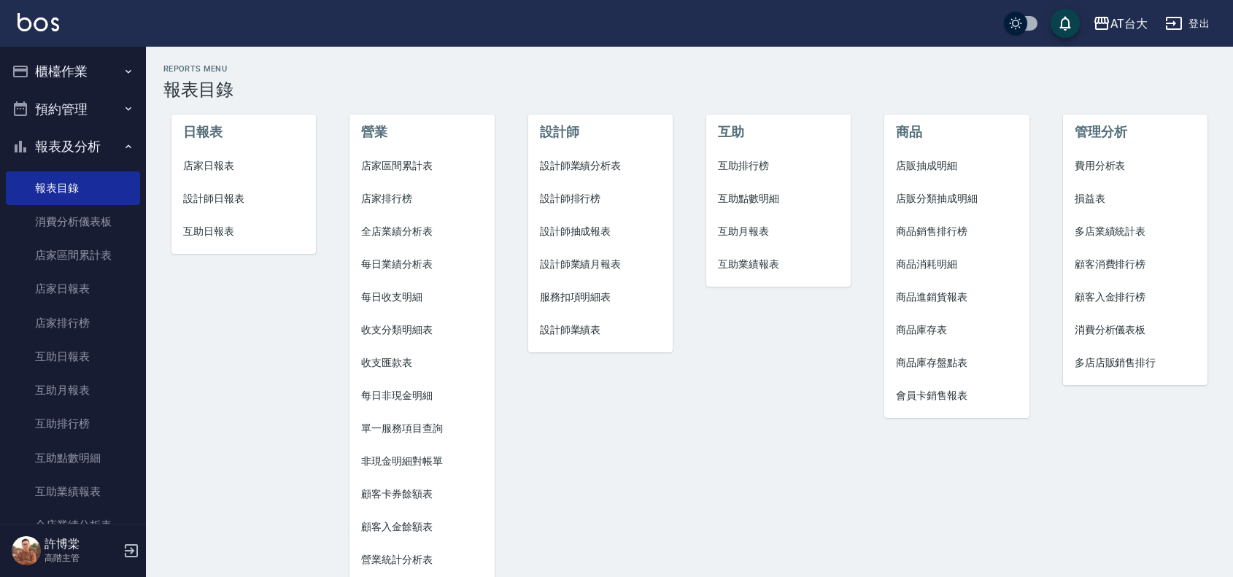
click at [270, 198] on span "設計師日報表" at bounding box center [243, 198] width 121 height 15
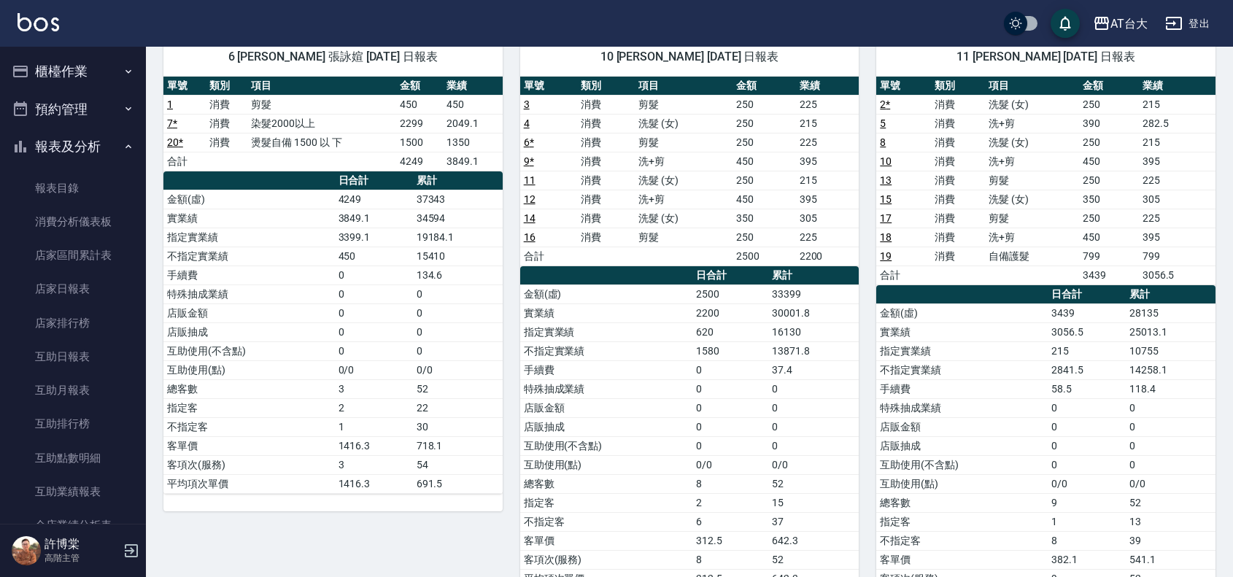
scroll to position [128, 0]
